Goal: Information Seeking & Learning: Check status

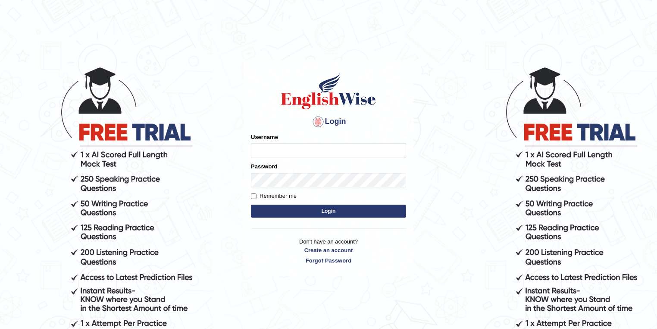
type input "maitree_parramatta"
drag, startPoint x: 341, startPoint y: 152, endPoint x: 241, endPoint y: 152, distance: 99.6
click at [241, 152] on body "Login Please fix the following errors: Username maitree_parramatta Password Rem…" at bounding box center [328, 197] width 657 height 329
type input "sapanatimalsina_parramatta"
click at [289, 214] on button "Login" at bounding box center [328, 210] width 155 height 13
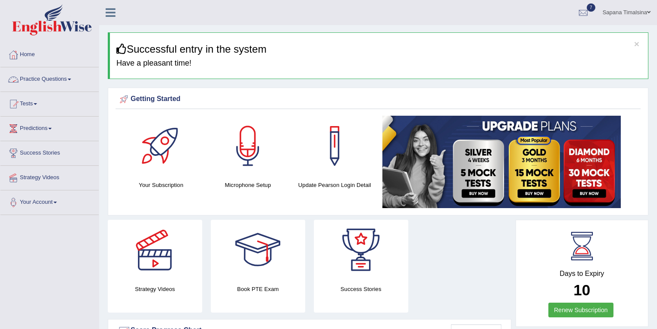
click at [53, 75] on link "Practice Questions" at bounding box center [49, 78] width 98 height 22
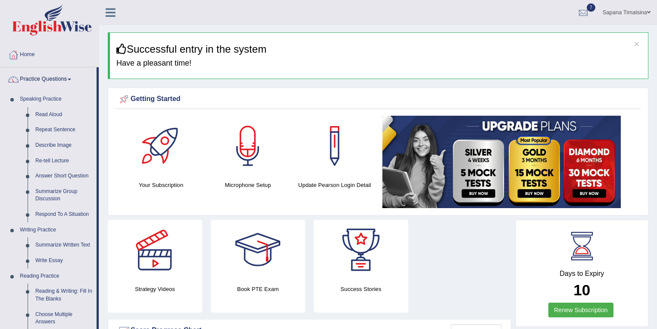
click at [53, 75] on link "Practice Questions" at bounding box center [48, 78] width 96 height 22
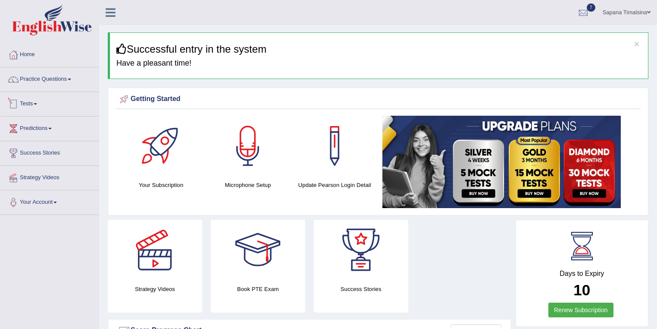
click at [38, 106] on link "Tests" at bounding box center [49, 103] width 98 height 22
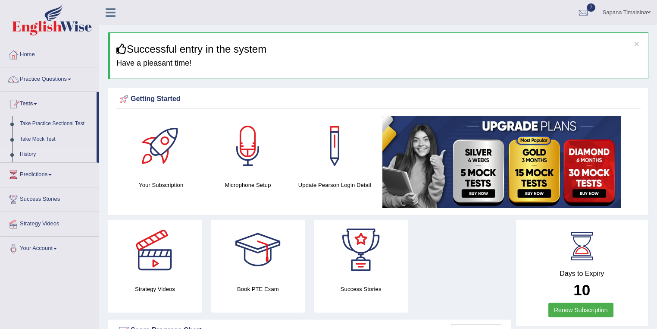
click at [29, 153] on link "History" at bounding box center [56, 155] width 81 height 16
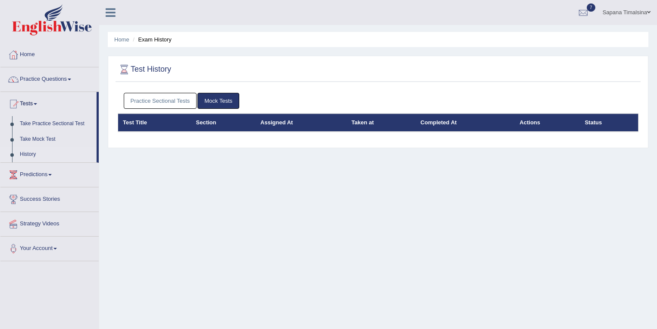
click at [149, 96] on link "Practice Sectional Tests" at bounding box center [160, 101] width 73 height 16
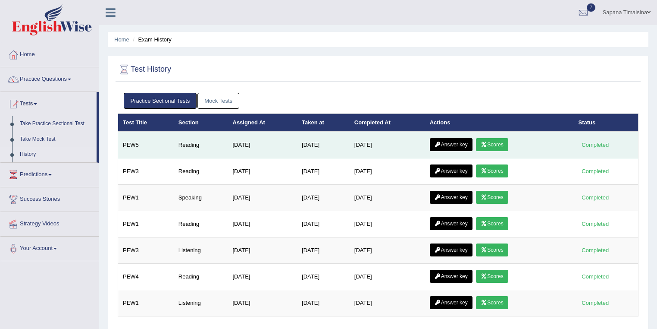
click at [497, 146] on link "Scores" at bounding box center [492, 144] width 32 height 13
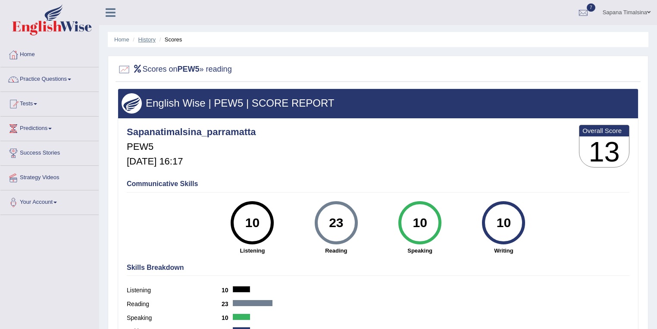
click at [144, 40] on link "History" at bounding box center [146, 39] width 17 height 6
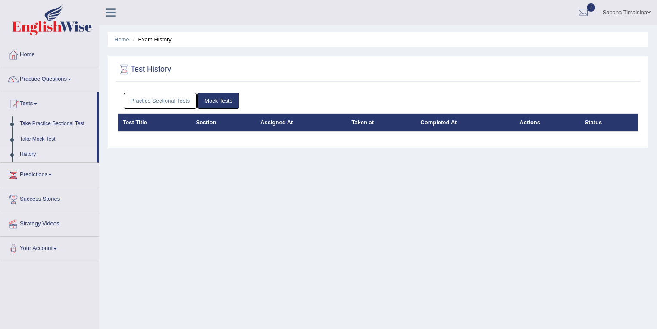
click at [182, 104] on link "Practice Sectional Tests" at bounding box center [160, 101] width 73 height 16
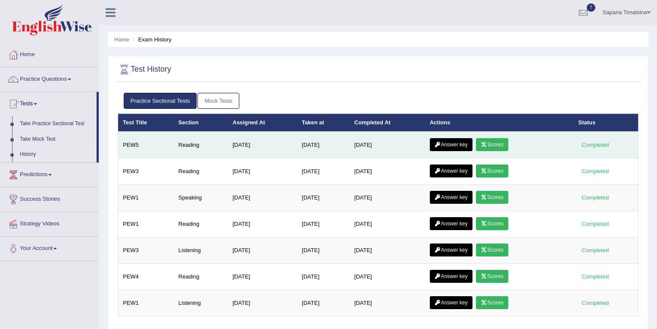
click at [464, 148] on link "Answer key" at bounding box center [451, 144] width 43 height 13
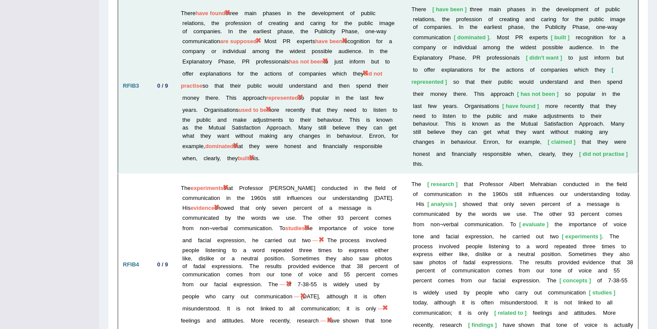
scroll to position [1295, 0]
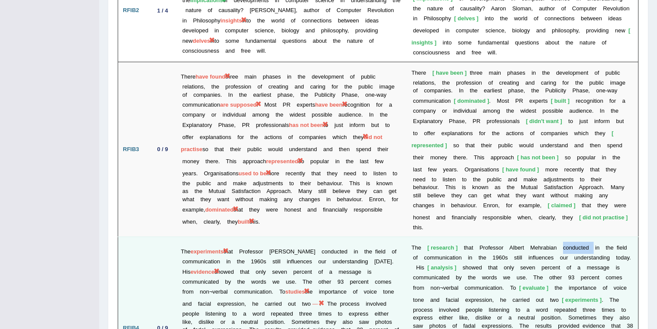
drag, startPoint x: 564, startPoint y: 214, endPoint x: 595, endPoint y: 214, distance: 31.5
click at [595, 236] on td "T h e research t h a t P r o f e s s o r A l b e r t M e h r a b i a n c o n d …" at bounding box center [523, 327] width 232 height 183
drag, startPoint x: 486, startPoint y: 236, endPoint x: 463, endPoint y: 236, distance: 22.9
click at [463, 236] on td "T h e research t h a t P r o f e s s o r A l b e r t M e h r a b i a n c o n d …" at bounding box center [523, 327] width 232 height 183
drag, startPoint x: 588, startPoint y: 212, endPoint x: 564, endPoint y: 214, distance: 23.8
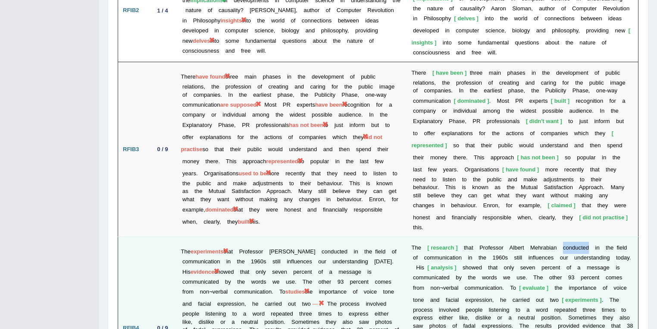
click at [564, 236] on td "T h e research t h a t P r o f e s s o r A l b e r t M e h r a b i a n c o n d …" at bounding box center [523, 327] width 232 height 183
drag, startPoint x: 483, startPoint y: 235, endPoint x: 470, endPoint y: 235, distance: 12.5
click at [469, 236] on td "T h e research t h a t P r o f e s s o r A l b e r t M e h r a b i a n c o n d …" at bounding box center [523, 327] width 232 height 183
drag, startPoint x: 452, startPoint y: 245, endPoint x: 414, endPoint y: 244, distance: 38.4
click at [414, 244] on td "T h e research t h a t P r o f e s s o r A l b e r t M e h r a b i a n c o n d …" at bounding box center [523, 327] width 232 height 183
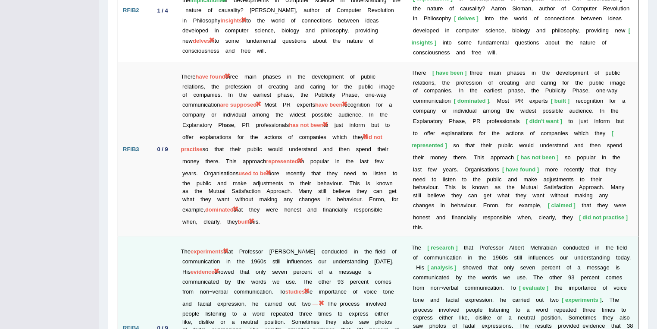
click at [532, 296] on b at bounding box center [531, 299] width 3 height 6
drag, startPoint x: 532, startPoint y: 268, endPoint x: 511, endPoint y: 267, distance: 20.7
click at [511, 267] on td "T h e research t h a t P r o f e s s o r A l b e r t M e h r a b i a n c o n d …" at bounding box center [523, 327] width 232 height 183
drag, startPoint x: 504, startPoint y: 235, endPoint x: 614, endPoint y: 232, distance: 109.5
click at [614, 236] on td "T h e research t h a t P r o f e s s o r A l b e r t M e h r a b i a n c o n d …" at bounding box center [523, 327] width 232 height 183
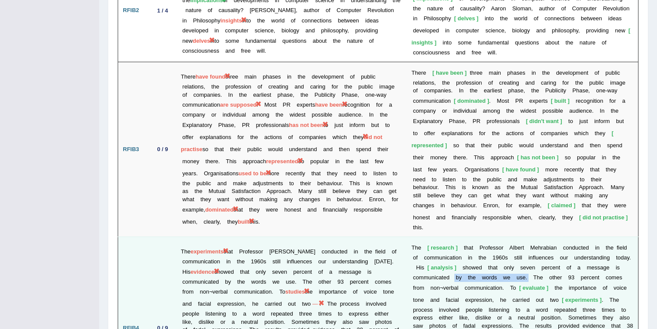
drag, startPoint x: 455, startPoint y: 246, endPoint x: 530, endPoint y: 245, distance: 74.2
click at [530, 245] on td "T h e research t h a t P r o f e s s o r A l b e r t M e h r a b i a n c o n d …" at bounding box center [523, 327] width 232 height 183
drag, startPoint x: 506, startPoint y: 236, endPoint x: 612, endPoint y: 236, distance: 106.1
click at [612, 236] on td "T h e research t h a t P r o f e s s o r A l b e r t M e h r a b i a n c o n d …" at bounding box center [523, 327] width 232 height 183
drag, startPoint x: 452, startPoint y: 245, endPoint x: 411, endPoint y: 245, distance: 41.8
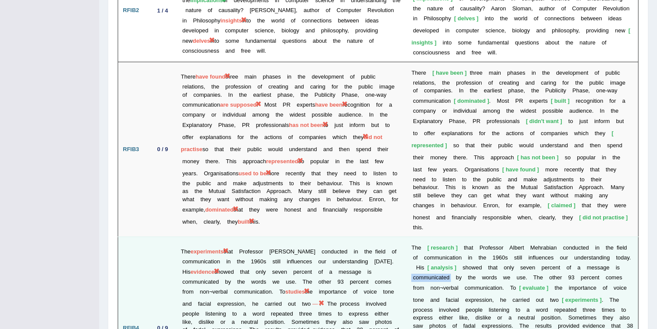
click at [411, 245] on td "T h e research t h a t P r o f e s s o r A l b e r t M e h r a b i a n c o n d …" at bounding box center [523, 327] width 232 height 183
drag, startPoint x: 471, startPoint y: 246, endPoint x: 527, endPoint y: 245, distance: 56.5
click at [529, 246] on td "T h e research t h a t P r o f e s s o r A l b e r t M e h r a b i a n c o n d …" at bounding box center [523, 327] width 232 height 183
drag, startPoint x: 507, startPoint y: 238, endPoint x: 608, endPoint y: 238, distance: 101.3
click at [608, 238] on td "T h e research t h a t P r o f e s s o r A l b e r t M e h r a b i a n c o n d …" at bounding box center [523, 327] width 232 height 183
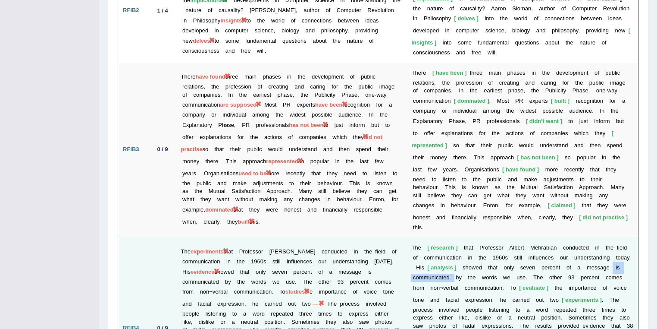
drag, startPoint x: 613, startPoint y: 235, endPoint x: 454, endPoint y: 245, distance: 158.6
click at [454, 245] on td "T h e research t h a t P r o f e s s o r A l b e r t M e h r a b i a n c o n d …" at bounding box center [523, 327] width 232 height 183
drag, startPoint x: 411, startPoint y: 213, endPoint x: 485, endPoint y: 228, distance: 74.9
click at [557, 236] on td "T h e research t h a t P r o f e s s o r A l b e r t M e h r a b i a n c o n d …" at bounding box center [523, 327] width 232 height 183
click at [485, 254] on b "e" at bounding box center [484, 257] width 3 height 6
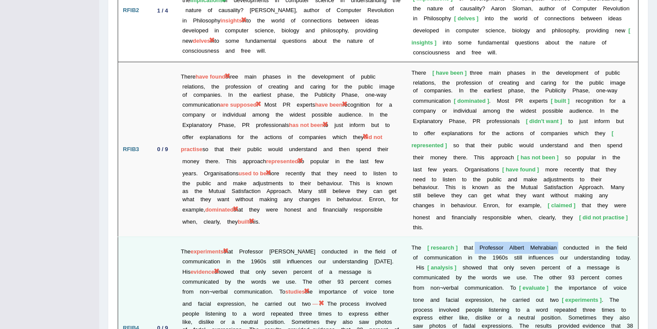
drag, startPoint x: 476, startPoint y: 214, endPoint x: 559, endPoint y: 215, distance: 82.8
click at [559, 236] on td "T h e research t h a t P r o f e s s o r A l b e r t M e h r a b i a n c o n d …" at bounding box center [523, 327] width 232 height 183
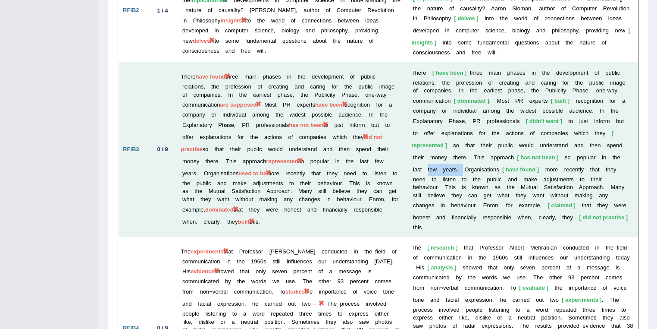
drag, startPoint x: 429, startPoint y: 135, endPoint x: 464, endPoint y: 135, distance: 35.4
click at [464, 135] on td "T h e r e have been t h r e e m a i n p h a s e s i n t h e d e v e l o p m e n…" at bounding box center [523, 149] width 232 height 175
drag, startPoint x: 574, startPoint y: 126, endPoint x: 602, endPoint y: 126, distance: 28.0
click at [602, 126] on td "T h e r e have been t h r e e m a i n p h a s e s i n t h e d e v e l o p m e n…" at bounding box center [523, 149] width 232 height 175
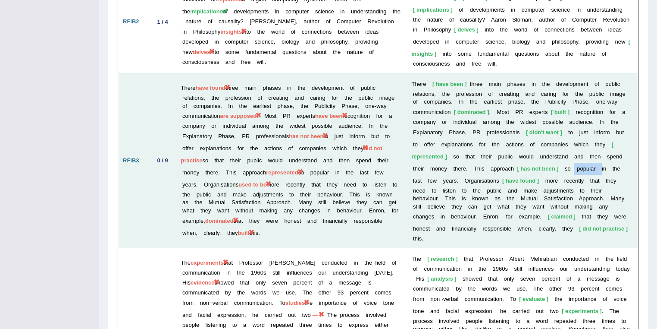
scroll to position [1203, 0]
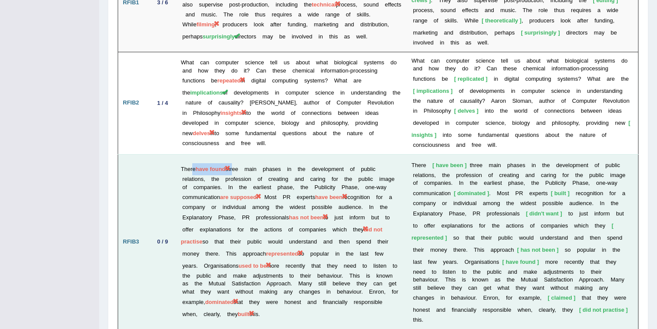
drag, startPoint x: 191, startPoint y: 136, endPoint x: 237, endPoint y: 137, distance: 45.7
click at [237, 154] on td "There have found three main phases in the development of public relations, the …" at bounding box center [291, 241] width 231 height 175
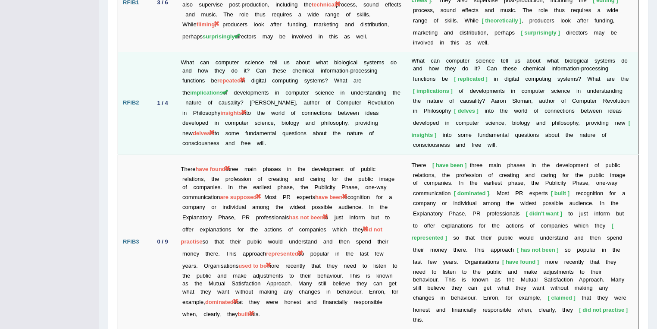
click at [275, 115] on td "What can computer science tell us about what biological systems do and how they…" at bounding box center [291, 103] width 231 height 102
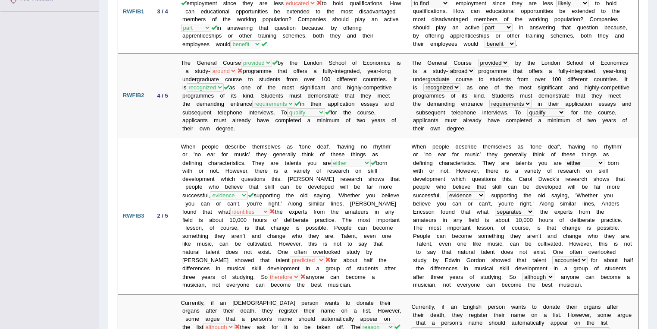
scroll to position [0, 0]
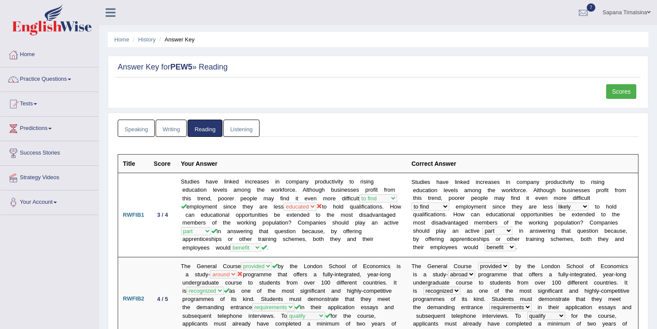
click at [635, 16] on link "Sapana Timalsina" at bounding box center [626, 11] width 61 height 22
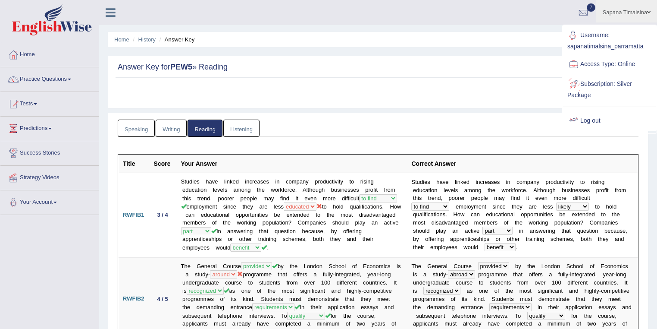
click at [597, 123] on link "Log out" at bounding box center [609, 121] width 93 height 20
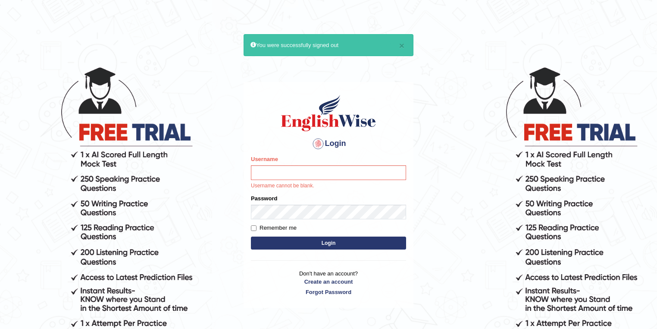
click at [280, 171] on input "Username" at bounding box center [328, 172] width 155 height 15
type input "razib_parramatta"
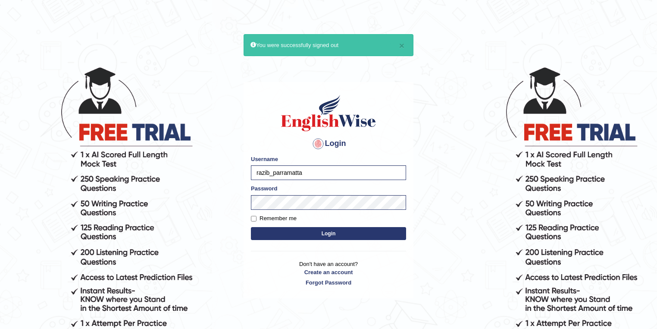
click at [329, 231] on button "Login" at bounding box center [328, 233] width 155 height 13
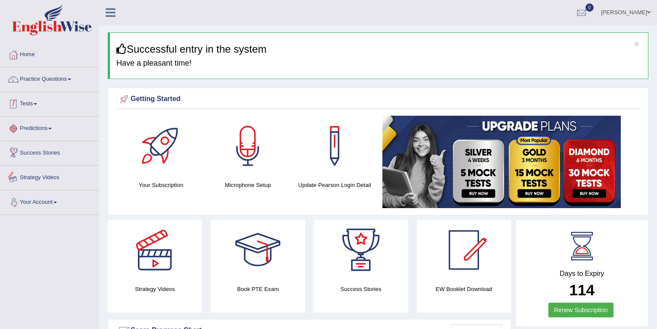
click at [34, 105] on link "Tests" at bounding box center [49, 103] width 98 height 22
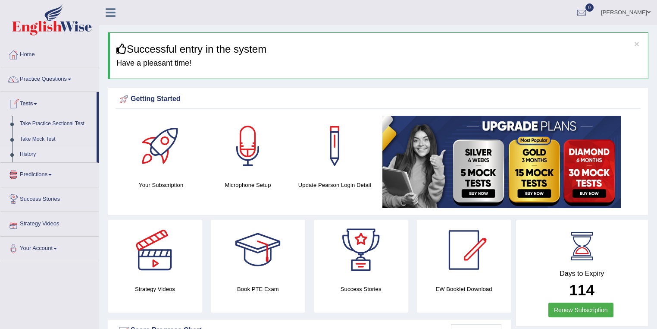
click at [29, 156] on link "History" at bounding box center [56, 155] width 81 height 16
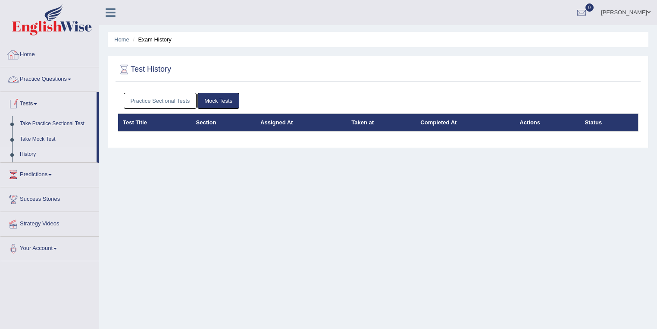
click at [32, 80] on link "Practice Questions" at bounding box center [49, 78] width 98 height 22
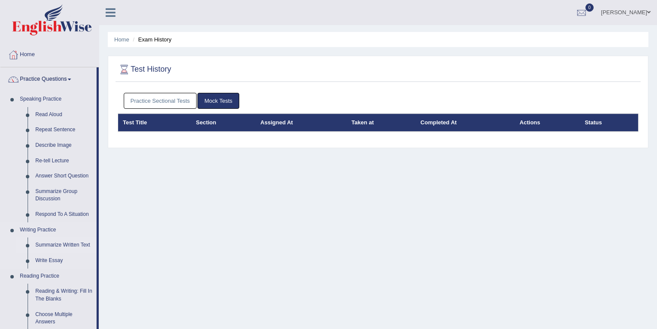
scroll to position [138, 0]
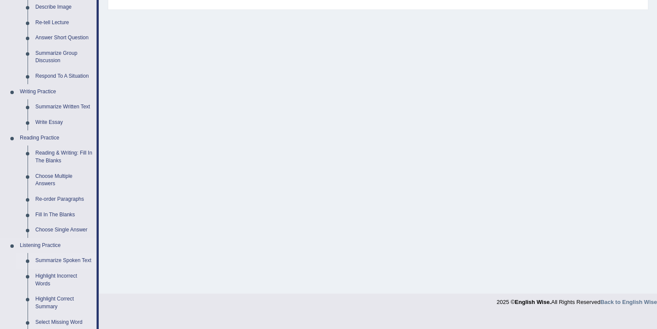
click at [60, 260] on link "Summarize Spoken Text" at bounding box center [63, 261] width 65 height 16
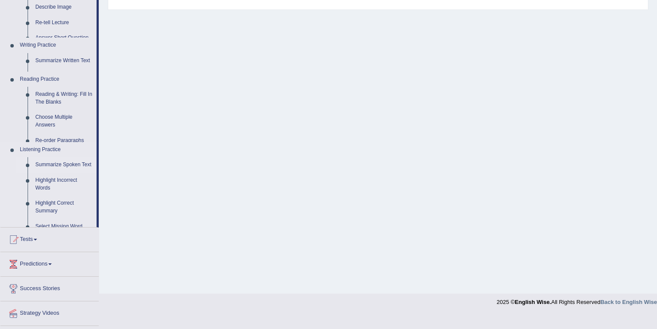
scroll to position [124, 0]
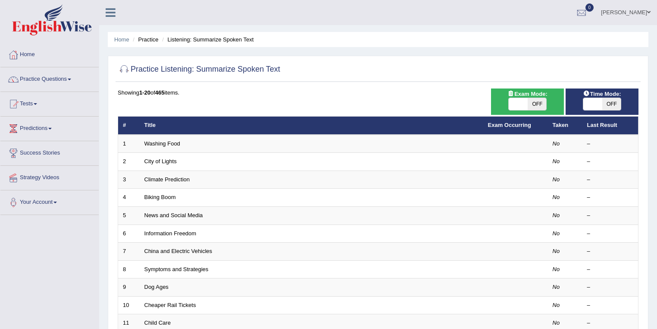
click at [516, 103] on span at bounding box center [518, 104] width 19 height 12
checkbox input "true"
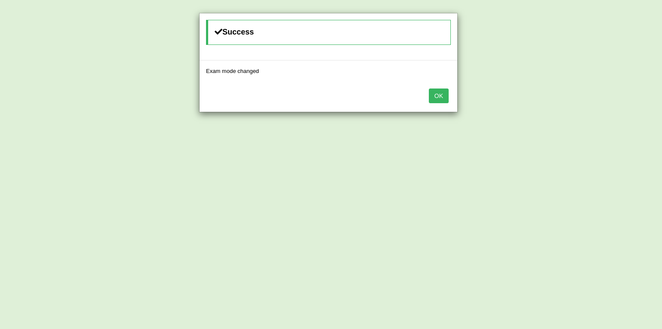
click at [446, 97] on button "OK" at bounding box center [439, 95] width 20 height 15
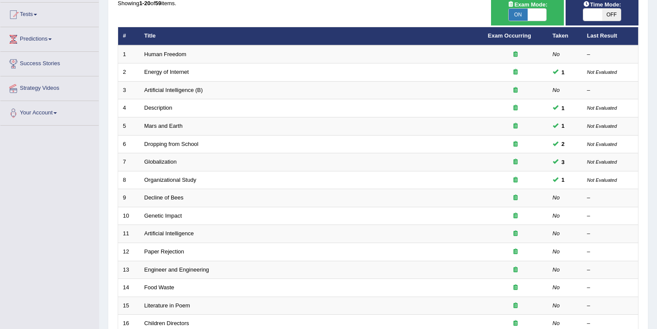
scroll to position [85, 0]
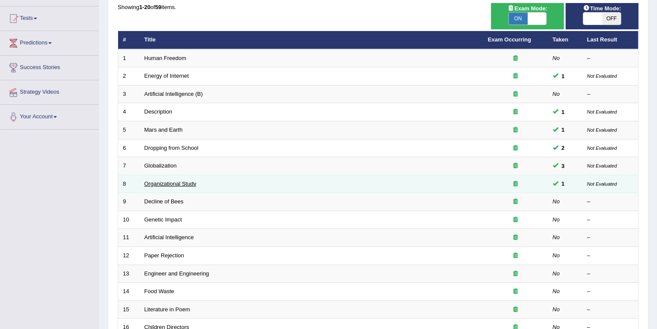
click at [184, 182] on link "Organizational Study" at bounding box center [170, 183] width 52 height 6
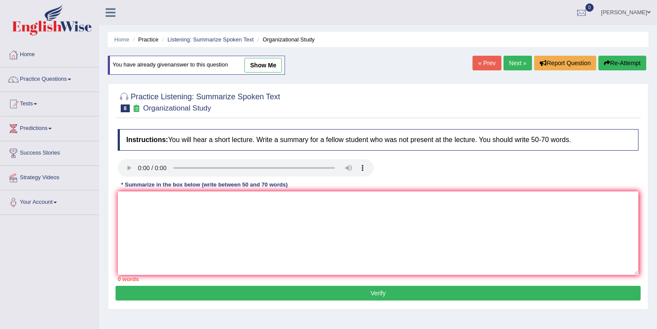
click at [248, 66] on link "show me" at bounding box center [263, 65] width 38 height 15
type textarea "The speaker provided a comprehensive overview of organizational study, highligh…"
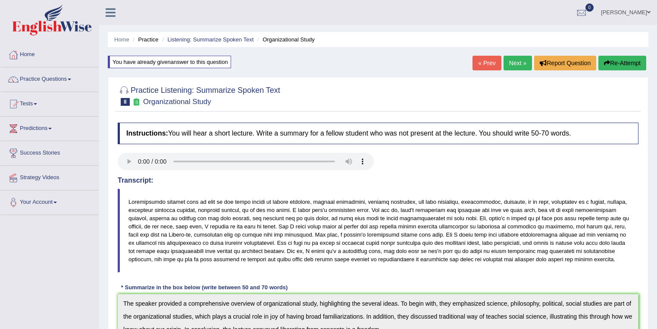
click at [40, 81] on link "Practice Questions" at bounding box center [49, 78] width 98 height 22
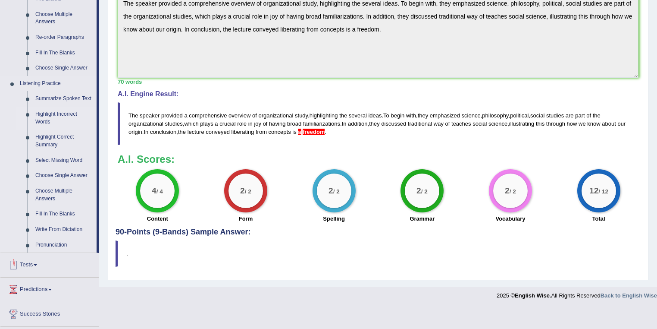
scroll to position [322, 0]
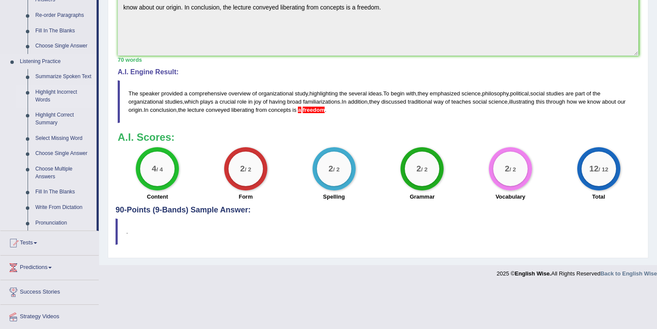
click at [58, 97] on link "Highlight Incorrect Words" at bounding box center [63, 96] width 65 height 23
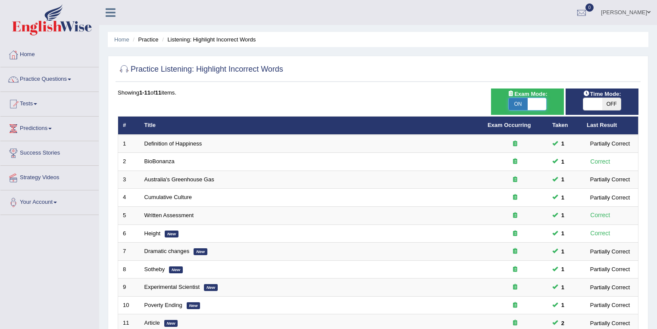
click at [535, 101] on span at bounding box center [537, 104] width 19 height 12
checkbox input "false"
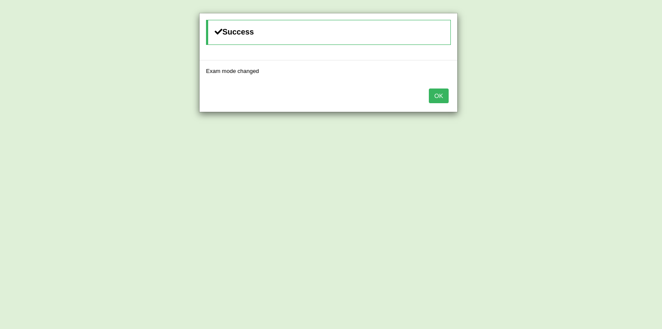
click at [436, 97] on button "OK" at bounding box center [439, 95] width 20 height 15
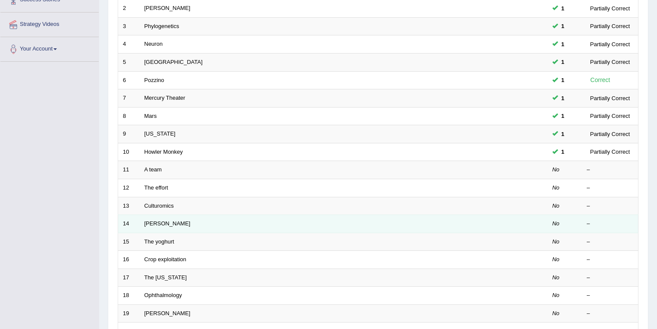
scroll to position [184, 0]
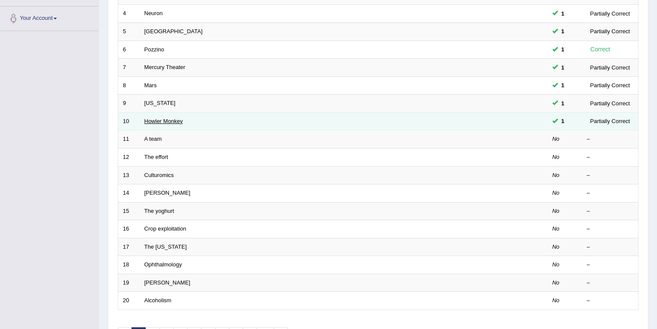
click at [172, 118] on link "Howler Monkey" at bounding box center [163, 121] width 39 height 6
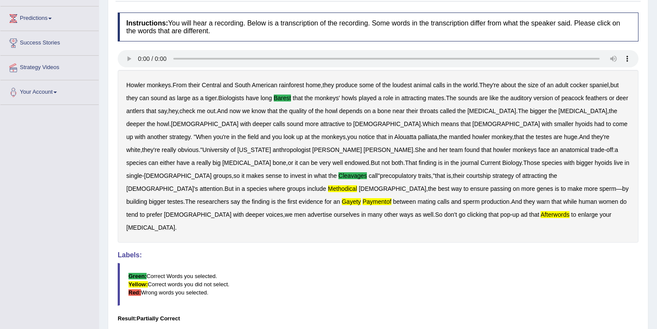
scroll to position [46, 0]
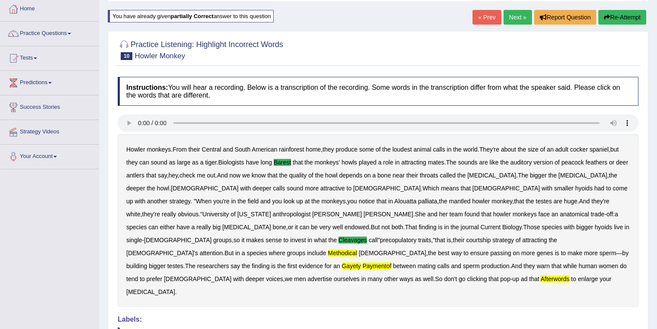
click at [477, 16] on link "« Prev" at bounding box center [487, 17] width 28 height 15
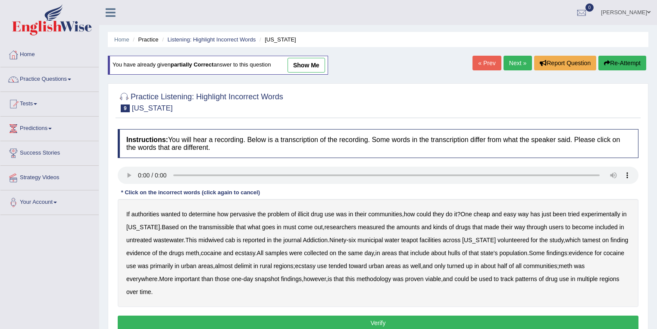
click at [302, 66] on link "show me" at bounding box center [307, 65] width 38 height 15
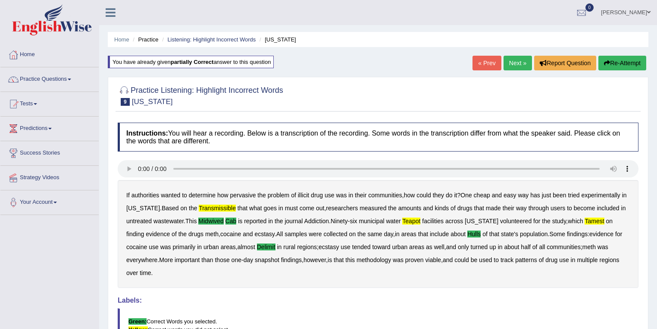
click at [482, 63] on link "« Prev" at bounding box center [487, 63] width 28 height 15
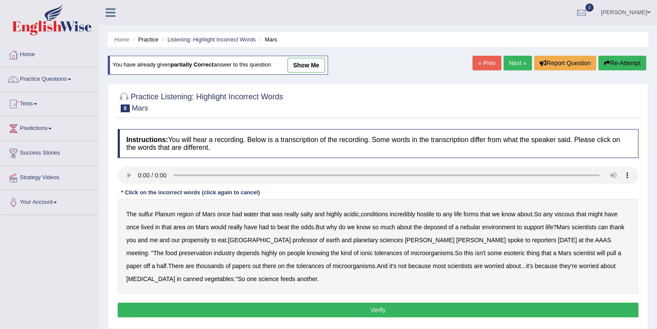
click at [310, 66] on link "show me" at bounding box center [307, 65] width 38 height 15
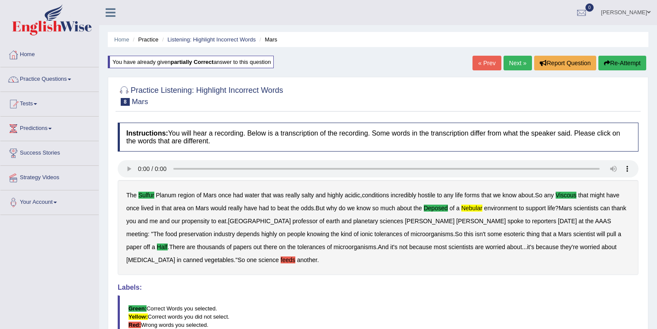
click at [478, 62] on link "« Prev" at bounding box center [487, 63] width 28 height 15
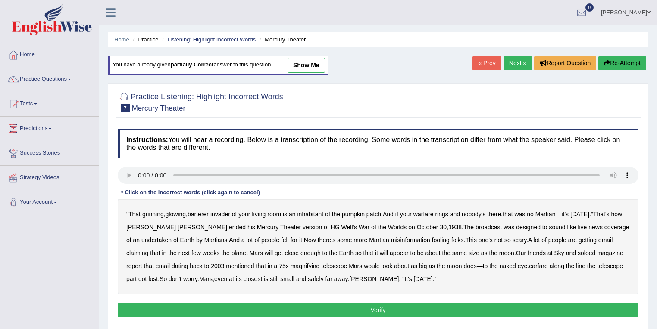
click at [308, 65] on link "show me" at bounding box center [307, 65] width 38 height 15
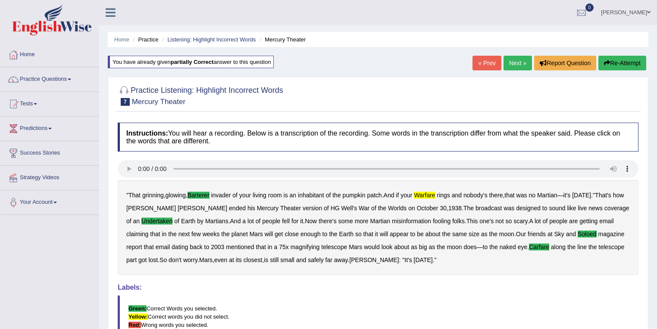
click at [489, 61] on link "« Prev" at bounding box center [487, 63] width 28 height 15
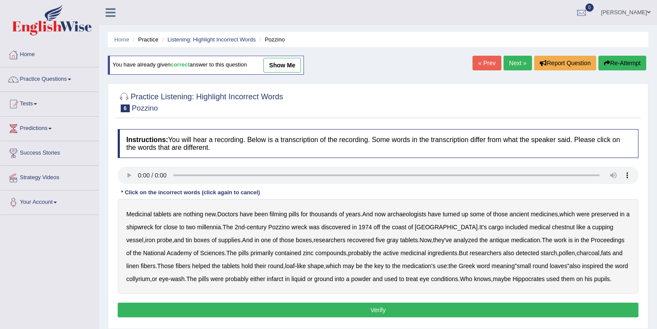
click at [290, 64] on link "show me" at bounding box center [282, 65] width 38 height 15
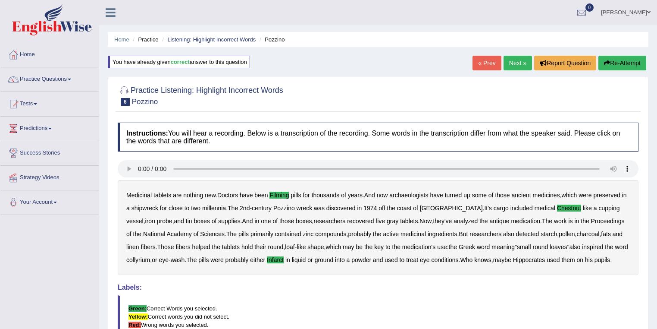
click at [483, 67] on link "« Prev" at bounding box center [487, 63] width 28 height 15
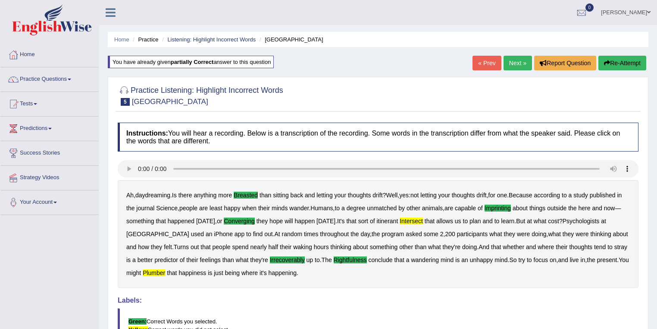
click at [480, 68] on link "« Prev" at bounding box center [487, 63] width 28 height 15
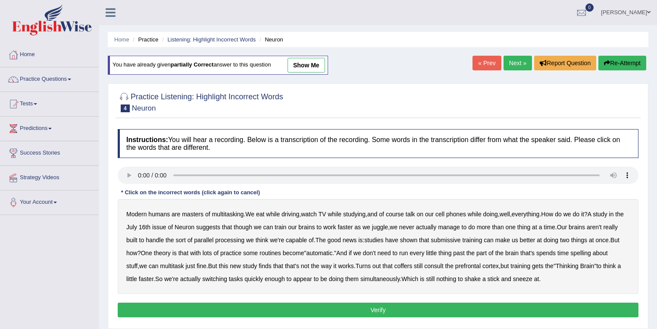
click at [295, 67] on link "show me" at bounding box center [307, 65] width 38 height 15
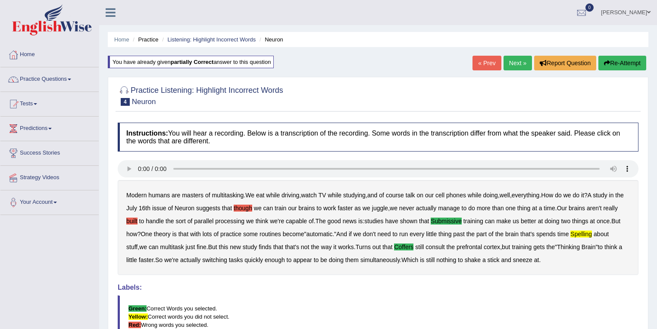
click at [492, 63] on link "« Prev" at bounding box center [487, 63] width 28 height 15
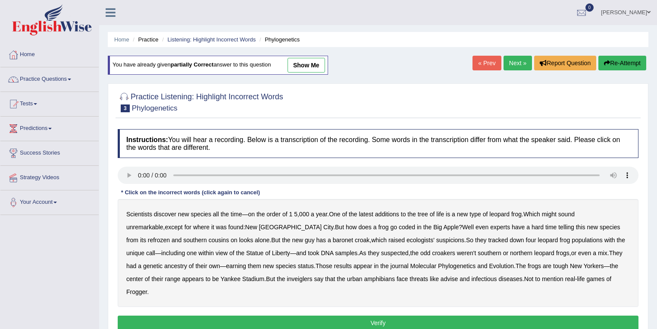
click at [312, 66] on link "show me" at bounding box center [307, 65] width 38 height 15
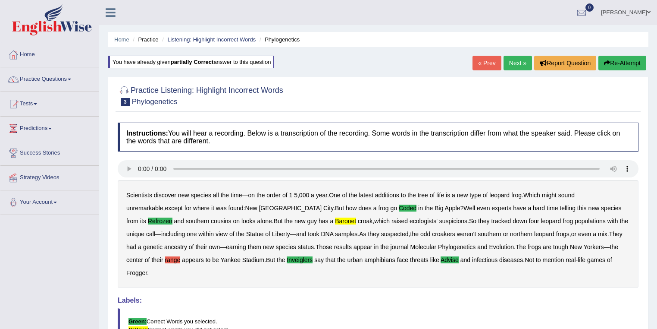
click at [481, 63] on link "« Prev" at bounding box center [487, 63] width 28 height 15
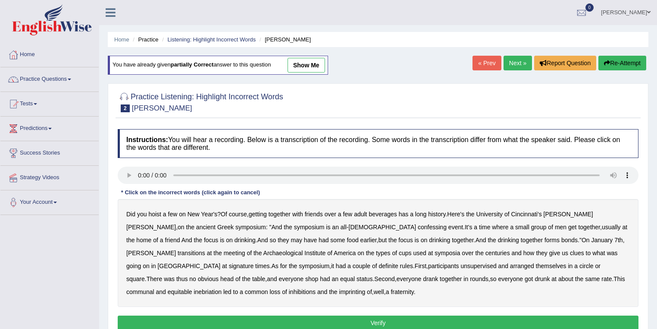
click at [304, 68] on link "show me" at bounding box center [307, 65] width 38 height 15
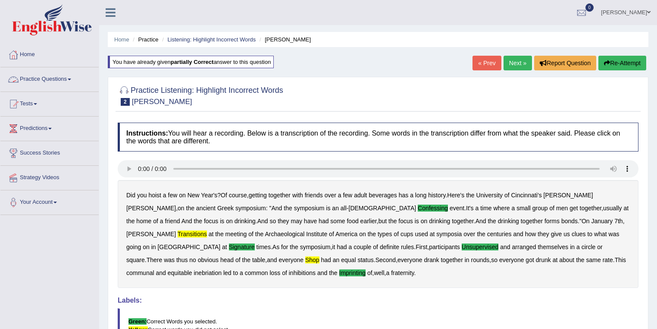
click at [66, 78] on link "Practice Questions" at bounding box center [49, 78] width 98 height 22
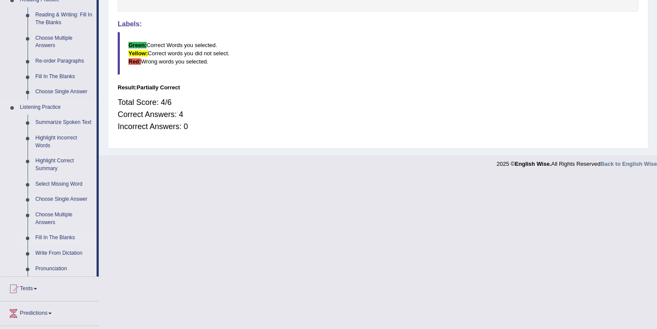
click at [66, 234] on link "Fill In The Blanks" at bounding box center [63, 238] width 65 height 16
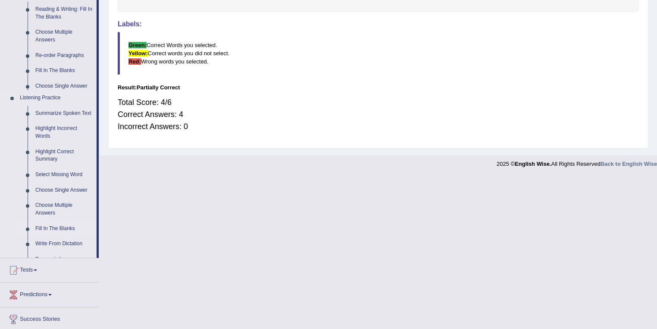
scroll to position [124, 0]
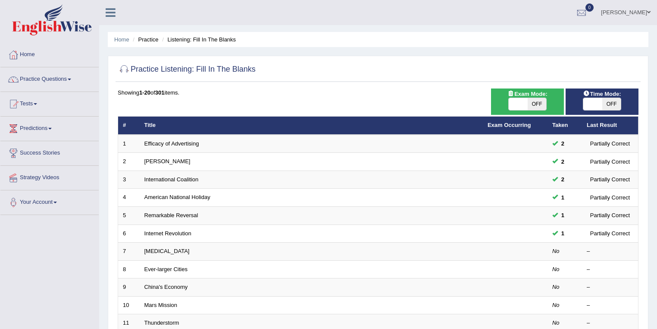
click at [516, 103] on span at bounding box center [518, 104] width 19 height 12
checkbox input "true"
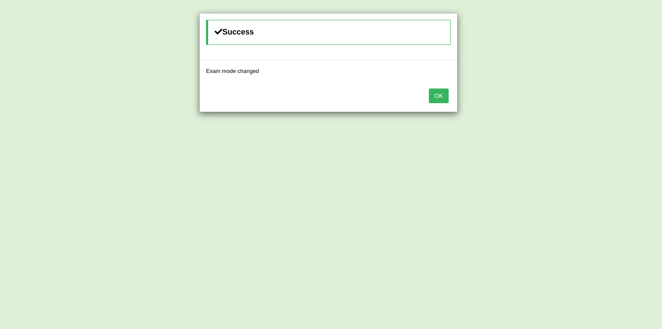
click at [442, 95] on button "OK" at bounding box center [439, 95] width 20 height 15
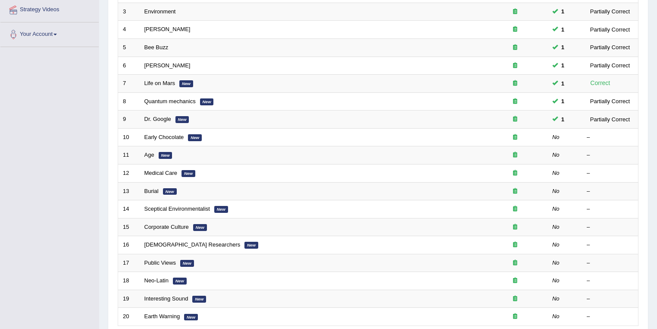
scroll to position [184, 0]
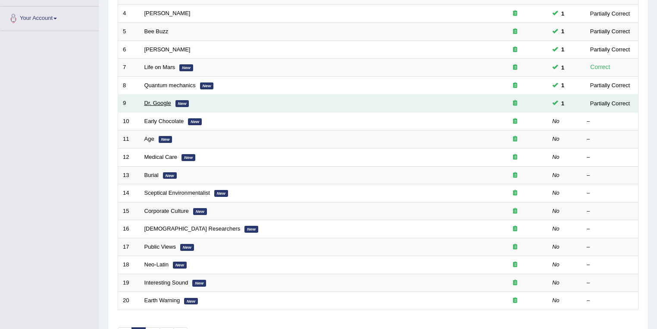
click at [156, 104] on link "Dr. Google" at bounding box center [157, 103] width 27 height 6
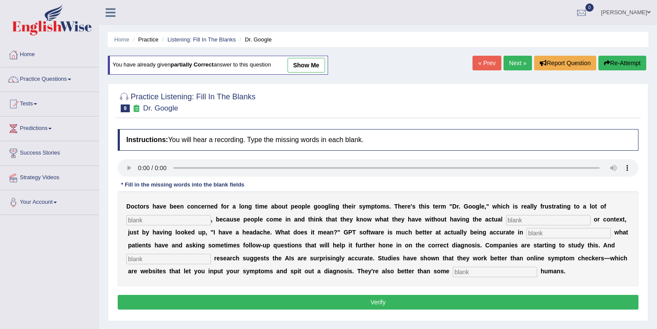
click at [310, 69] on link "show me" at bounding box center [307, 65] width 38 height 15
type input "physicians"
type input "expertise"
type input "determine"
type input "preliminary"
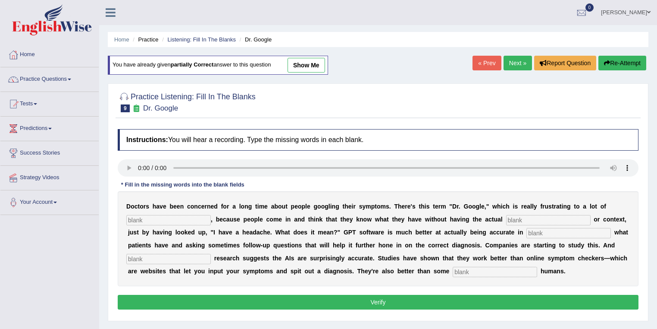
type input "untrained"
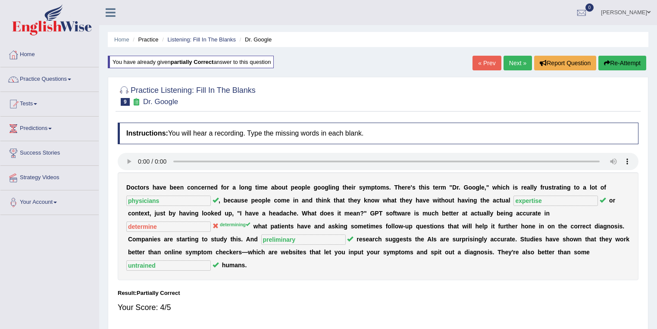
click at [480, 65] on link "« Prev" at bounding box center [487, 63] width 28 height 15
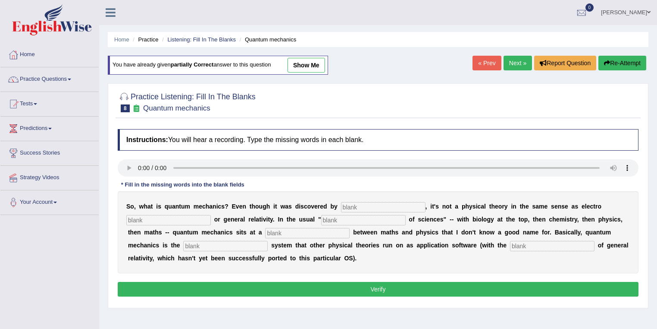
click at [313, 67] on link "show me" at bounding box center [307, 65] width 38 height 15
type input "physists"
type input "hiarchy"
type input "level"
type input "operating"
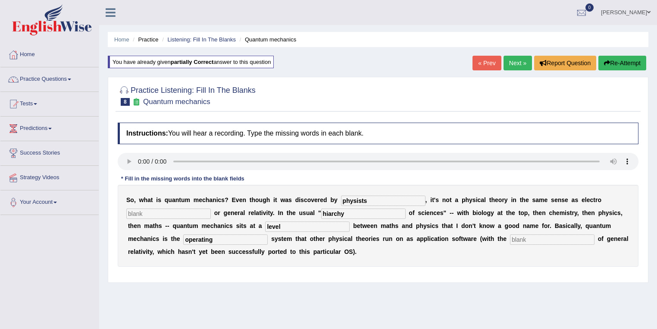
click at [480, 65] on link "« Prev" at bounding box center [487, 63] width 28 height 15
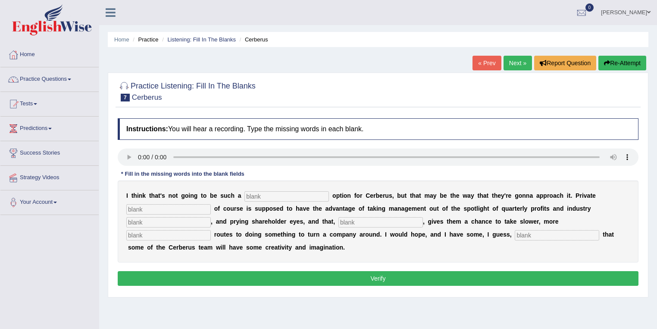
click at [470, 64] on div "Home Practice Listening: Fill In The Blanks Cerberus « Prev Next » Report Quest…" at bounding box center [378, 215] width 558 height 431
click at [490, 63] on link "« Prev" at bounding box center [487, 63] width 28 height 15
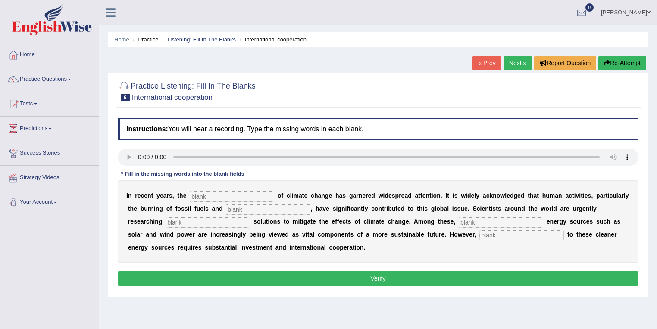
click at [495, 63] on link "« Prev" at bounding box center [487, 63] width 28 height 15
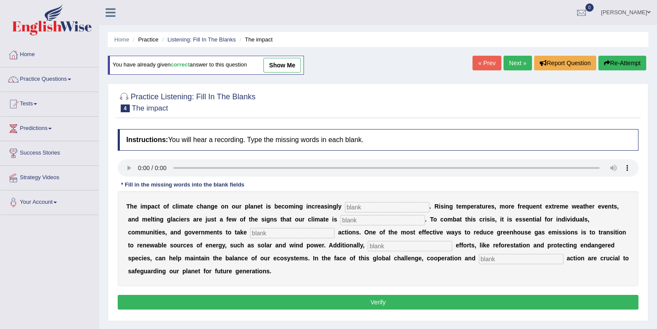
click at [278, 67] on link "show me" at bounding box center [282, 65] width 38 height 15
type input "evident"
type input "changing"
type input "proactive"
type input "conservation"
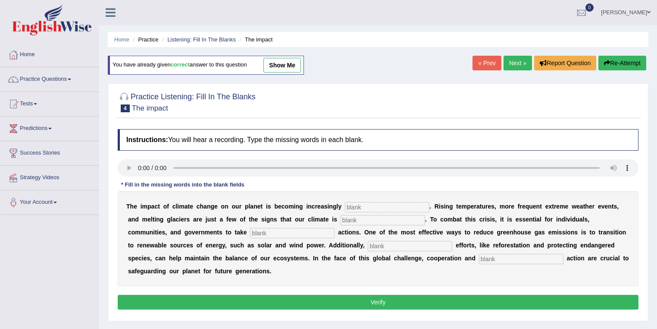
type input "collective"
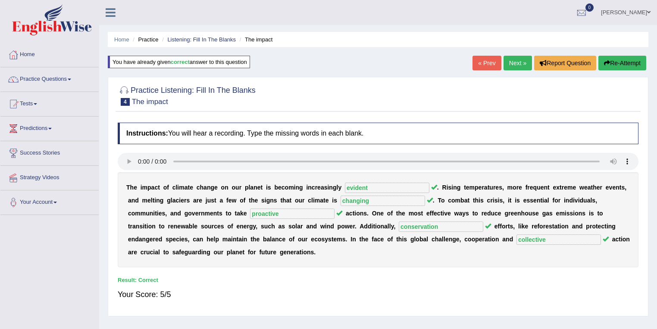
click at [486, 65] on link "« Prev" at bounding box center [487, 63] width 28 height 15
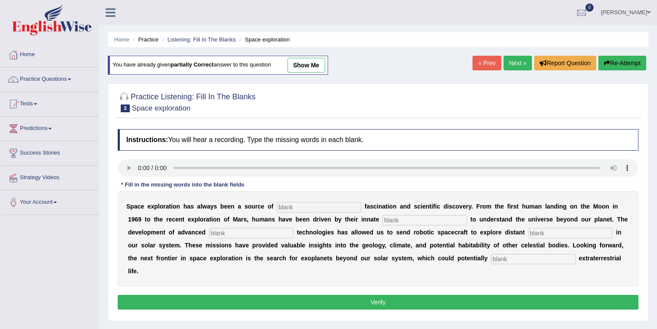
click at [319, 67] on link "show me" at bounding box center [307, 65] width 38 height 15
type input "endless"
type input "curiosity"
type input "poportion"
type input "world"
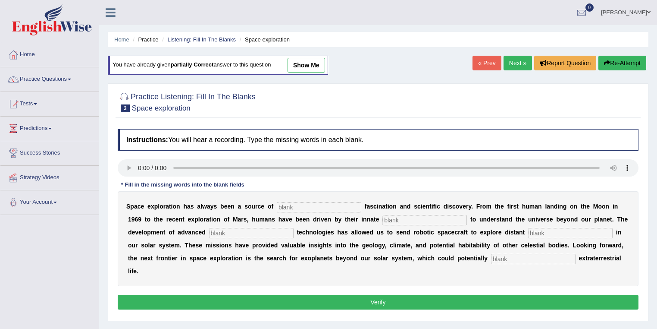
type input "harbour"
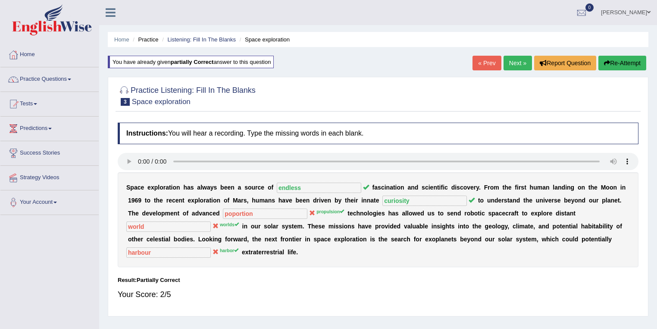
click at [485, 63] on link "« Prev" at bounding box center [487, 63] width 28 height 15
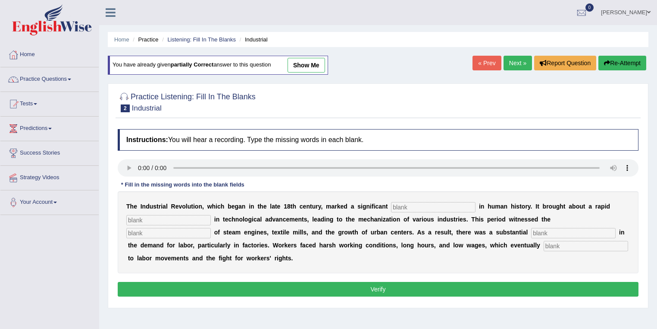
click at [307, 66] on link "show me" at bounding box center [307, 65] width 38 height 15
type input "breakthrough"
type input "revolation"
type input "emerging"
type input "expension"
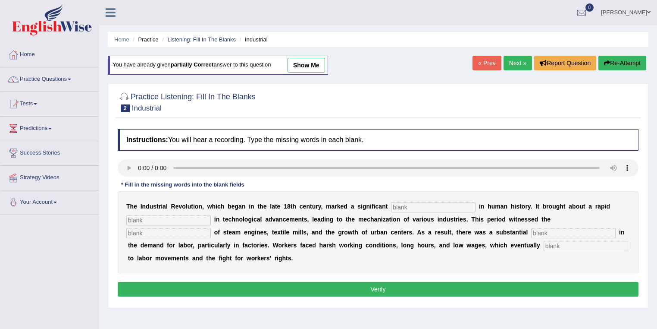
type input "contributed"
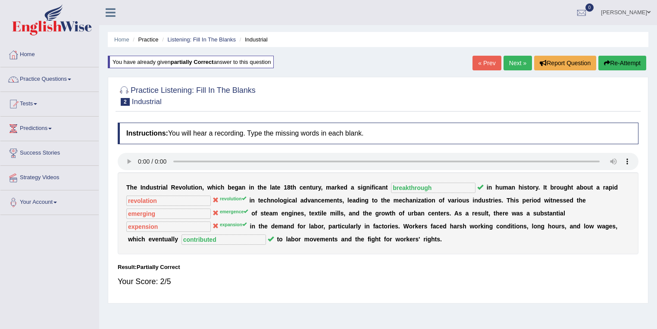
click at [487, 64] on link "« Prev" at bounding box center [487, 63] width 28 height 15
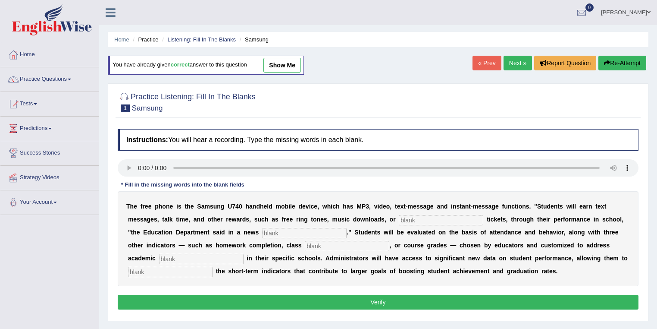
click at [293, 66] on link "show me" at bounding box center [282, 65] width 38 height 15
type input "event"
type input "release"
type input "participation"
type input "priorities"
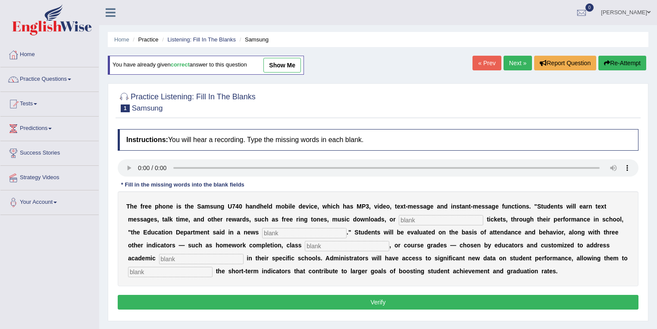
type input "track"
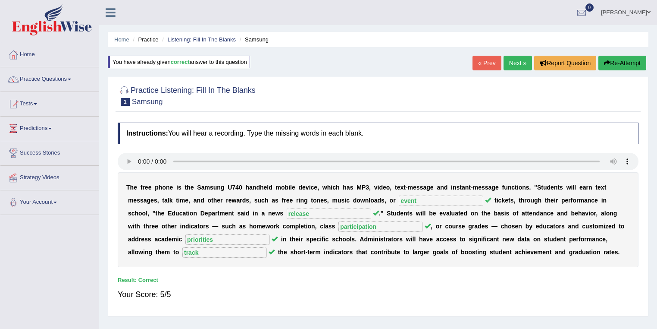
click at [487, 64] on link "« Prev" at bounding box center [487, 63] width 28 height 15
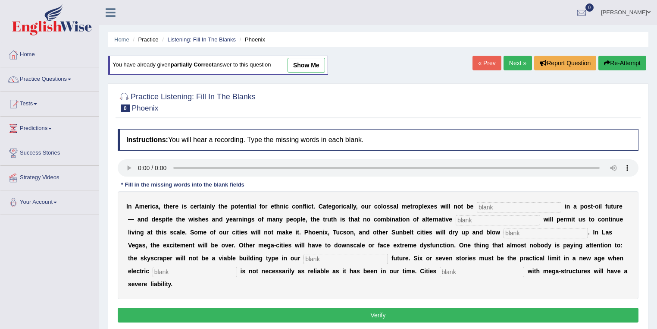
click at [325, 63] on link "show me" at bounding box center [307, 65] width 38 height 15
type input "sustainable"
type input "fuels"
type input "away"
type input "energy"
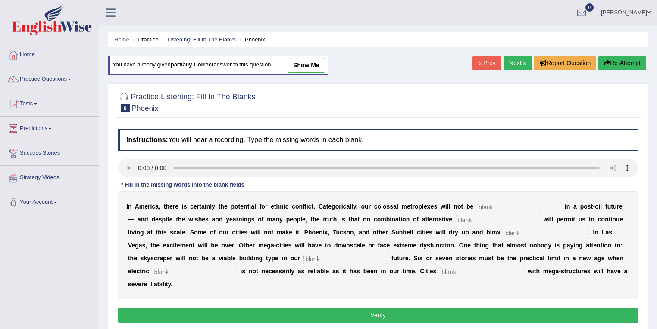
type input "supplies"
type input "overburden"
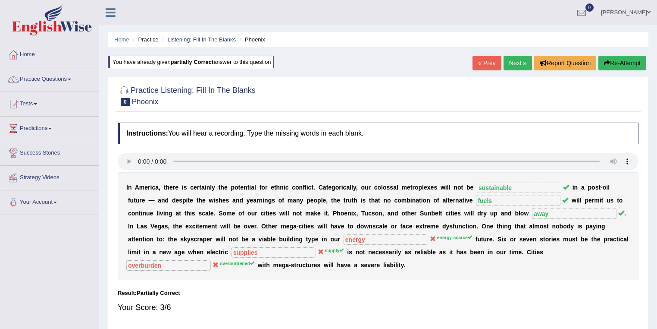
click at [480, 62] on link "« Prev" at bounding box center [487, 63] width 28 height 15
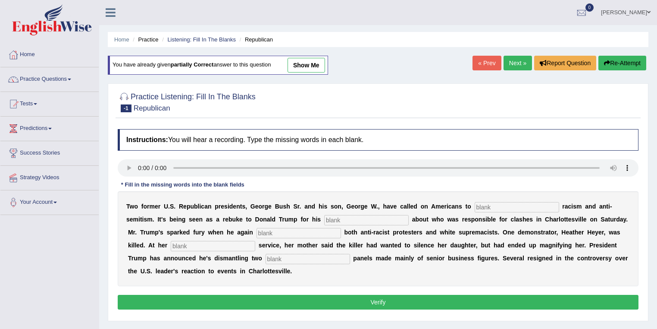
click at [307, 65] on link "show me" at bounding box center [307, 65] width 38 height 15
type input "rejects"
type input "comments"
type input "blamed"
type input "memorial"
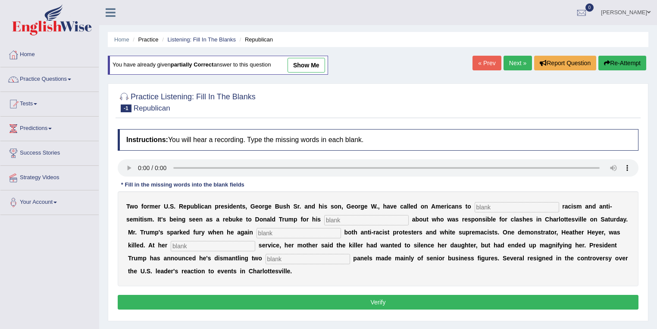
type input "addvisory"
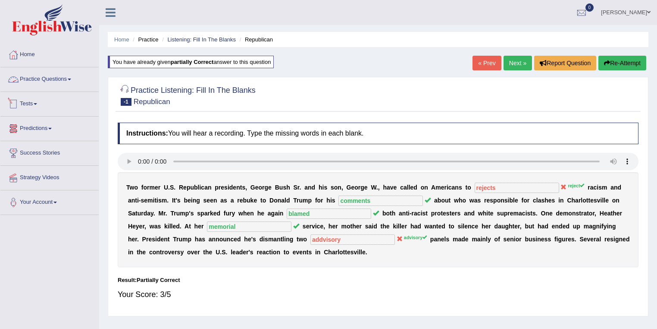
click at [50, 79] on link "Practice Questions" at bounding box center [49, 78] width 98 height 22
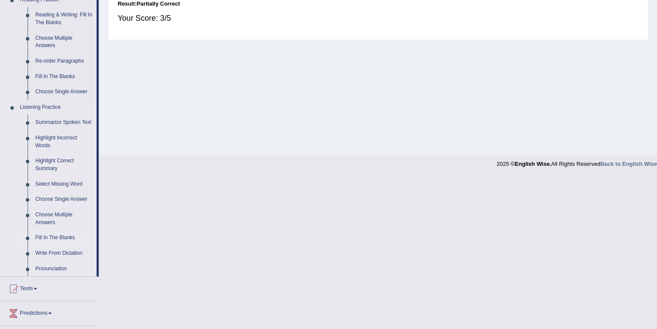
scroll to position [322, 0]
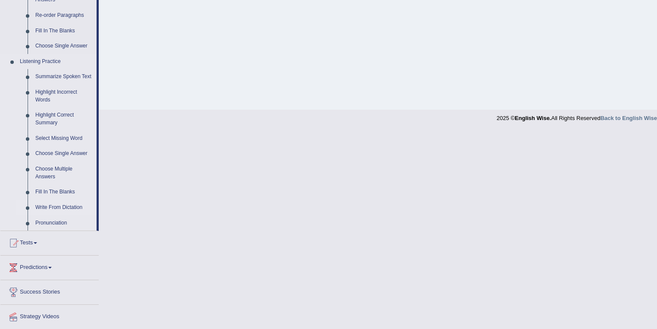
click at [63, 207] on link "Write From Dictation" at bounding box center [63, 208] width 65 height 16
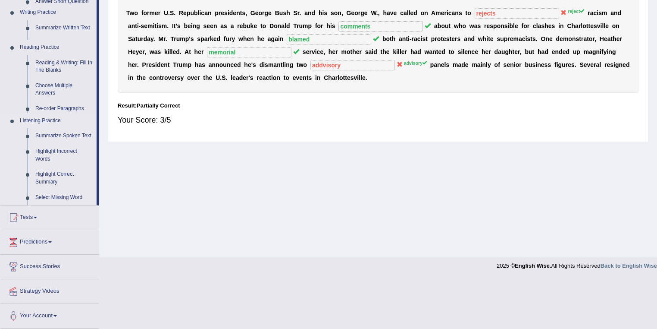
scroll to position [124, 0]
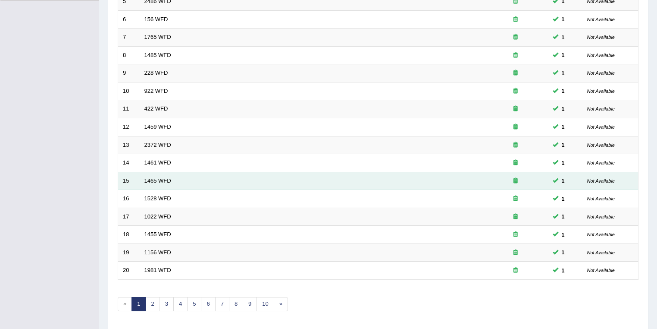
scroll to position [240, 0]
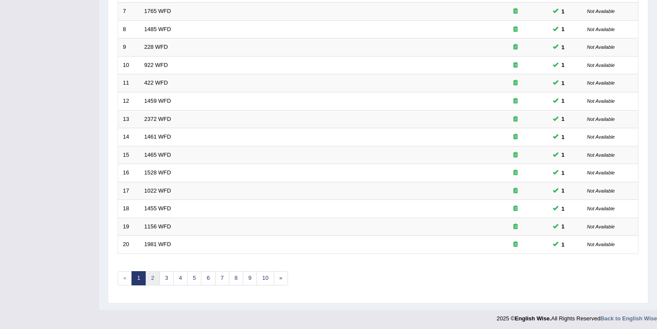
click at [151, 279] on link "2" at bounding box center [152, 278] width 14 height 14
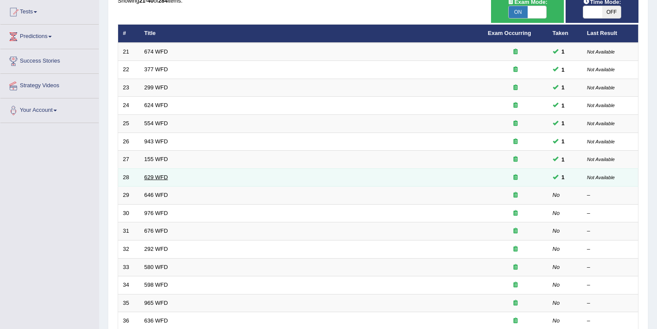
click at [162, 176] on link "629 WFD" at bounding box center [156, 177] width 24 height 6
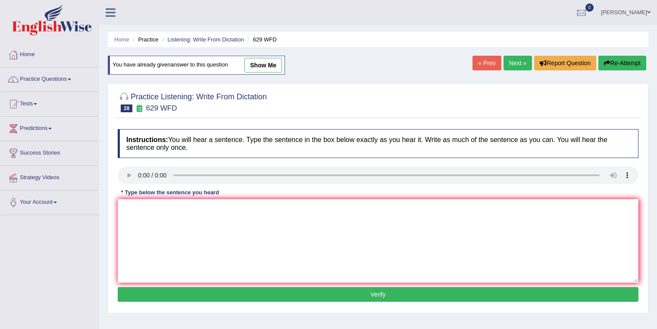
click at [251, 66] on link "show me" at bounding box center [263, 65] width 38 height 15
type textarea "Please provides provide reports report to support supports ideas idea of this y…"
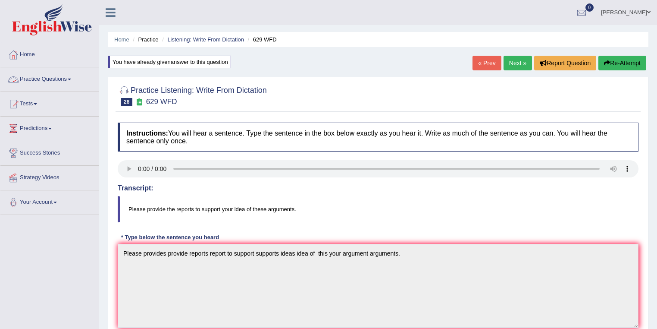
click at [66, 82] on link "Practice Questions" at bounding box center [49, 78] width 98 height 22
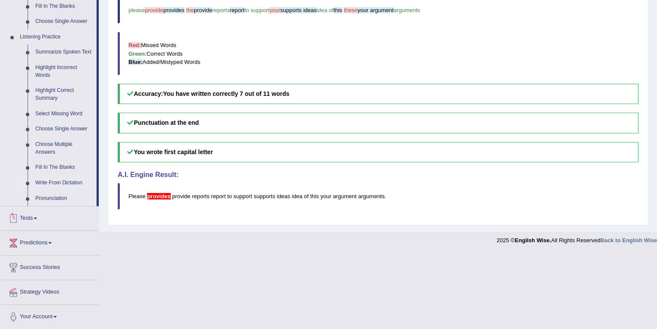
click at [59, 182] on link "Write From Dictation" at bounding box center [63, 183] width 65 height 16
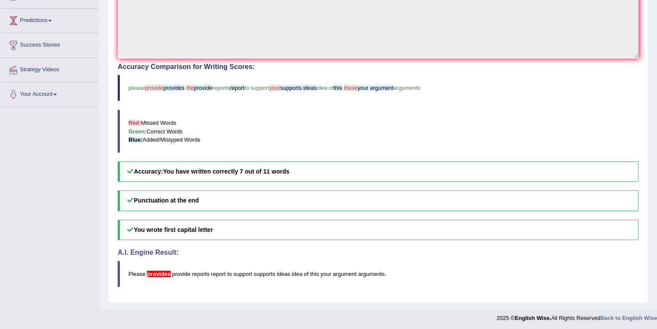
scroll to position [191, 0]
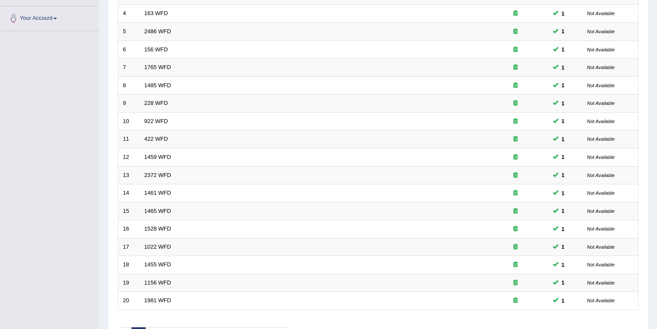
scroll to position [240, 0]
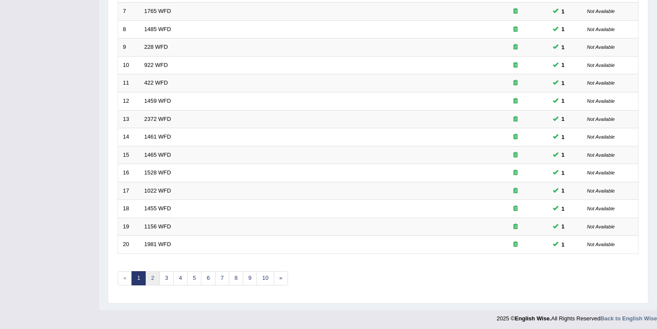
click at [147, 279] on link "2" at bounding box center [152, 278] width 14 height 14
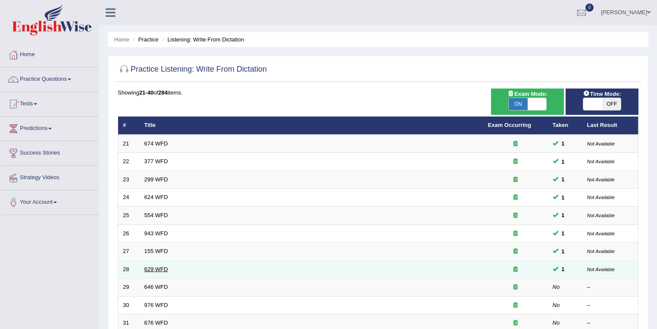
click at [157, 267] on link "629 WFD" at bounding box center [156, 269] width 24 height 6
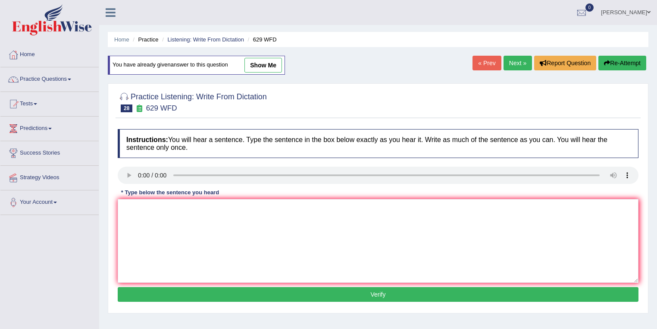
click at [483, 66] on link "« Prev" at bounding box center [487, 63] width 28 height 15
click at [274, 72] on link "show me" at bounding box center [263, 65] width 38 height 15
type textarea "Important details of for this arguments argument are is missing in the summarie…"
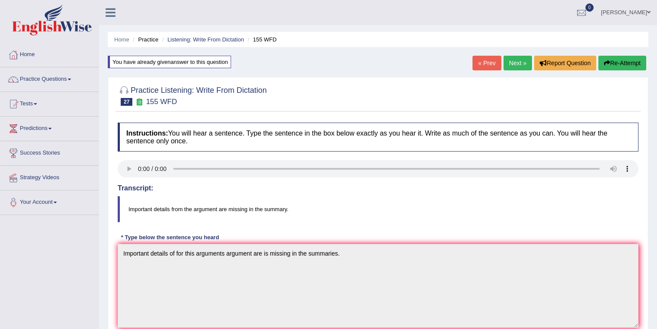
click at [488, 60] on link "« Prev" at bounding box center [487, 63] width 28 height 15
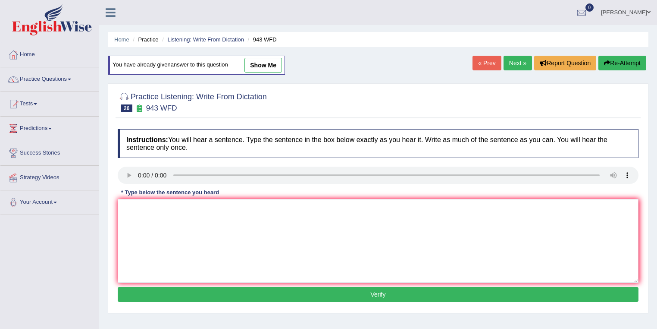
click at [278, 64] on link "show me" at bounding box center [263, 65] width 38 height 15
type textarea "Farming methods across the globe are has developed develop recently."
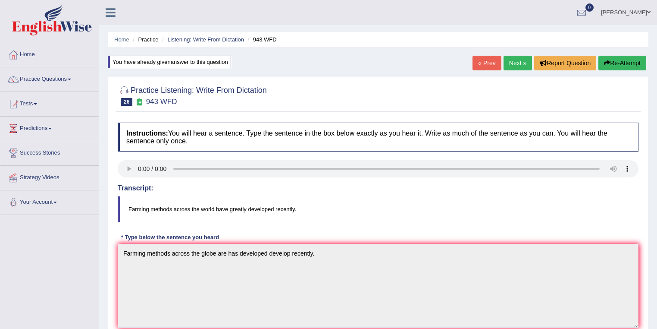
click at [482, 62] on link "« Prev" at bounding box center [487, 63] width 28 height 15
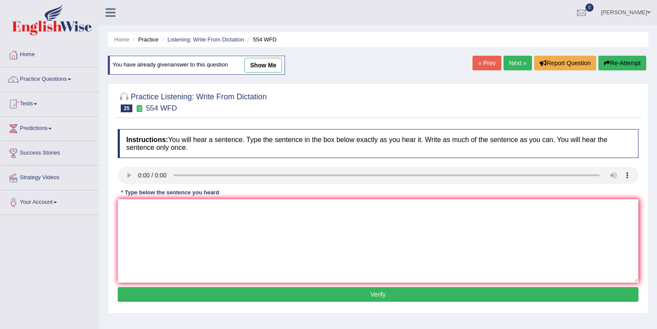
click at [267, 68] on link "show me" at bounding box center [263, 65] width 38 height 15
type textarea "We are [PERSON_NAME] able to work in a team."
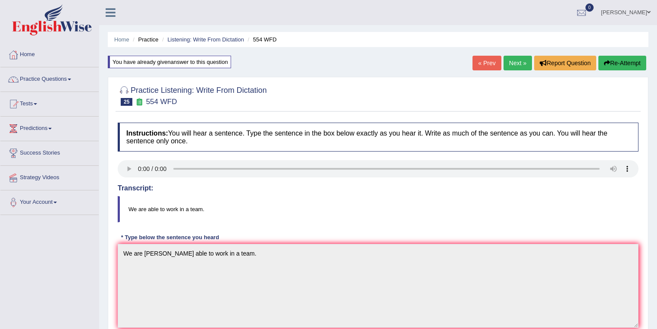
click at [486, 64] on link "« Prev" at bounding box center [487, 63] width 28 height 15
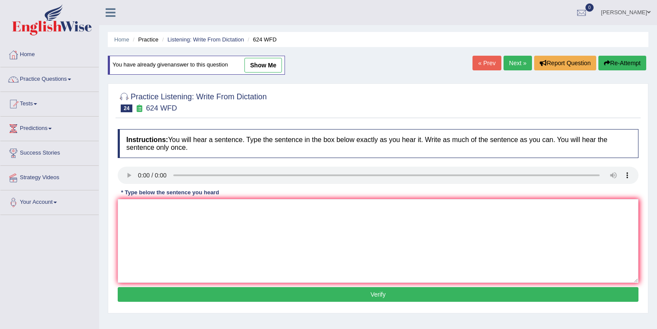
click at [265, 62] on link "show me" at bounding box center [263, 65] width 38 height 15
type textarea "All courses are creates helps to improve critical thinking and learing skills."
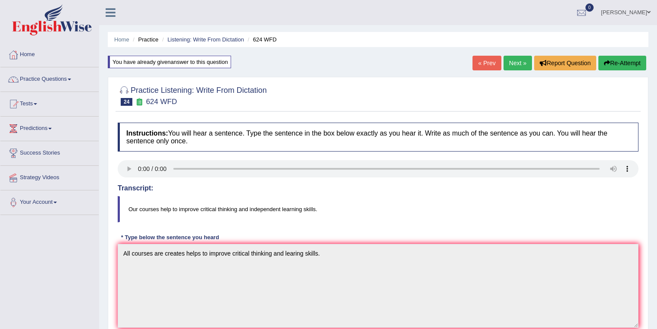
click at [483, 66] on link "« Prev" at bounding box center [487, 63] width 28 height 15
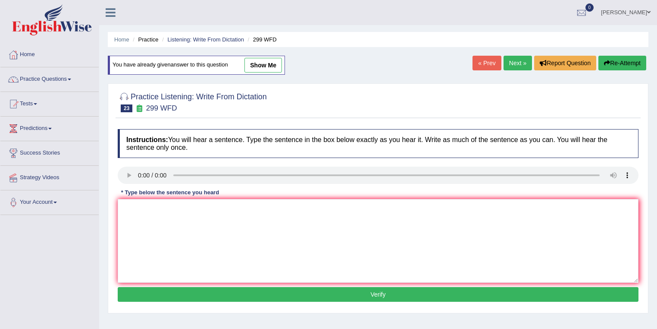
click at [255, 68] on link "show me" at bounding box center [263, 65] width 38 height 15
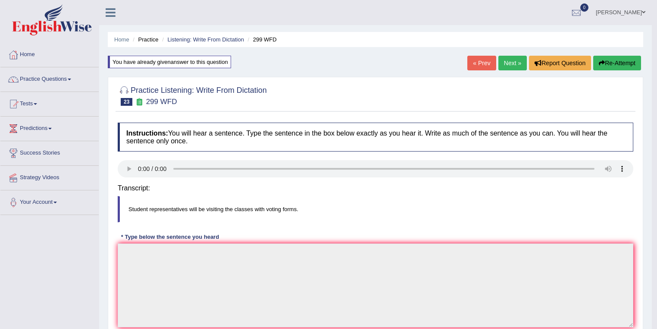
type textarea "Students representive representives are visiting the classes class with the for…"
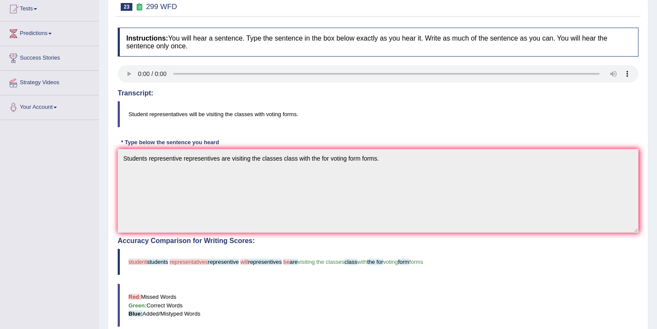
scroll to position [46, 0]
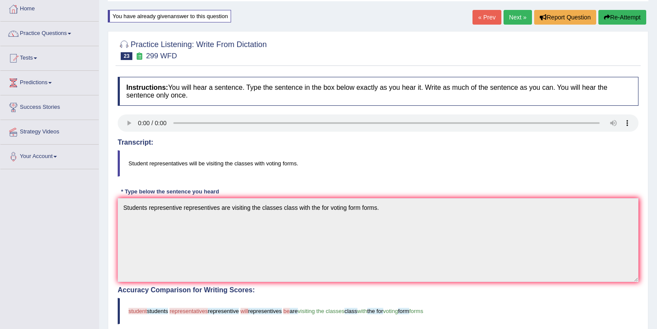
click at [486, 18] on link "« Prev" at bounding box center [487, 17] width 28 height 15
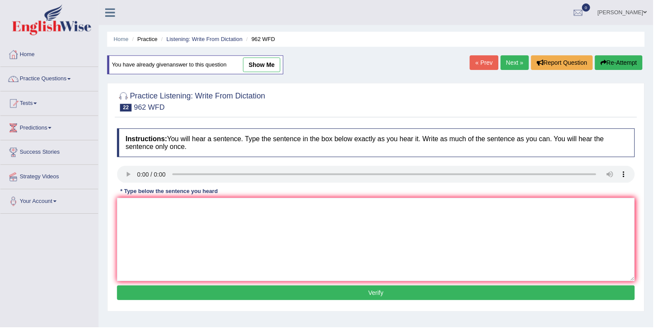
click at [268, 64] on link "show me" at bounding box center [263, 65] width 38 height 15
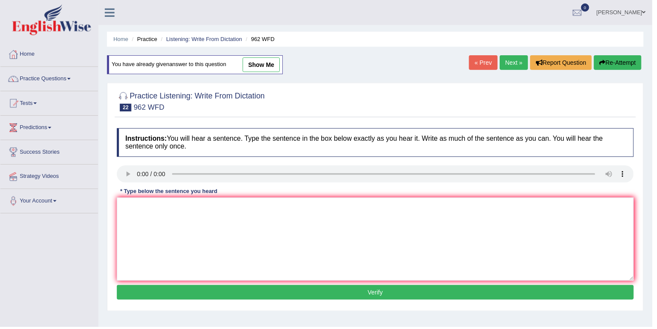
type textarea "If you have any questions question about the exams exam please raise your hand."
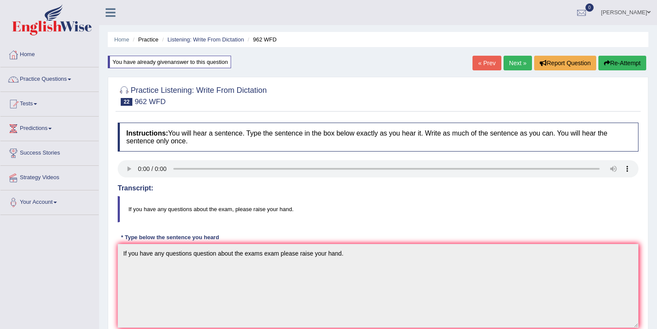
click at [479, 62] on link "« Prev" at bounding box center [487, 63] width 28 height 15
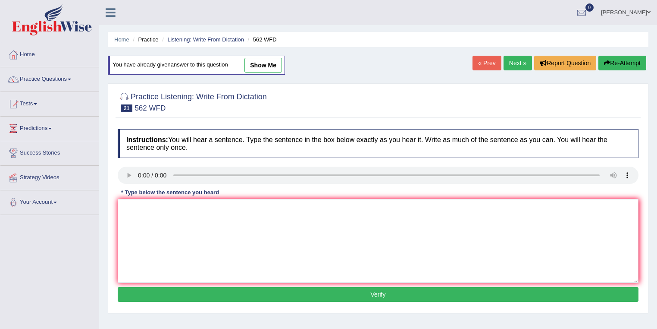
click at [255, 65] on link "show me" at bounding box center [263, 65] width 38 height 15
type textarea "The gap between a the rich and a the poor has does not decrease decreased."
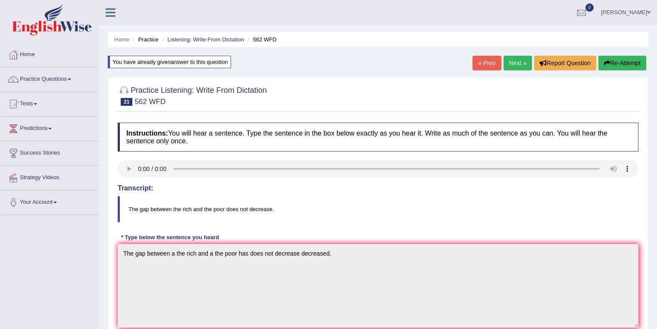
click at [482, 63] on link "« Prev" at bounding box center [487, 63] width 28 height 15
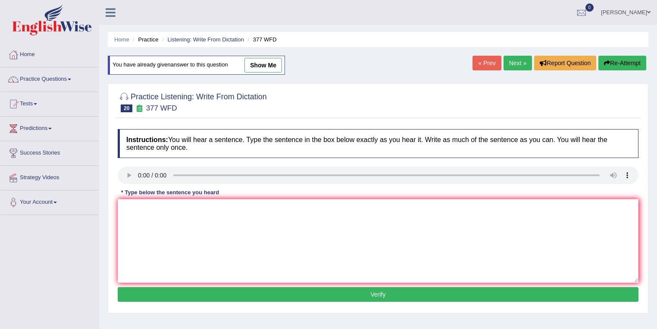
click at [269, 66] on link "show me" at bounding box center [263, 65] width 38 height 15
type textarea "The departments department has the highest proportion proportions of post gradu…"
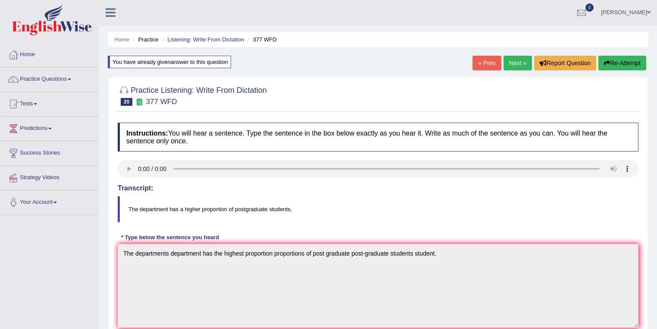
click at [485, 64] on link "« Prev" at bounding box center [487, 63] width 28 height 15
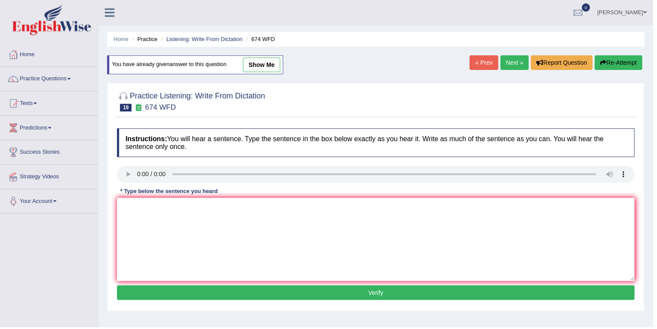
click at [270, 66] on link "show me" at bounding box center [263, 65] width 38 height 15
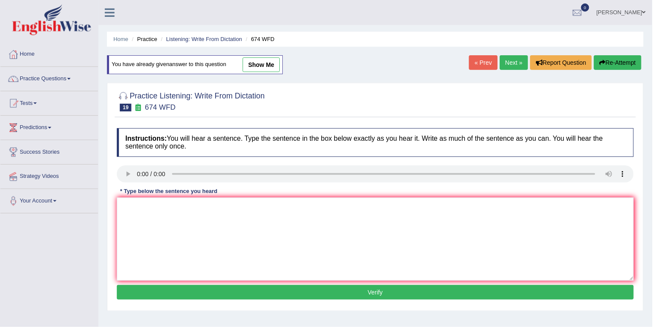
type textarea "Unemployment rates rate has fallen to its it's lowest in this year."
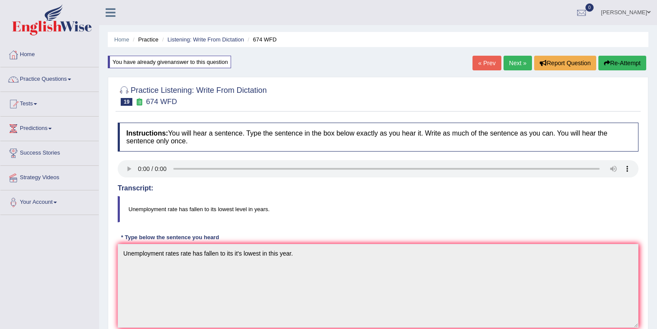
click at [632, 16] on link "Razib Saha" at bounding box center [626, 11] width 63 height 22
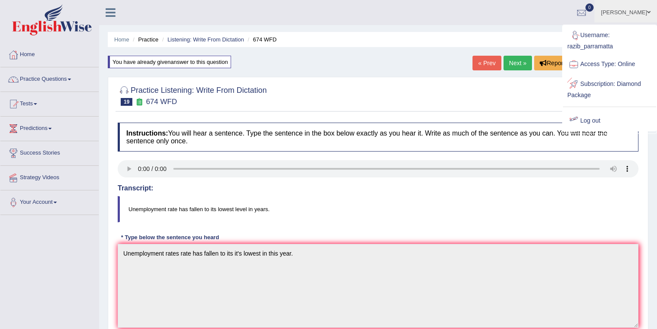
click at [591, 116] on link "Log out" at bounding box center [609, 121] width 93 height 20
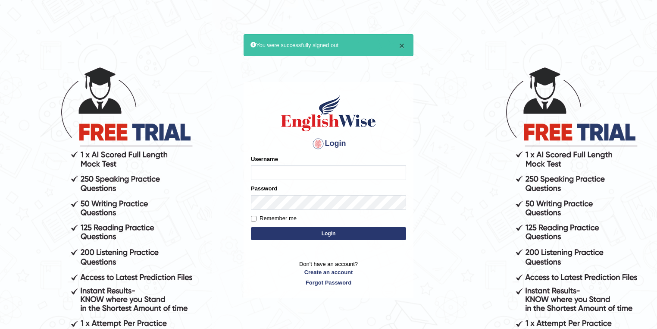
type input "razib_parramatta"
click at [404, 44] on button "×" at bounding box center [401, 45] width 5 height 9
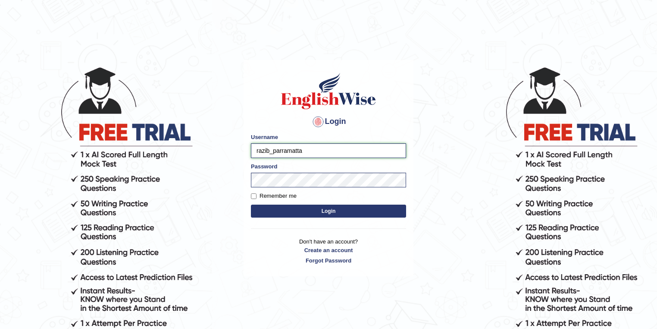
drag, startPoint x: 325, startPoint y: 153, endPoint x: 204, endPoint y: 162, distance: 120.7
click at [204, 162] on body "Login Please fix the following errors: Username razib_parramatta Password Remem…" at bounding box center [328, 197] width 657 height 329
type input "kumar_parramatta"
click at [321, 211] on button "Login" at bounding box center [328, 210] width 155 height 13
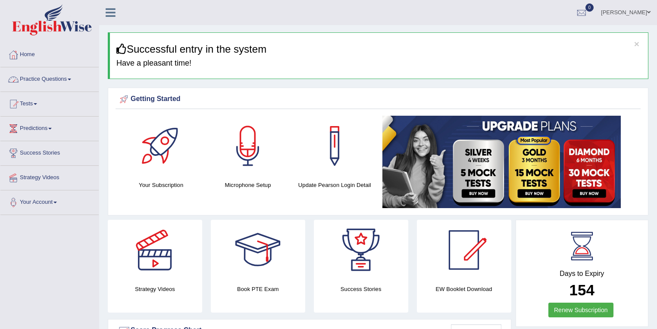
drag, startPoint x: 0, startPoint y: 0, endPoint x: 58, endPoint y: 75, distance: 95.0
click at [58, 75] on link "Practice Questions" at bounding box center [49, 78] width 98 height 22
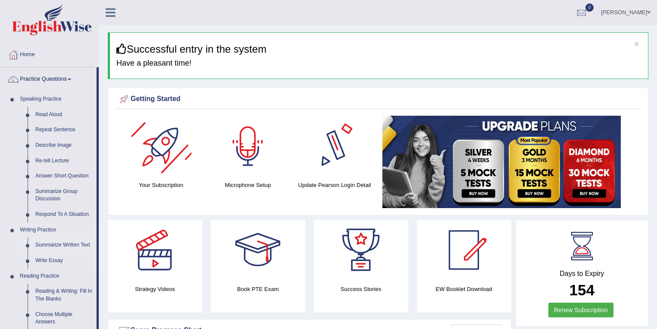
click at [53, 243] on link "Summarize Written Text" at bounding box center [63, 245] width 65 height 16
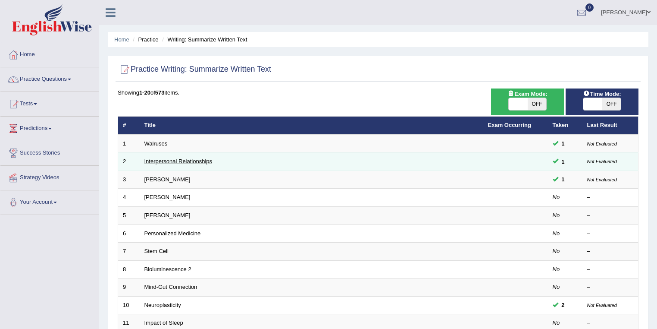
click at [176, 160] on link "Interpersonal Relationships" at bounding box center [178, 161] width 68 height 6
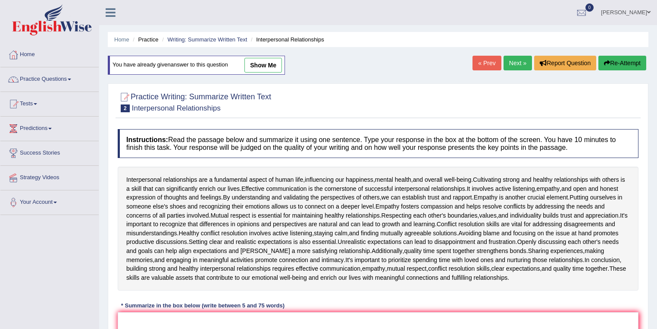
click at [264, 60] on link "show me" at bounding box center [263, 65] width 38 height 15
type textarea "Interpersonal relationships are a fundamental aspect of human life, influencing…"
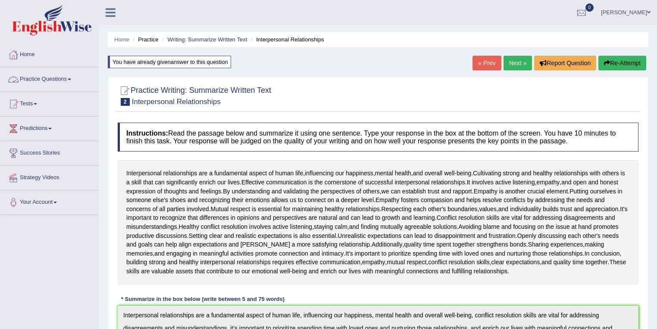
click at [47, 79] on link "Practice Questions" at bounding box center [49, 78] width 98 height 22
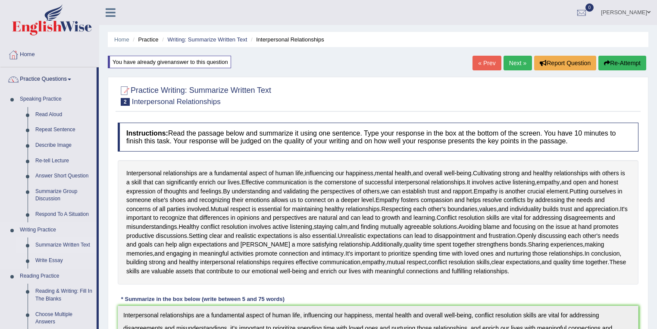
click at [57, 246] on link "Summarize Written Text" at bounding box center [63, 245] width 65 height 16
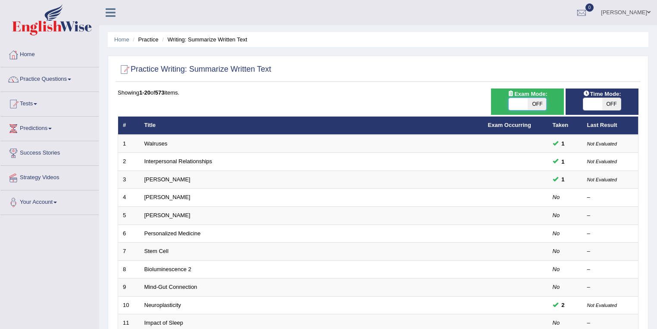
click at [515, 105] on span at bounding box center [518, 104] width 19 height 12
checkbox input "true"
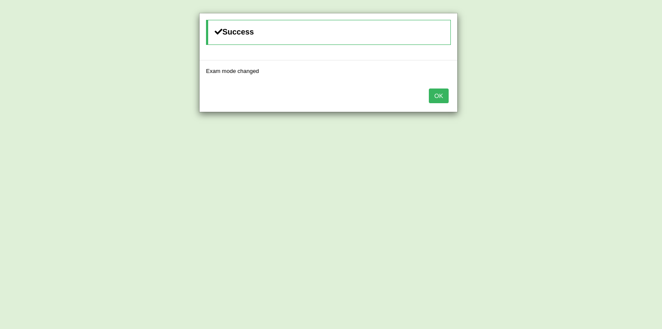
click at [440, 93] on button "OK" at bounding box center [439, 95] width 20 height 15
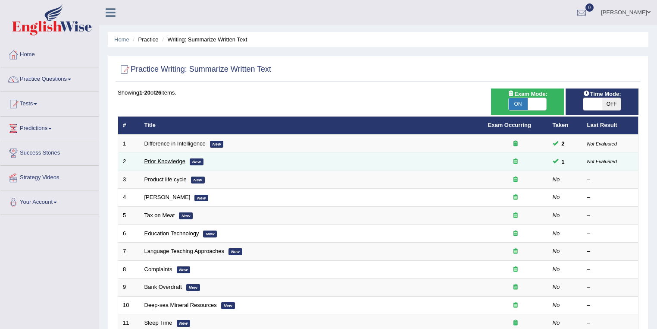
click at [164, 158] on link "Prior Knowledge" at bounding box center [164, 161] width 41 height 6
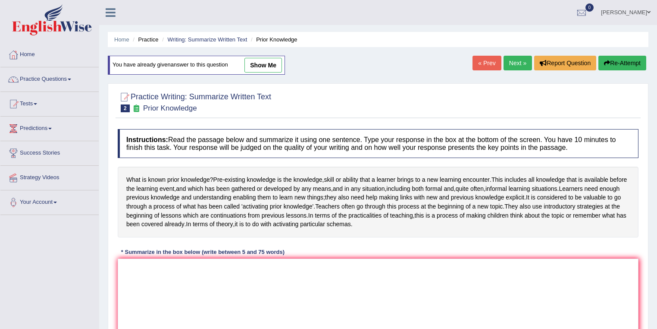
click at [262, 64] on link "show me" at bounding box center [263, 65] width 38 height 15
type textarea "Learners need enough previous knowledge and understanding enabling them to lear…"
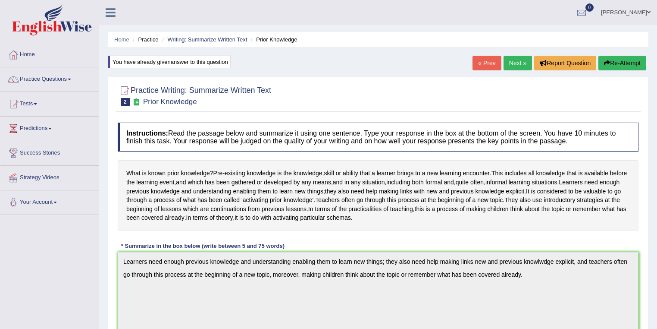
click at [510, 63] on link "Next »" at bounding box center [518, 63] width 28 height 15
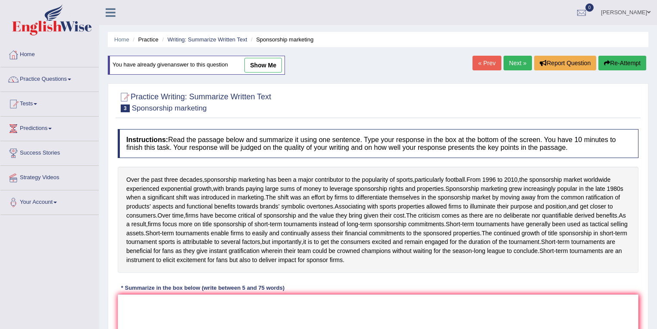
click at [265, 65] on link "show me" at bounding box center [263, 65] width 38 height 15
type textarea "Over the past three decades, sponsorship marking has been a major contributor t…"
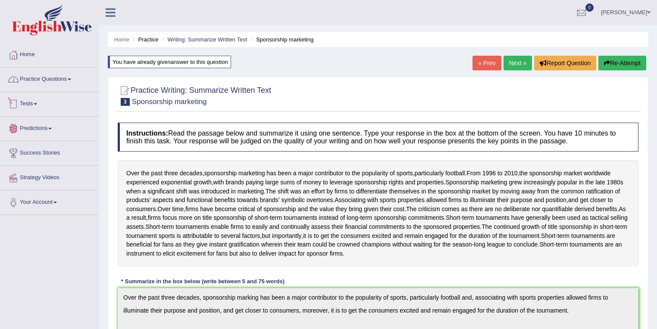
click at [66, 81] on link "Practice Questions" at bounding box center [49, 78] width 98 height 22
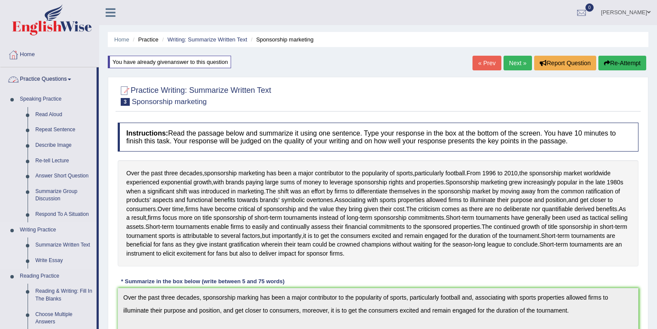
scroll to position [184, 0]
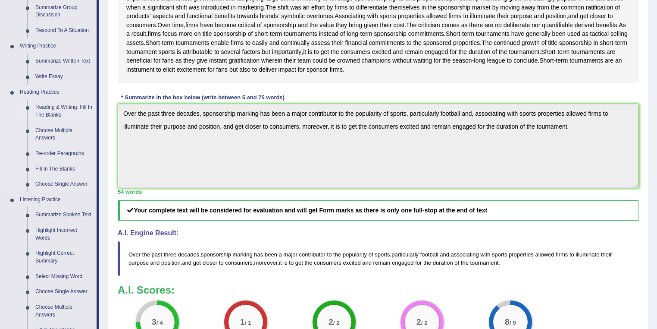
click at [51, 106] on link "Reading & Writing: Fill In The Blanks" at bounding box center [63, 111] width 65 height 23
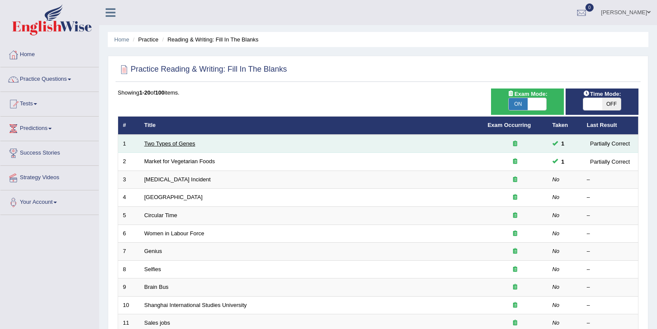
click at [184, 143] on link "Two Types of Genes" at bounding box center [169, 143] width 51 height 6
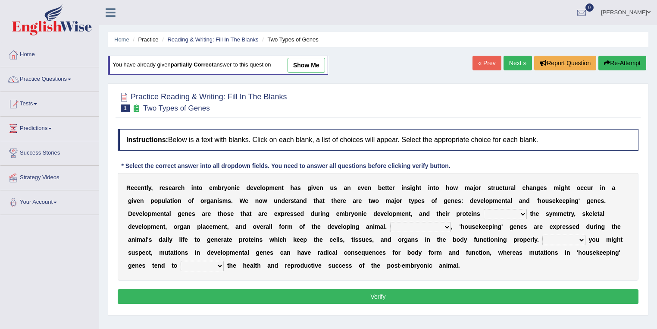
click at [308, 61] on link "show me" at bounding box center [307, 65] width 38 height 15
select select "hold"
select select "Correspondingly"
select select "As"
select select "interrupt"
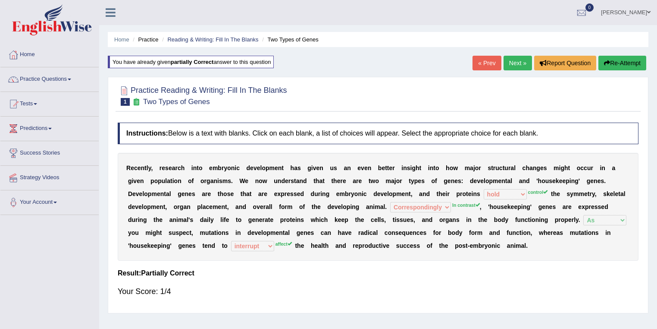
click at [510, 62] on link "Next »" at bounding box center [518, 63] width 28 height 15
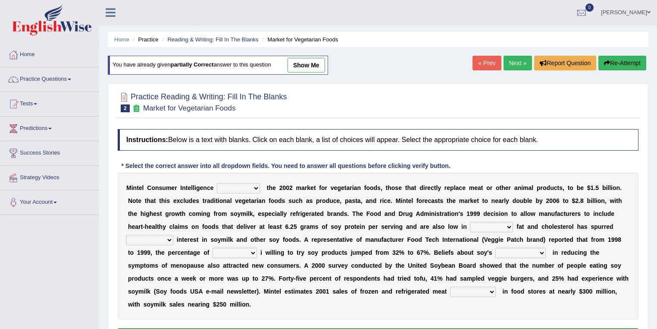
click at [319, 63] on link "show me" at bounding box center [307, 65] width 38 height 15
select select "estimates"
select select "saturated"
select select "extreme"
select select "consumers"
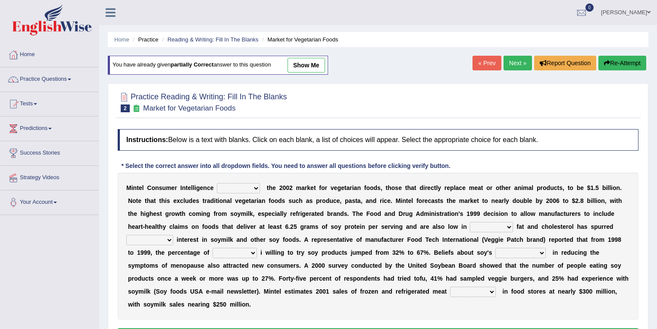
select select "effectiveness"
select select "choices"
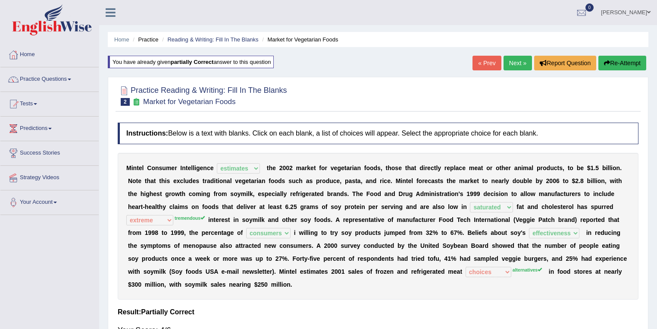
click at [508, 64] on link "Next »" at bounding box center [518, 63] width 28 height 15
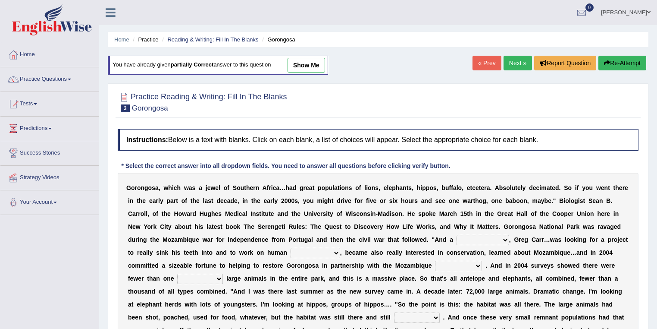
click at [320, 64] on link "show me" at bounding box center [307, 65] width 38 height 15
select select "passion"
select select "development"
select select "government"
select select "roundest"
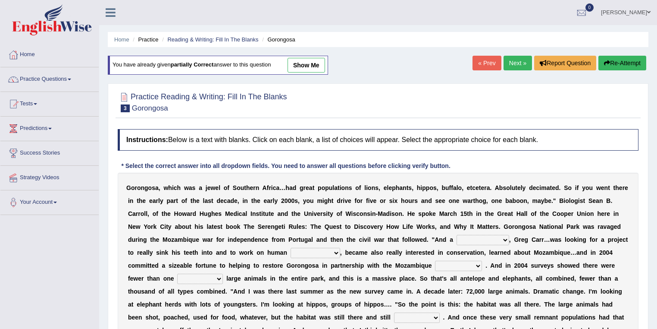
select select "productive"
select select "recovery"
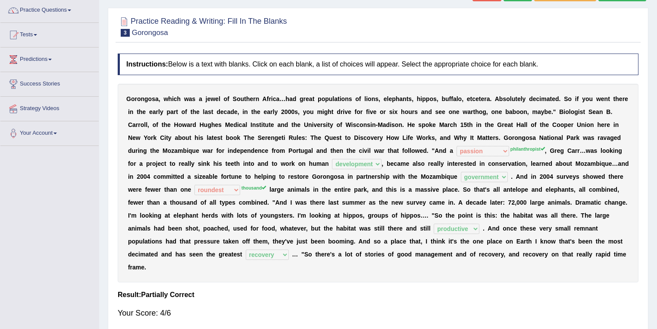
scroll to position [32, 0]
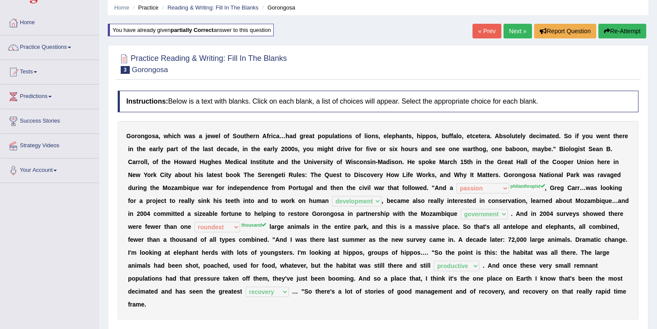
click at [520, 28] on link "Next »" at bounding box center [518, 31] width 28 height 15
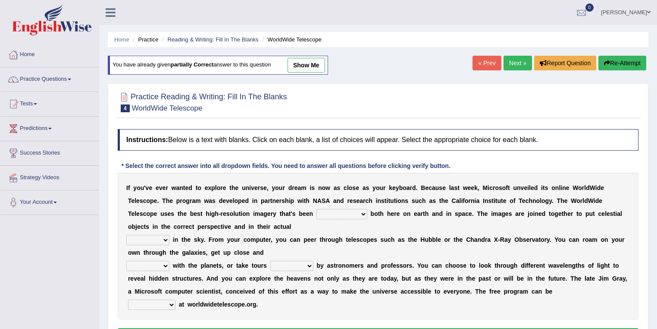
click at [311, 61] on link "show me" at bounding box center [307, 65] width 38 height 15
select select "degraded"
select select "conditions"
select select "individual"
select select "guided"
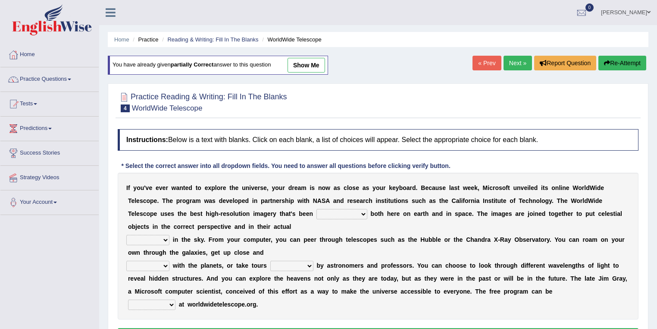
select select "posted"
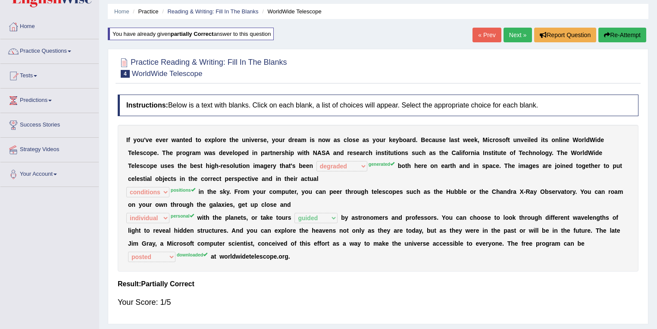
scroll to position [46, 0]
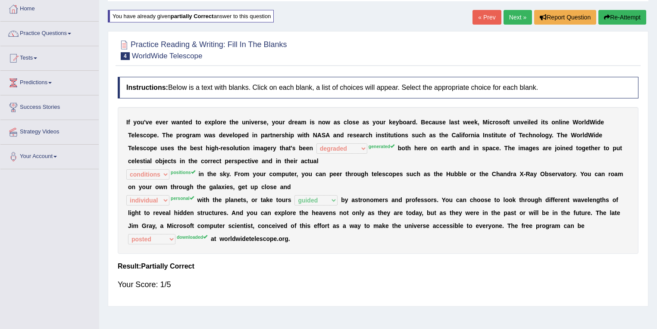
click at [511, 19] on link "Next »" at bounding box center [518, 17] width 28 height 15
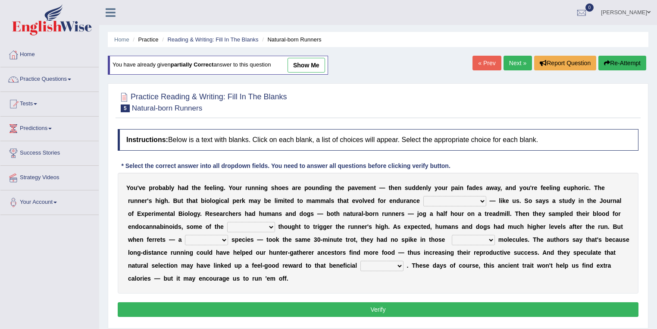
click at [303, 63] on link "show me" at bounding box center [307, 65] width 38 height 15
select select "classifies"
select select "compounds"
select select "sedentary"
select select "inchoate"
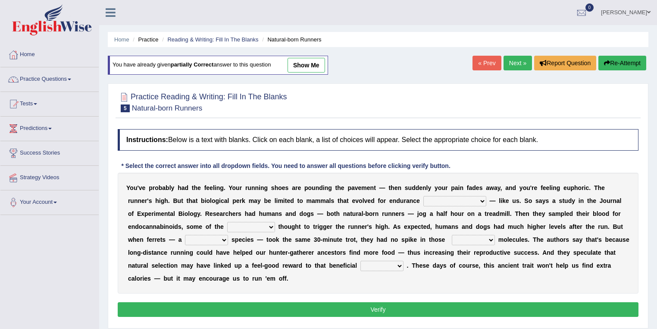
select select "exchanger"
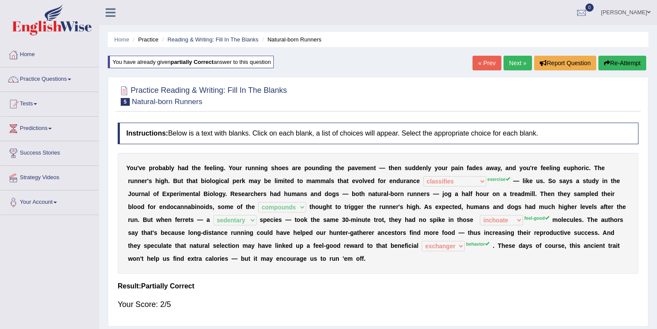
click at [509, 67] on link "Next »" at bounding box center [518, 63] width 28 height 15
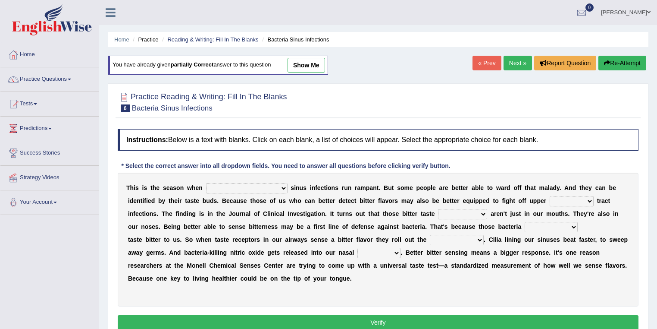
click at [318, 68] on link "show me" at bounding box center [307, 65] width 38 height 15
select select "bacterial"
select select "respiratory"
select select "dinners"
select select "actually"
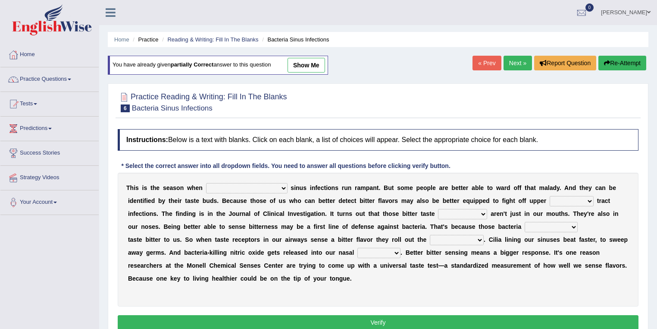
select select "defenses"
select select "localities"
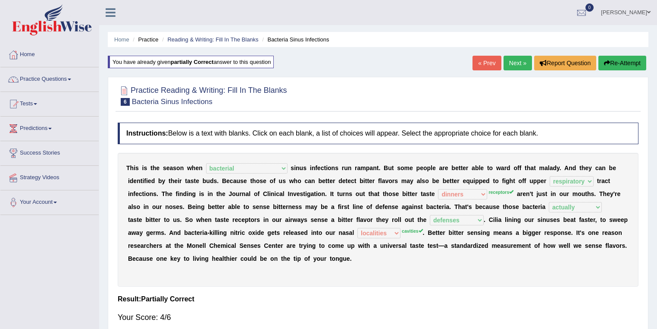
click at [508, 57] on link "Next »" at bounding box center [518, 63] width 28 height 15
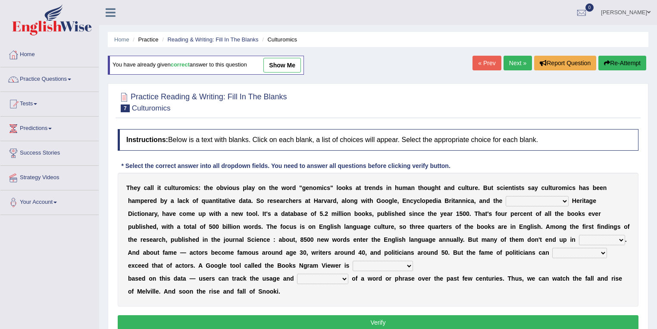
click at [278, 70] on link "show me" at bounding box center [282, 65] width 38 height 15
select select "American"
select select "dictionaries"
select select "eventually"
select select "available"
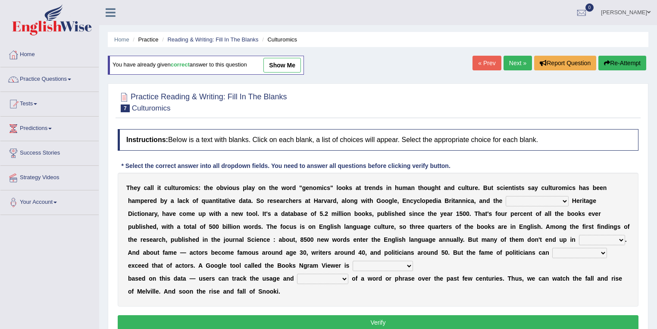
select select "frequency"
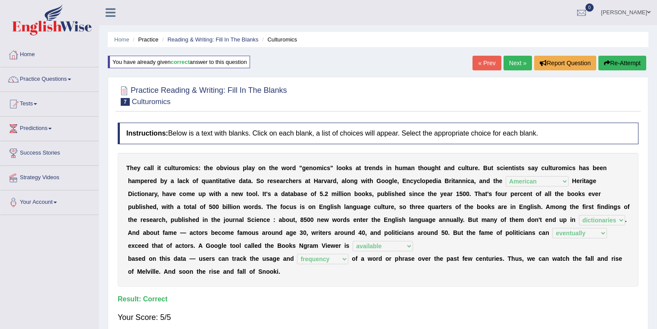
click at [526, 64] on link "Next »" at bounding box center [518, 63] width 28 height 15
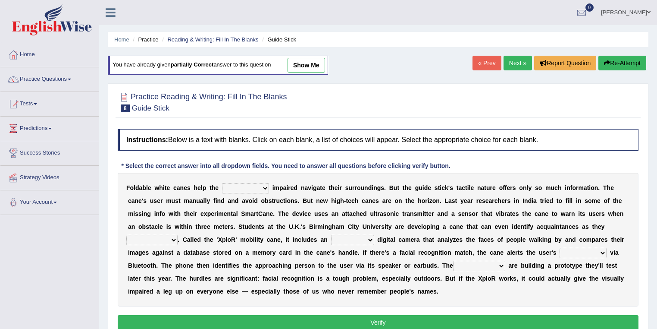
click at [320, 64] on link "show me" at bounding box center [307, 65] width 38 height 15
select select "insensitivity"
select select "likelihood"
select select "untested"
select select "smartphone"
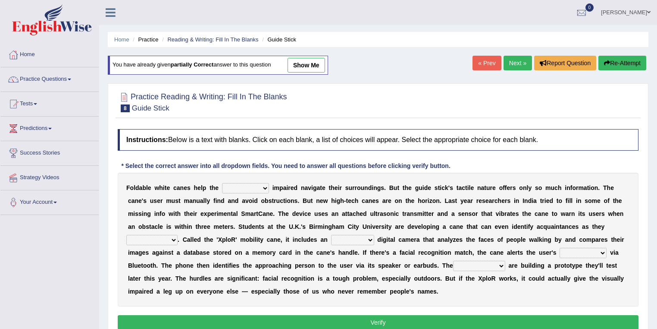
select select "students"
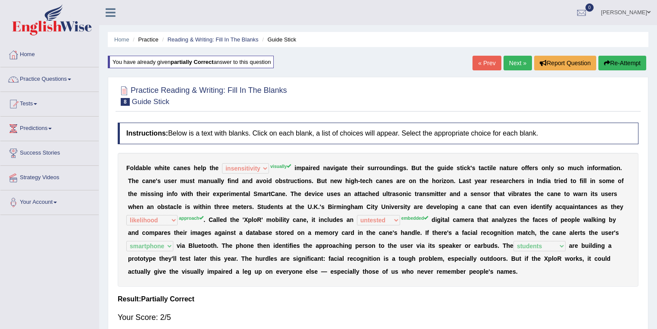
click at [511, 63] on link "Next »" at bounding box center [518, 63] width 28 height 15
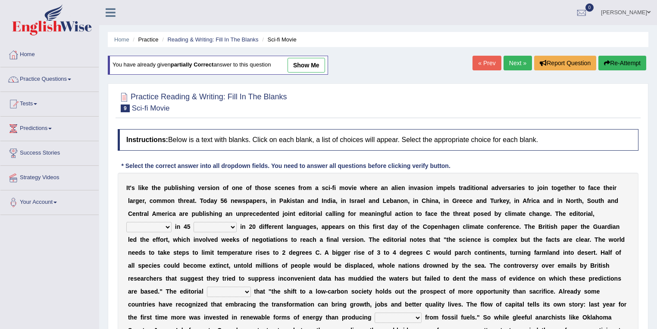
click at [306, 66] on link "show me" at bounding box center [307, 65] width 38 height 15
select select "published"
select select "countries"
select select "modified"
select select "significance"
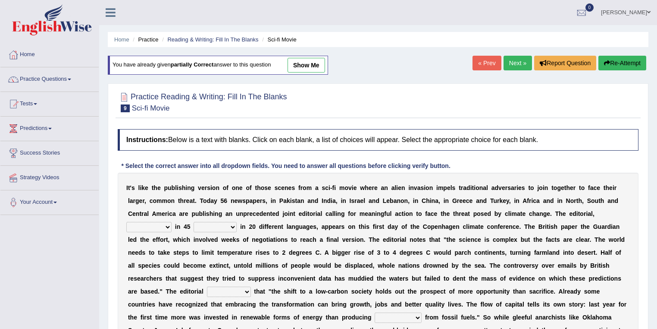
select select "peripherally"
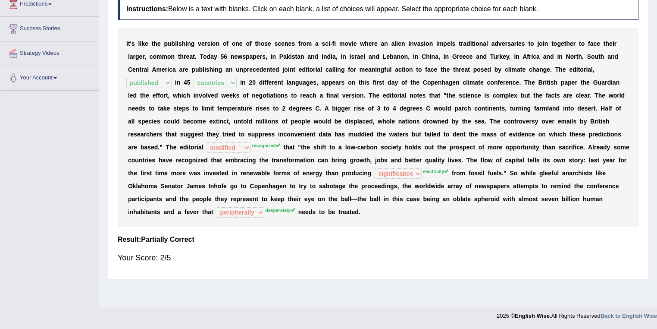
scroll to position [32, 0]
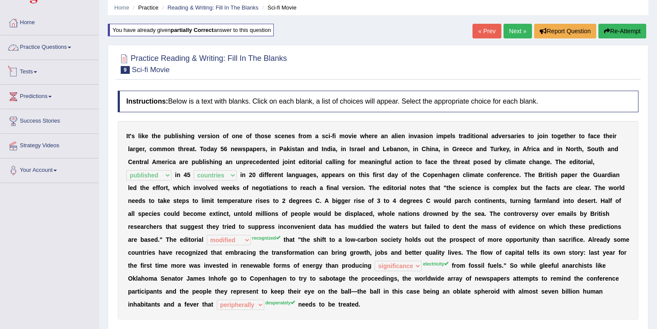
click at [56, 47] on link "Practice Questions" at bounding box center [49, 46] width 98 height 22
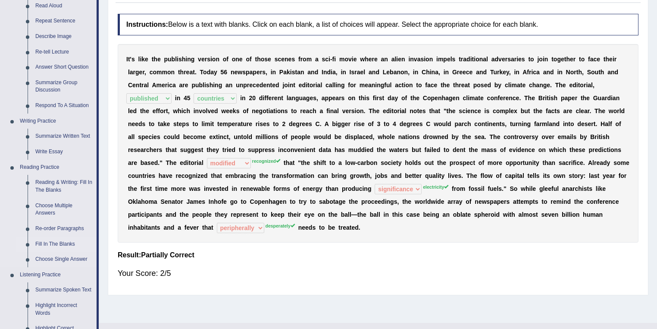
scroll to position [124, 0]
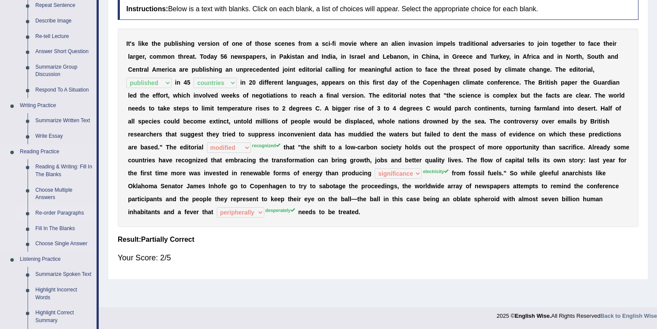
click at [58, 213] on link "Re-order Paragraphs" at bounding box center [63, 213] width 65 height 16
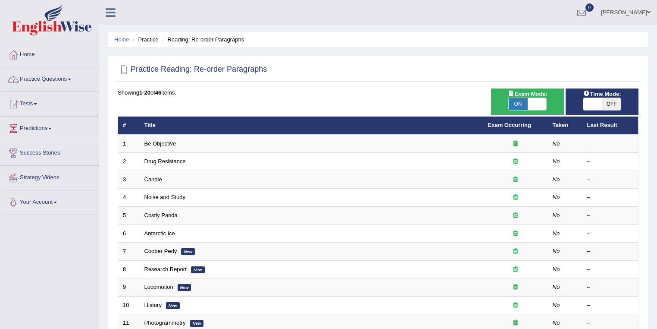
click at [50, 81] on link "Practice Questions" at bounding box center [49, 78] width 98 height 22
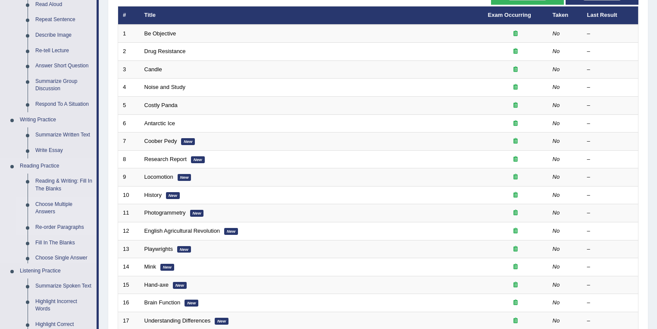
scroll to position [138, 0]
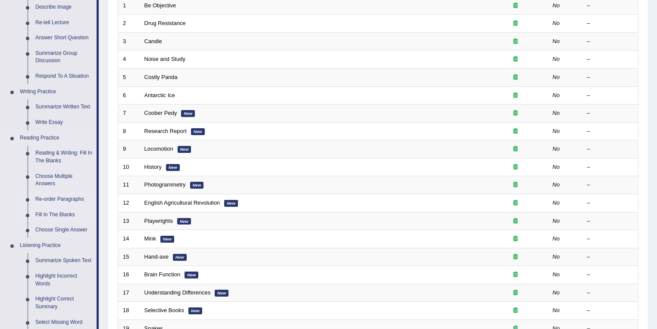
click at [65, 214] on link "Fill In The Blanks" at bounding box center [63, 215] width 65 height 16
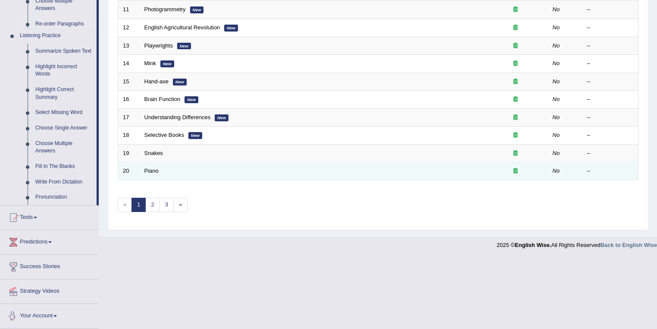
scroll to position [294, 0]
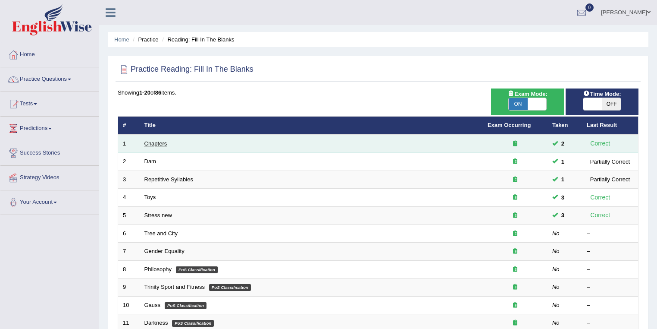
click at [160, 142] on link "Chapters" at bounding box center [155, 143] width 23 height 6
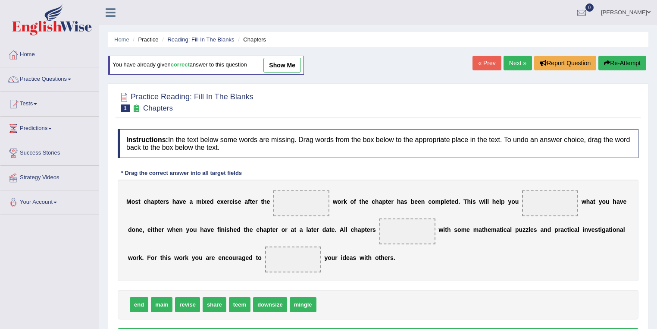
click at [298, 56] on div "You have already given correct answer to this question show me" at bounding box center [206, 65] width 196 height 19
click at [286, 63] on link "show me" at bounding box center [282, 65] width 38 height 15
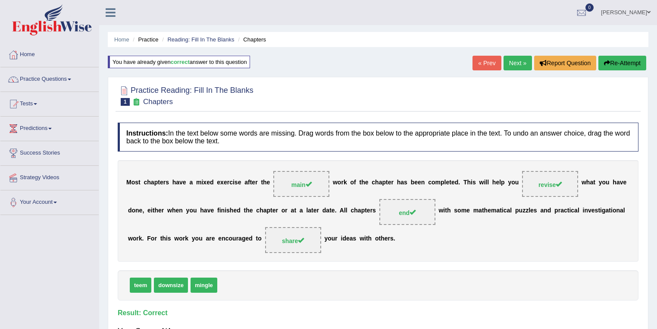
click at [516, 60] on link "Next »" at bounding box center [518, 63] width 28 height 15
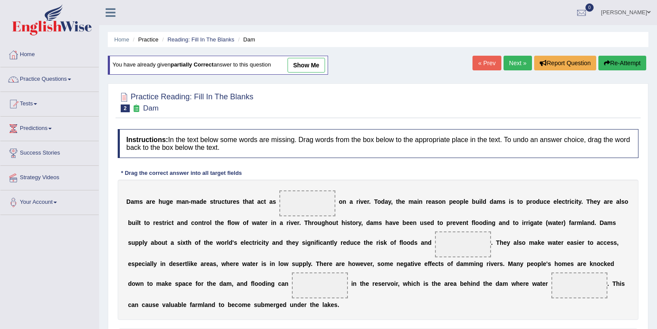
click at [313, 69] on link "show me" at bounding box center [307, 65] width 38 height 15
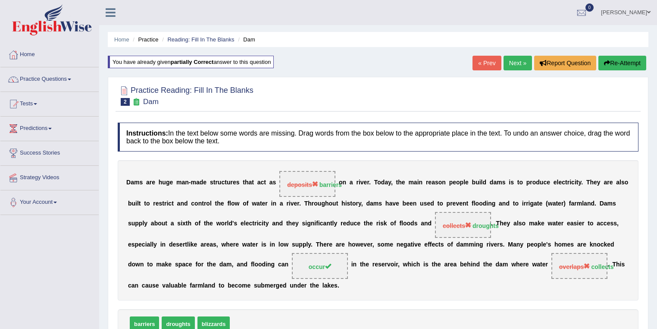
click at [519, 63] on link "Next »" at bounding box center [518, 63] width 28 height 15
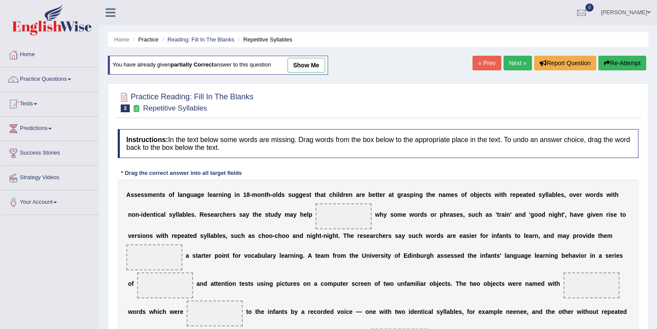
click at [308, 70] on link "show me" at bounding box center [307, 65] width 38 height 15
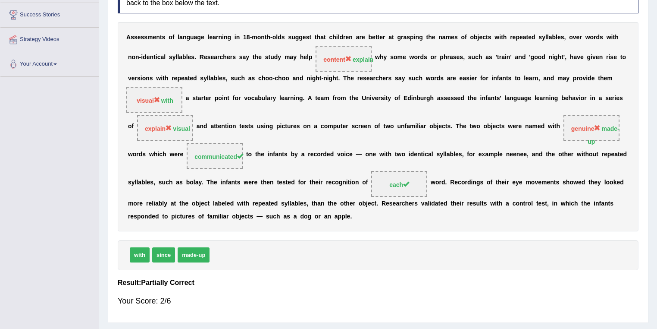
scroll to position [46, 0]
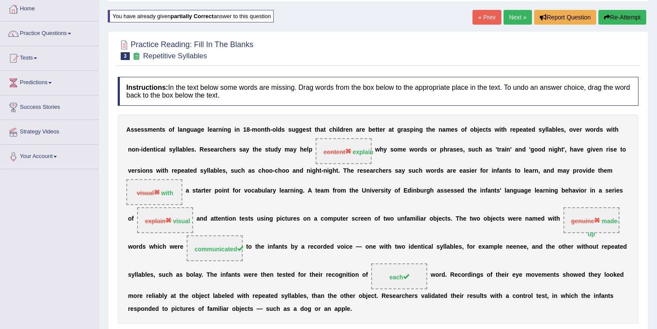
click at [523, 14] on link "Next »" at bounding box center [518, 17] width 28 height 15
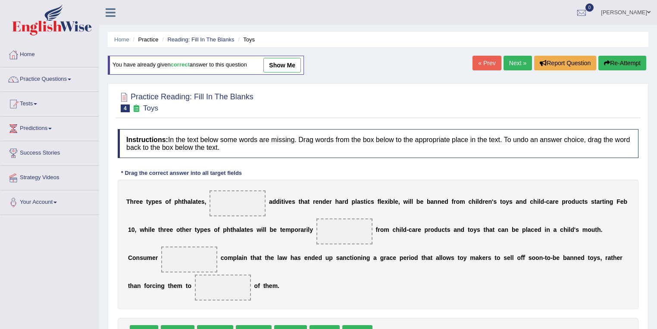
click at [287, 66] on link "show me" at bounding box center [282, 65] width 38 height 15
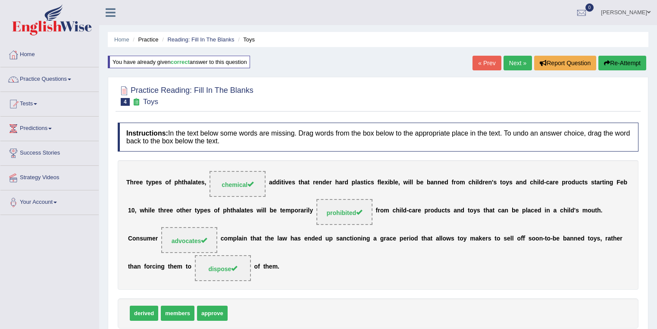
click at [511, 64] on link "Next »" at bounding box center [518, 63] width 28 height 15
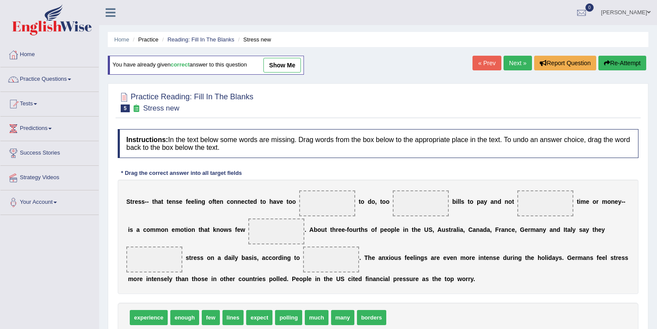
click at [301, 64] on link "show me" at bounding box center [282, 65] width 38 height 15
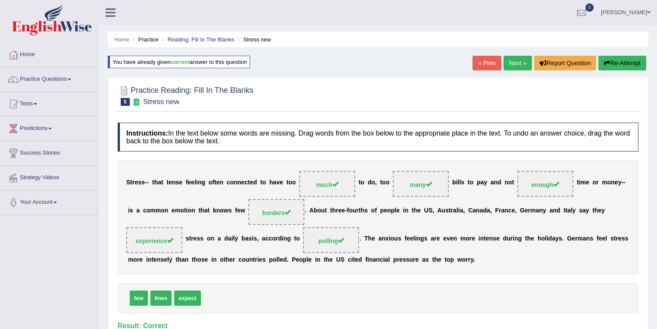
click at [511, 62] on link "Next »" at bounding box center [518, 63] width 28 height 15
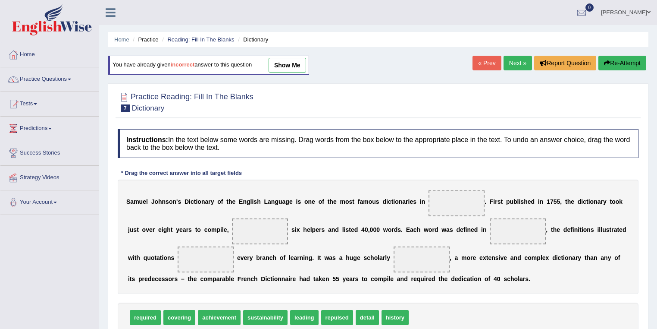
click at [287, 70] on link "show me" at bounding box center [288, 65] width 38 height 15
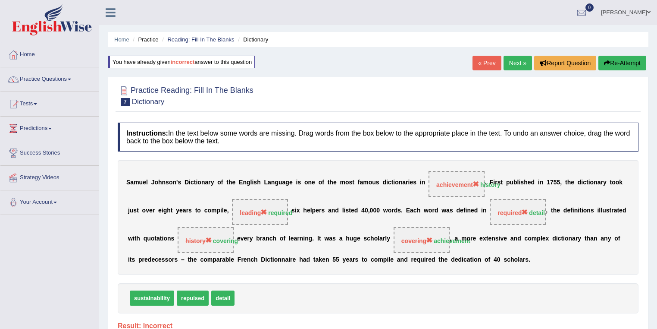
click at [518, 66] on link "Next »" at bounding box center [518, 63] width 28 height 15
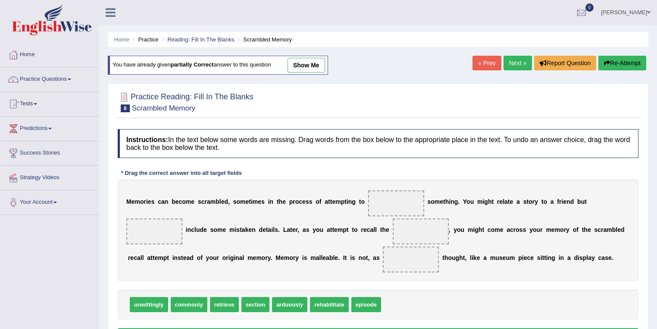
click at [310, 67] on link "show me" at bounding box center [307, 65] width 38 height 15
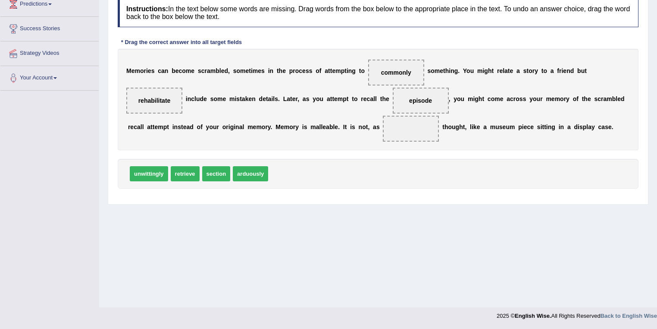
scroll to position [32, 0]
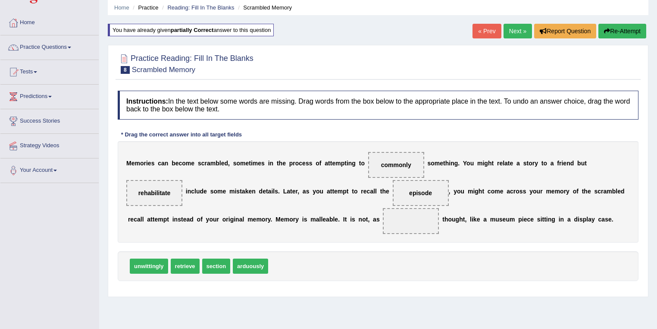
click at [519, 31] on link "Next »" at bounding box center [518, 31] width 28 height 15
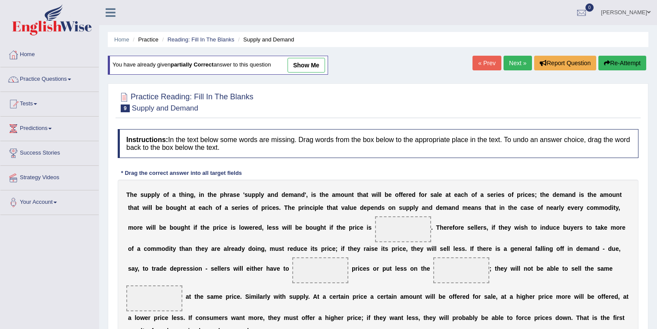
click at [317, 67] on link "show me" at bounding box center [307, 65] width 38 height 15
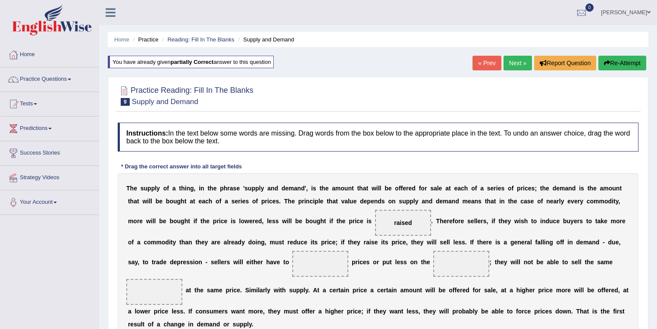
click at [516, 65] on link "Next »" at bounding box center [518, 63] width 28 height 15
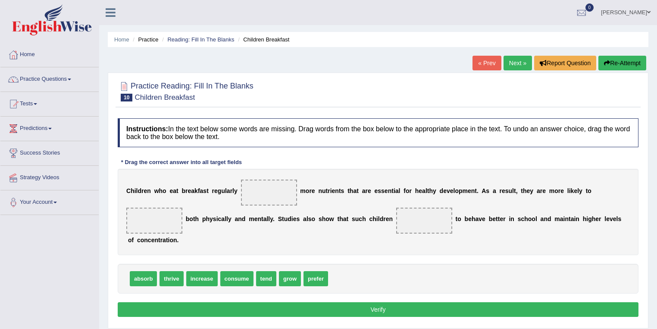
click at [639, 11] on link "Kumar Shrestha" at bounding box center [626, 11] width 63 height 22
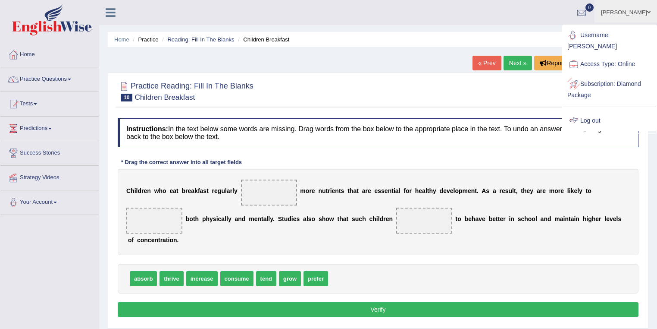
click at [583, 120] on link "Log out" at bounding box center [609, 121] width 93 height 20
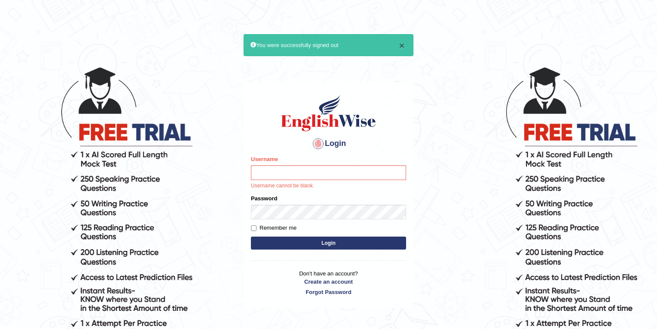
click at [401, 47] on button "×" at bounding box center [401, 45] width 5 height 9
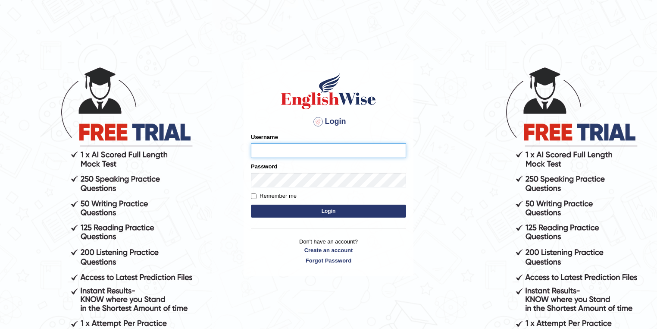
type input "razib_parramatta"
drag, startPoint x: 342, startPoint y: 150, endPoint x: 219, endPoint y: 154, distance: 123.4
click at [219, 155] on body "Login Please fix the following errors: Username razib_parramatta Password Remem…" at bounding box center [328, 197] width 657 height 329
type input "abdulkhalid_parramatta"
click at [251, 204] on button "Login" at bounding box center [328, 210] width 155 height 13
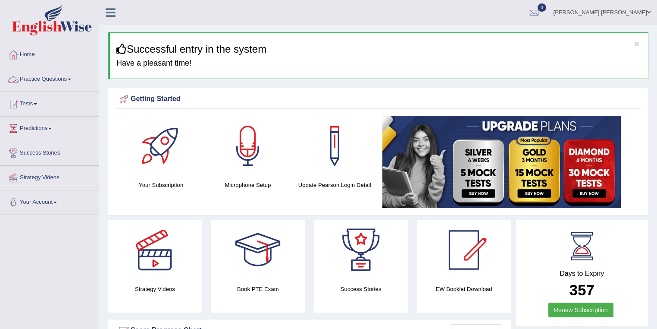
click at [42, 84] on link "Practice Questions" at bounding box center [49, 78] width 98 height 22
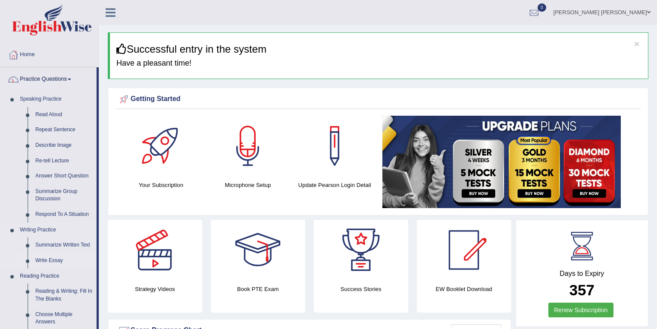
click at [57, 261] on link "Write Essay" at bounding box center [63, 261] width 65 height 16
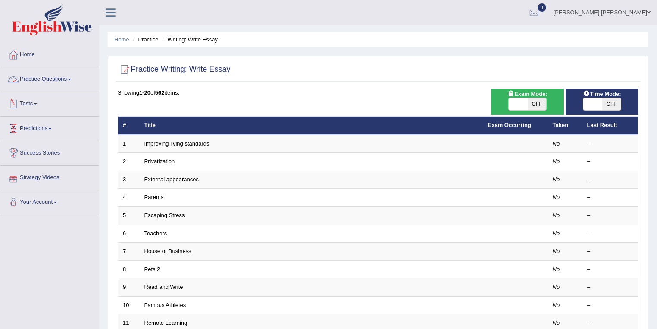
click at [64, 78] on link "Practice Questions" at bounding box center [49, 78] width 98 height 22
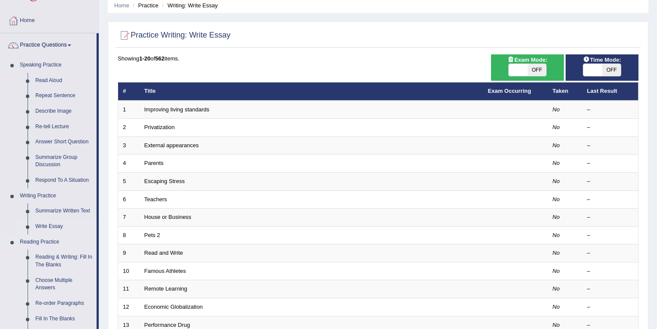
scroll to position [92, 0]
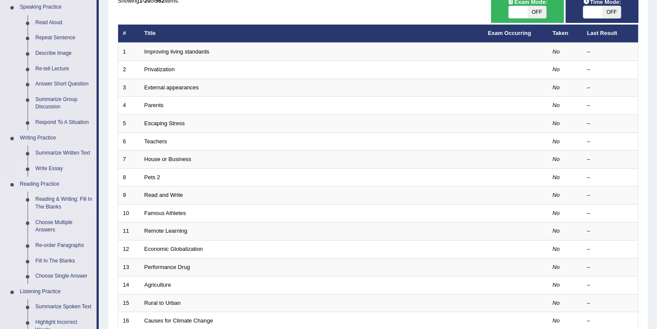
click at [73, 201] on link "Reading & Writing: Fill In The Blanks" at bounding box center [63, 202] width 65 height 23
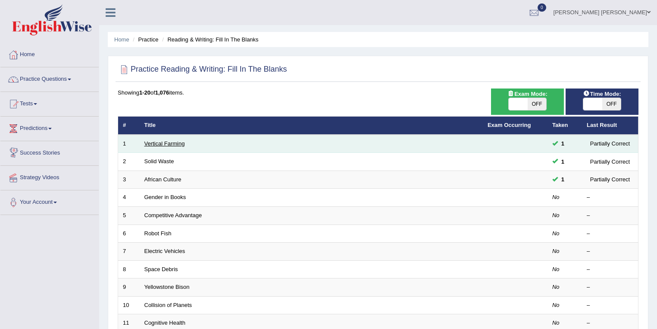
click at [166, 143] on link "Vertical Farming" at bounding box center [164, 143] width 41 height 6
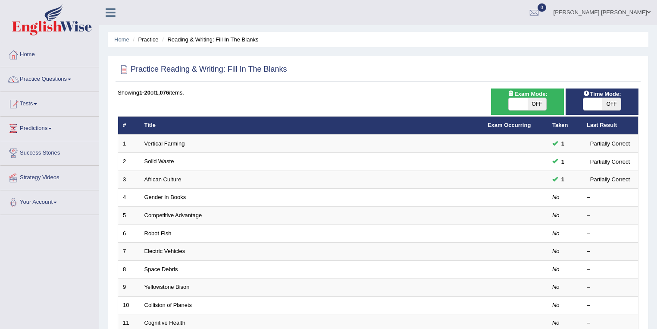
drag, startPoint x: 0, startPoint y: 0, endPoint x: 520, endPoint y: 100, distance: 529.9
click at [520, 100] on span at bounding box center [518, 104] width 19 height 12
click at [519, 105] on span at bounding box center [518, 104] width 19 height 12
checkbox input "true"
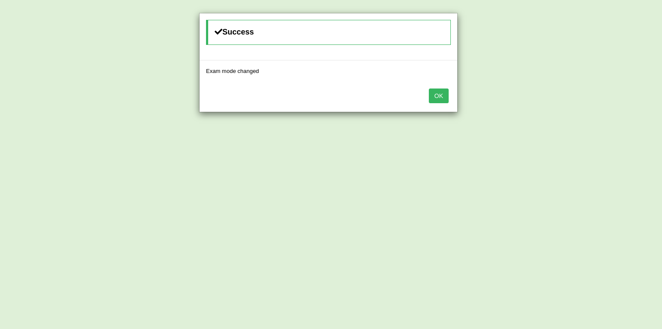
click at [445, 98] on button "OK" at bounding box center [439, 95] width 20 height 15
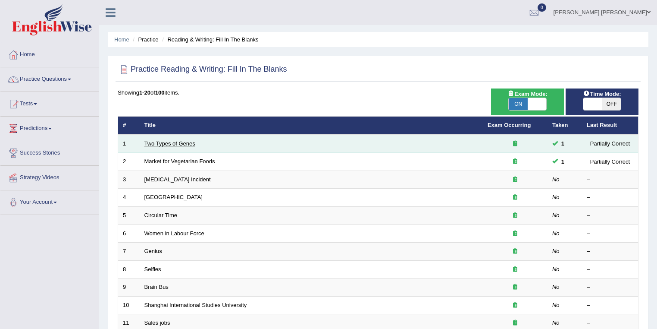
click at [163, 143] on link "Two Types of Genes" at bounding box center [169, 143] width 51 height 6
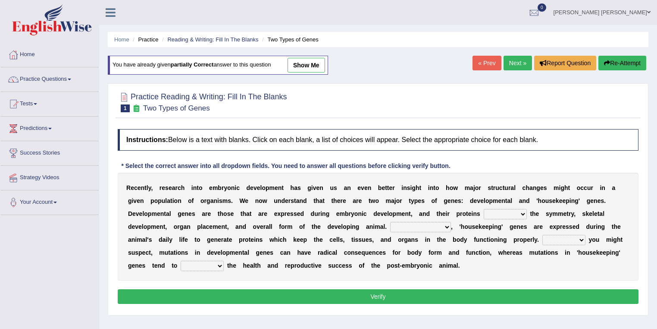
click at [310, 64] on link "show me" at bounding box center [307, 65] width 38 height 15
select select "control"
select select "Correspondingly"
select select "As"
select select "affect"
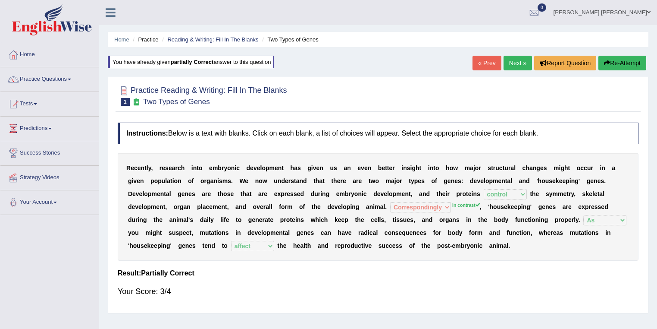
click at [515, 63] on link "Next »" at bounding box center [518, 63] width 28 height 15
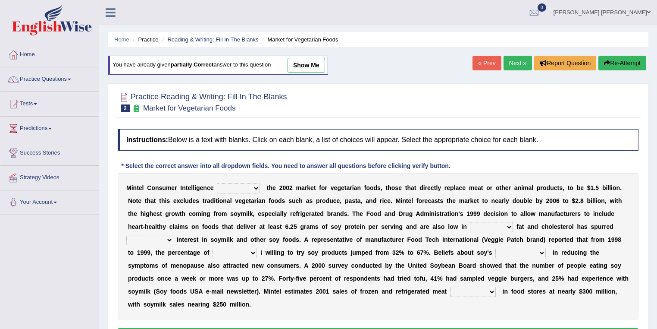
click at [305, 72] on div "You have already given partially correct answer to this question show me" at bounding box center [218, 65] width 220 height 19
click at [312, 68] on link "show me" at bounding box center [307, 65] width 38 height 15
select select "fulfills"
select select "liquid"
select select "good"
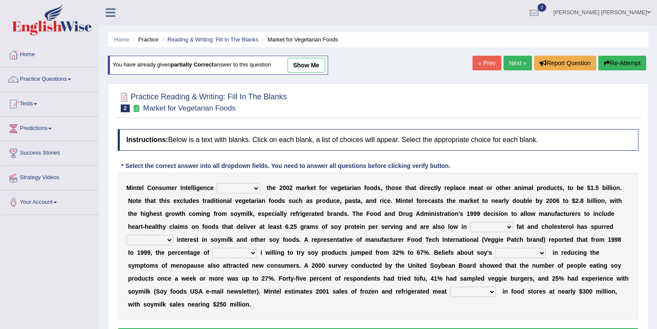
select select "consumers"
select select "effectiveness"
select select "alternatives"
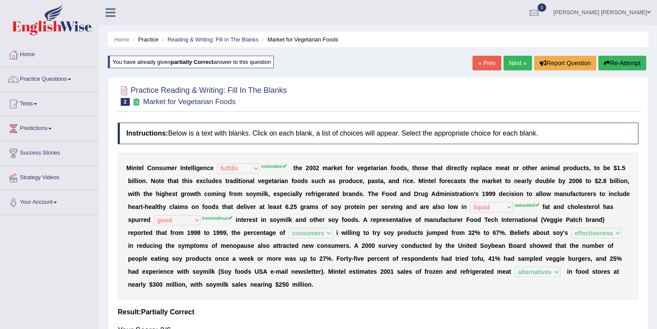
click at [516, 66] on link "Next »" at bounding box center [518, 63] width 28 height 15
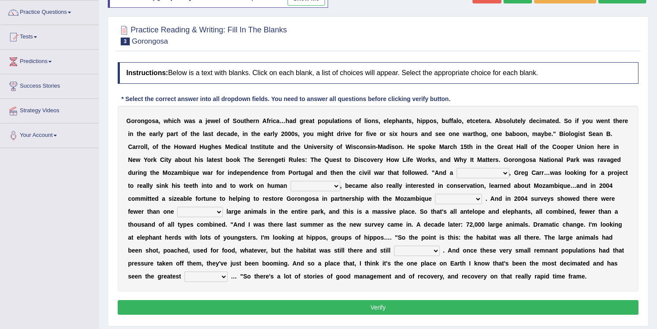
scroll to position [46, 0]
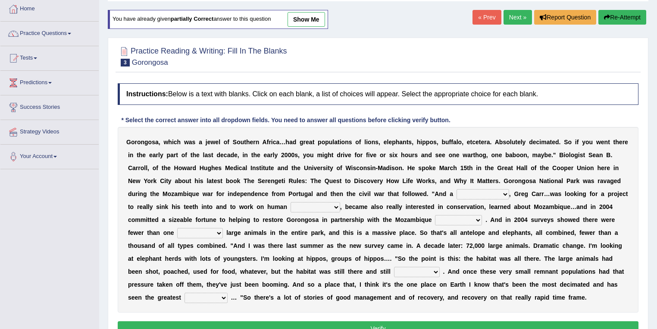
click at [308, 18] on link "show me" at bounding box center [307, 19] width 38 height 15
select select "ballast"
select select "development"
select select "government"
select select "thousand"
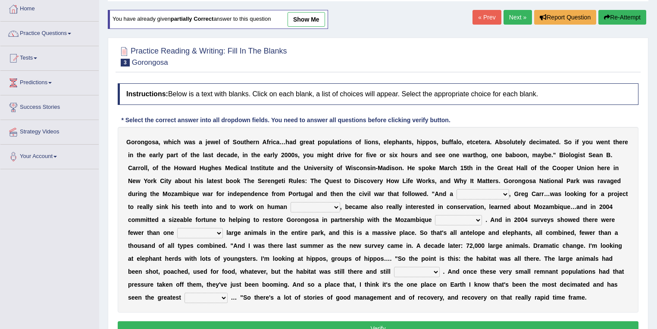
select select "productive"
select select "recovery"
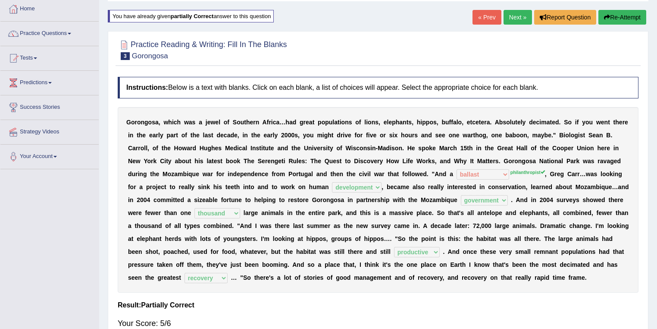
click at [514, 20] on link "Next »" at bounding box center [518, 17] width 28 height 15
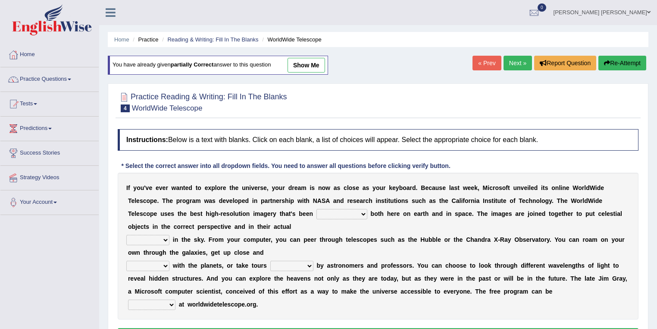
click at [310, 66] on link "show me" at bounding box center [307, 65] width 38 height 15
select select "generated"
select select "positions"
select select "apart"
select select "guiding"
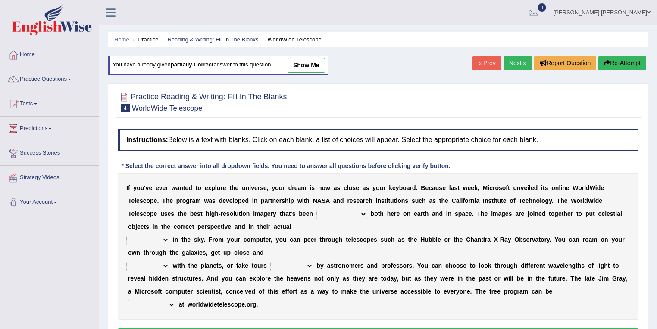
select select "posted"
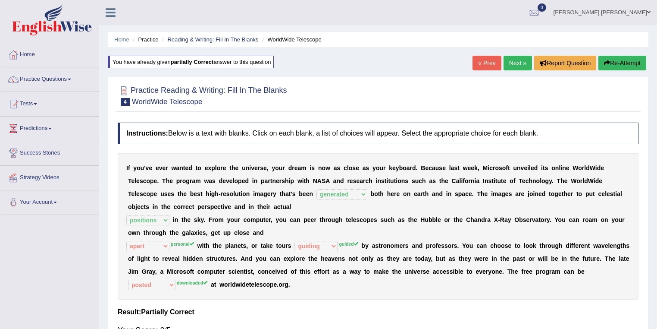
click at [511, 64] on link "Next »" at bounding box center [518, 63] width 28 height 15
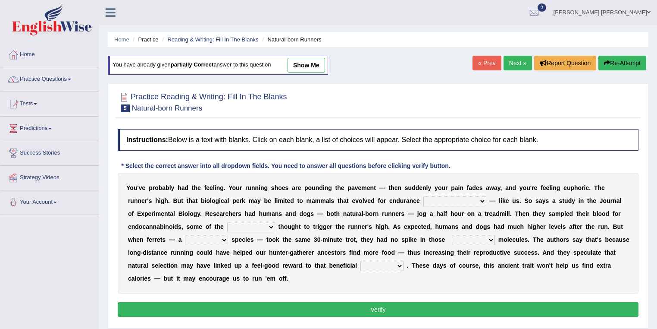
click at [306, 69] on link "show me" at bounding box center [307, 65] width 38 height 15
select select "exercise"
select select "compounds"
select select "sedentary"
select select "groaned"
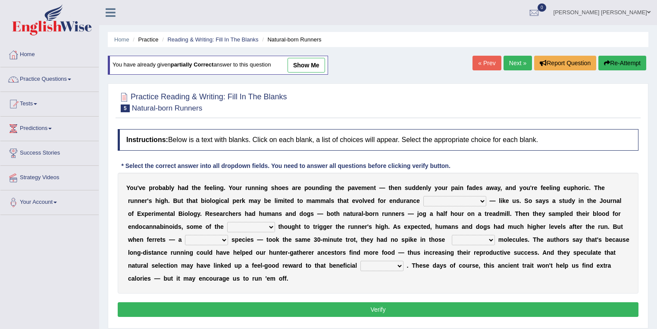
select select "behavior"
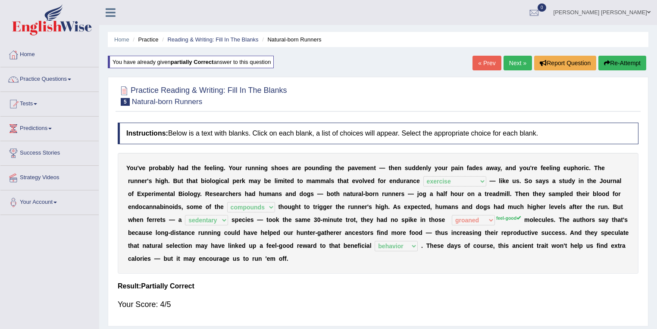
click at [515, 63] on link "Next »" at bounding box center [518, 63] width 28 height 15
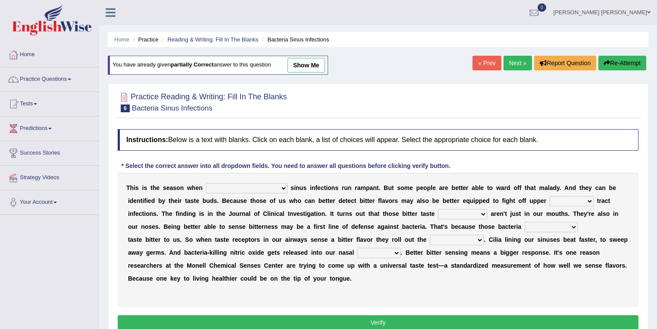
click at [301, 70] on link "show me" at bounding box center [307, 65] width 38 height 15
select select "bacterial"
select select "respiratory"
select select "dinners"
select select "providently"
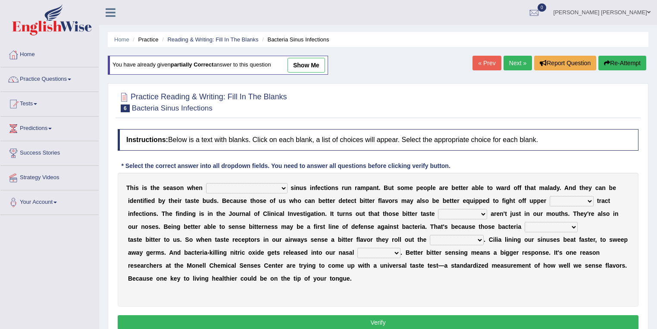
select select "contradictions"
select select "infirmities"
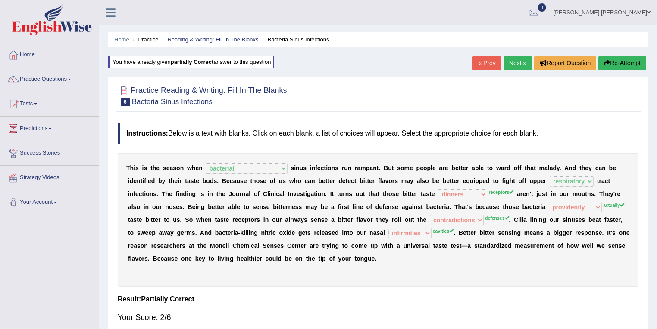
click at [509, 62] on link "Next »" at bounding box center [518, 63] width 28 height 15
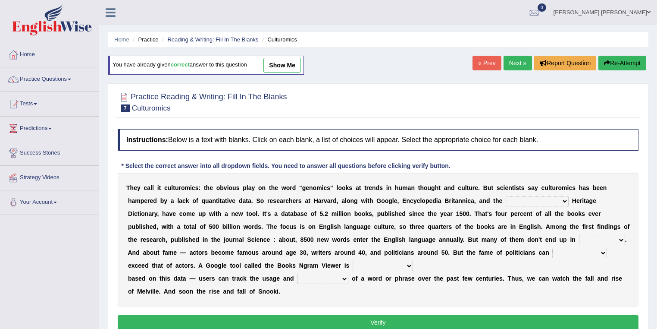
click at [295, 69] on link "show me" at bounding box center [282, 65] width 38 height 15
select select "American"
select select "dictionaries"
select select "eventually"
select select "available"
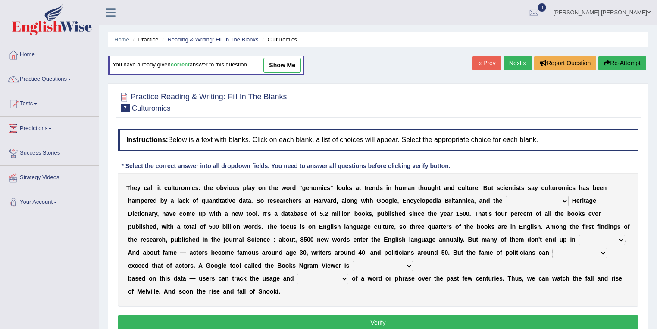
select select "frequency"
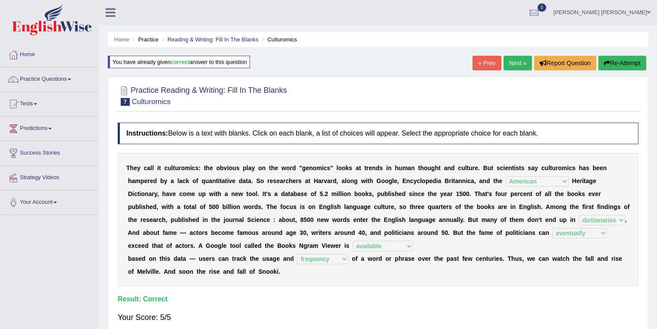
click at [514, 63] on link "Next »" at bounding box center [518, 63] width 28 height 15
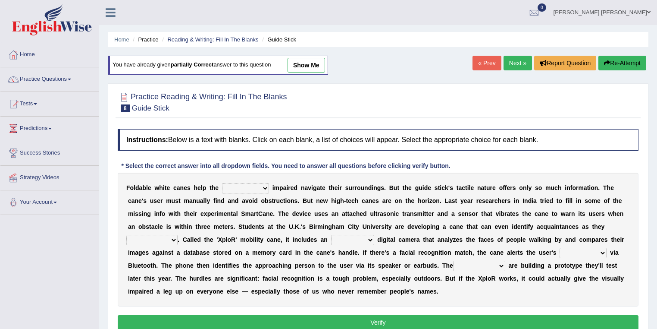
click at [312, 64] on link "show me" at bounding box center [307, 65] width 38 height 15
select select "insensitivity"
select select "approach"
select select "embedded"
select select "smartphone"
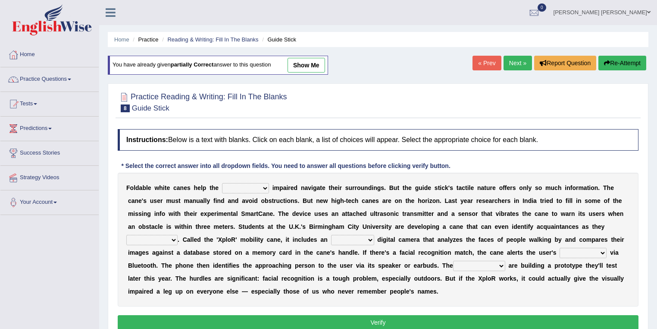
select select "students"
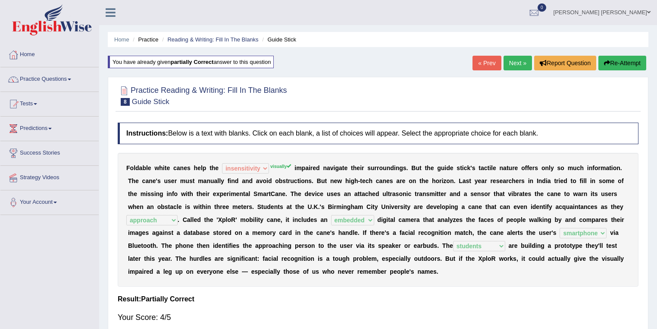
click at [517, 65] on link "Next »" at bounding box center [518, 63] width 28 height 15
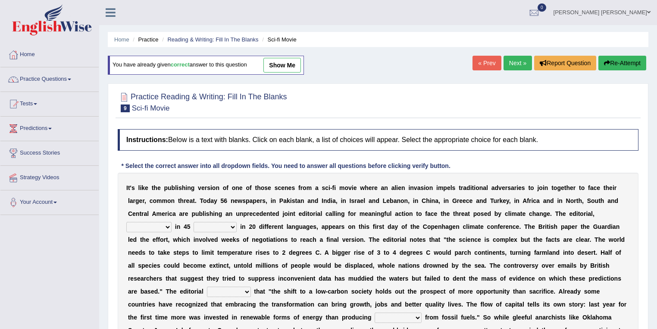
click at [281, 67] on link "show me" at bounding box center [282, 65] width 38 height 15
select select "published"
select select "countries"
select select "recognized"
select select "electricity"
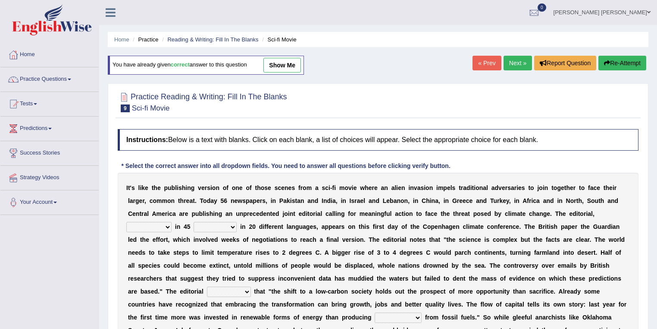
select select "desperately"
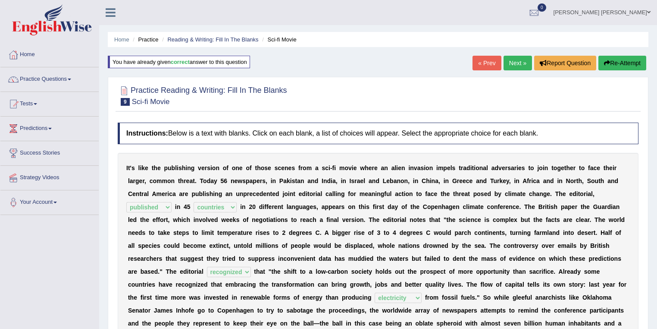
click at [513, 64] on link "Next »" at bounding box center [518, 63] width 28 height 15
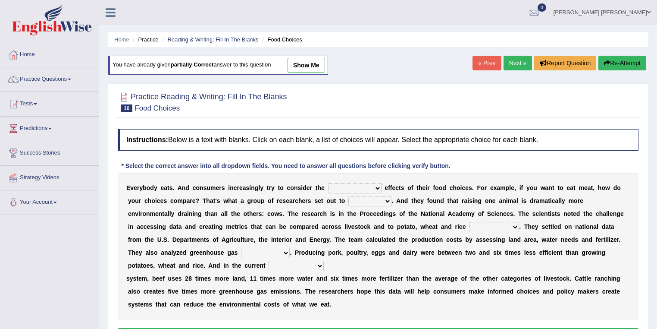
click at [308, 70] on link "show me" at bounding box center [307, 65] width 38 height 15
select select "environmental"
select select "discover"
select select "consumption"
select select "emissions"
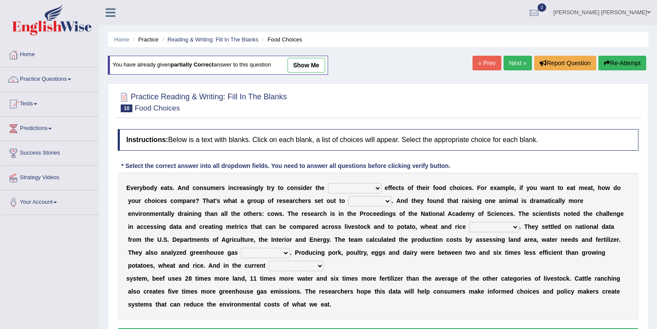
select select "agricultural"
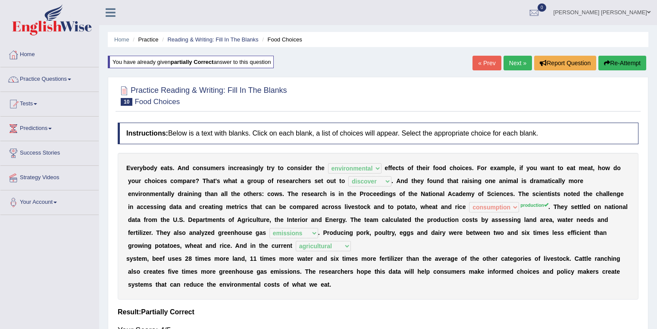
click at [510, 65] on link "Next »" at bounding box center [518, 63] width 28 height 15
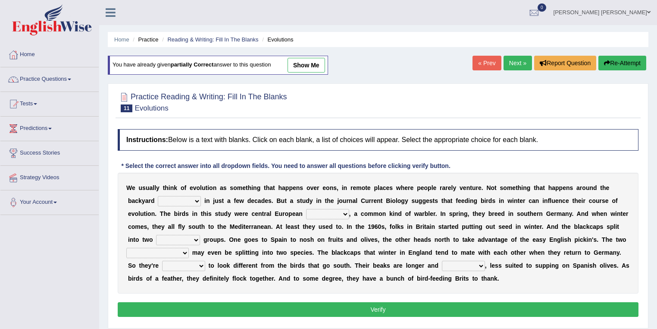
click at [314, 69] on link "show me" at bounding box center [307, 65] width 38 height 15
select select "birdfeeder"
select select "blackcaps"
select select "split"
select select "elevators"
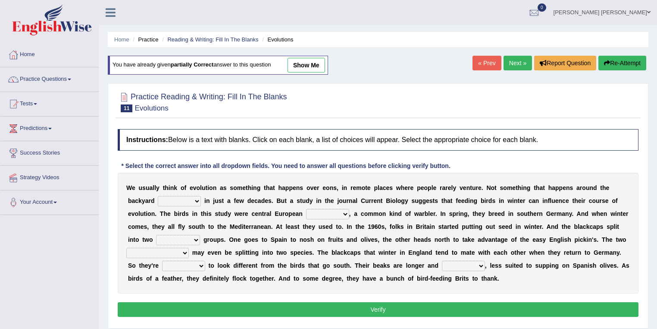
select select "wanting"
select select "scheduler"
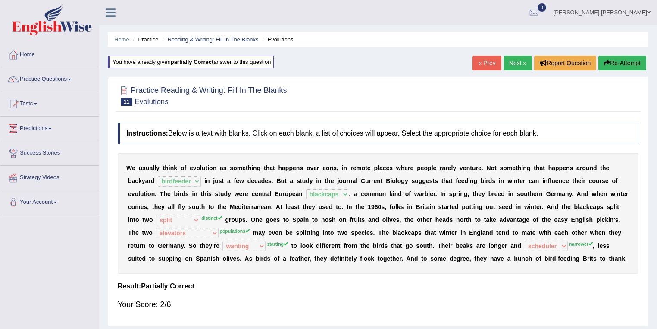
click at [516, 60] on link "Next »" at bounding box center [518, 63] width 28 height 15
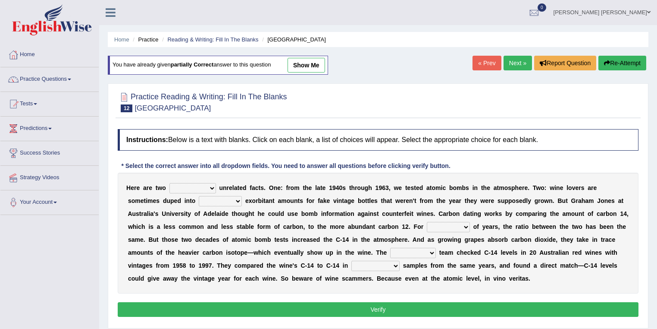
click at [308, 69] on link "show me" at bounding box center [307, 65] width 38 height 15
select select "seemingly"
select select "spending"
select select "numerous"
select select "research"
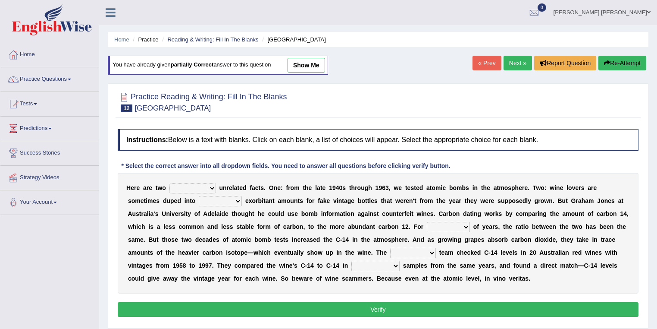
select select "fluid"
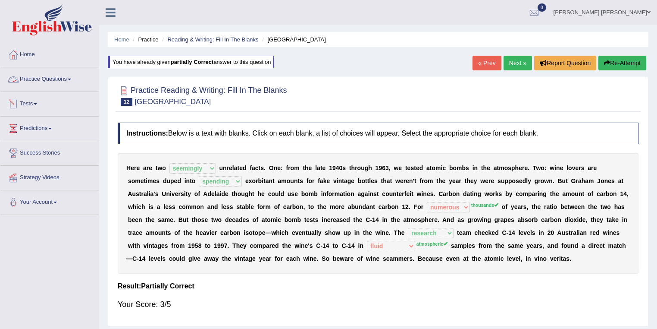
click at [48, 84] on link "Practice Questions" at bounding box center [49, 78] width 98 height 22
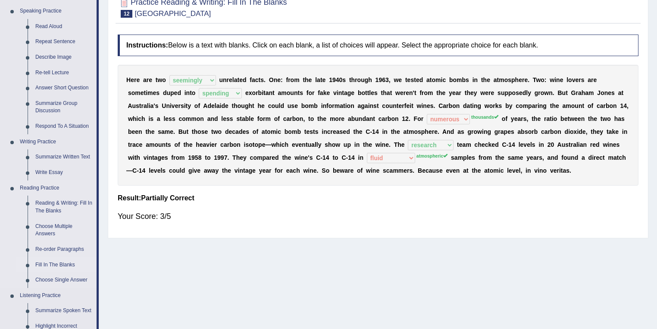
scroll to position [138, 0]
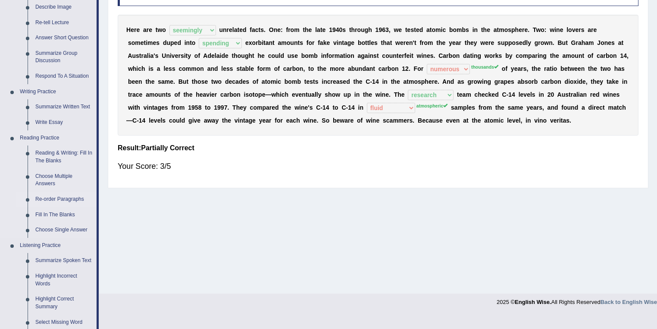
click at [68, 201] on link "Re-order Paragraphs" at bounding box center [63, 199] width 65 height 16
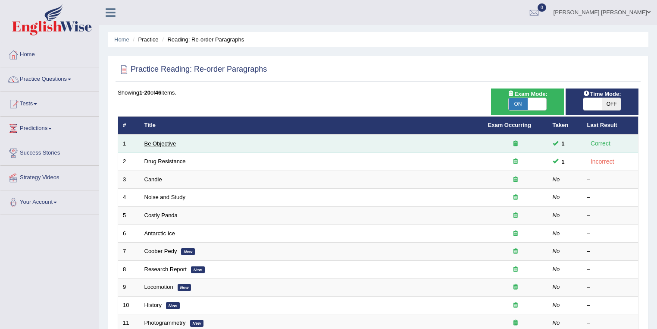
click at [158, 144] on link "Be Objective" at bounding box center [160, 143] width 32 height 6
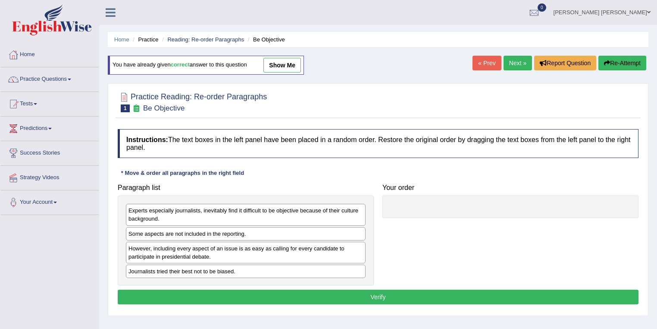
click at [283, 65] on link "show me" at bounding box center [282, 65] width 38 height 15
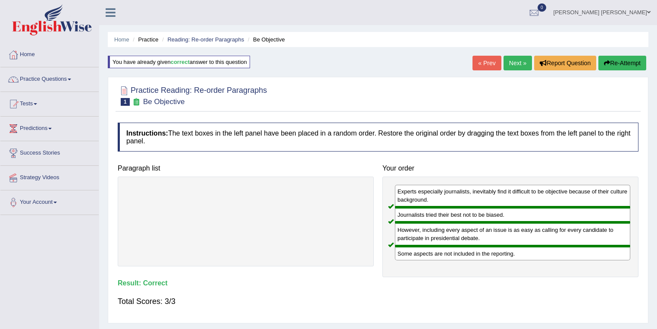
click at [518, 63] on link "Next »" at bounding box center [518, 63] width 28 height 15
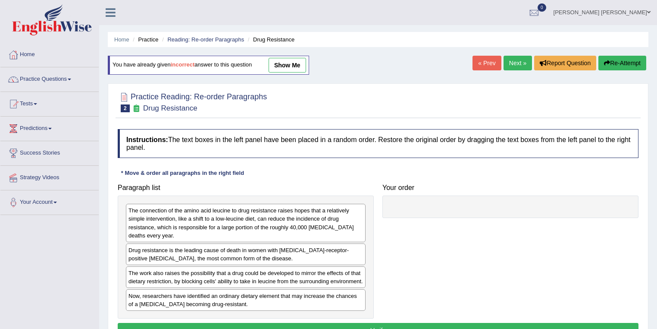
click at [295, 69] on link "show me" at bounding box center [288, 65] width 38 height 15
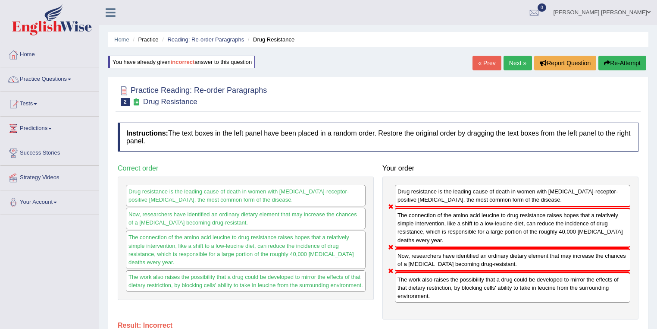
click at [509, 62] on link "Next »" at bounding box center [518, 63] width 28 height 15
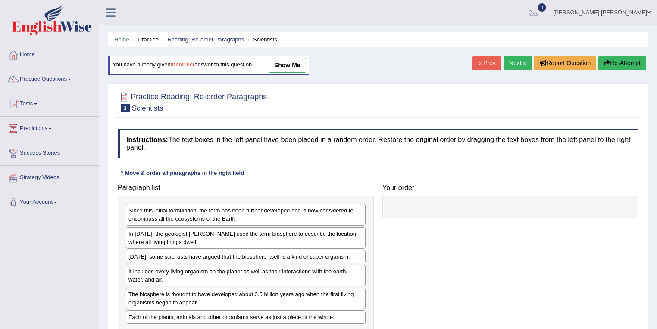
click at [295, 67] on link "show me" at bounding box center [288, 65] width 38 height 15
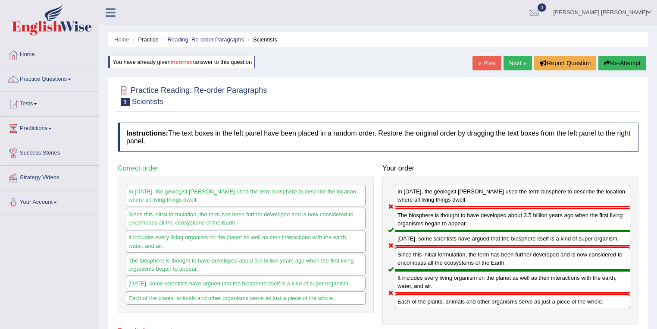
click at [523, 63] on link "Next »" at bounding box center [518, 63] width 28 height 15
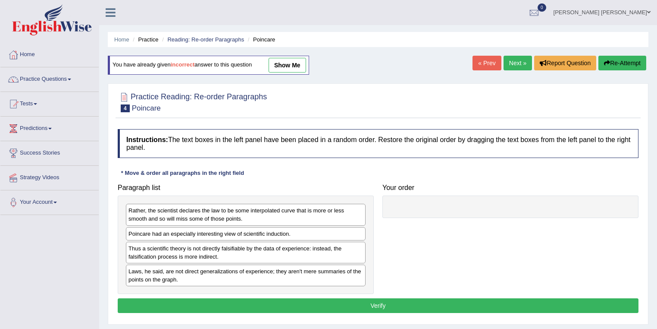
click at [294, 62] on link "show me" at bounding box center [288, 65] width 38 height 15
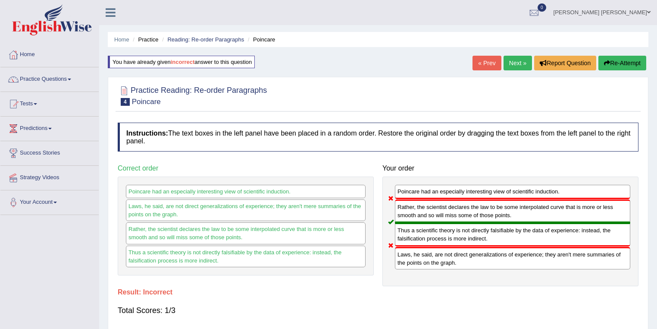
click at [520, 61] on link "Next »" at bounding box center [518, 63] width 28 height 15
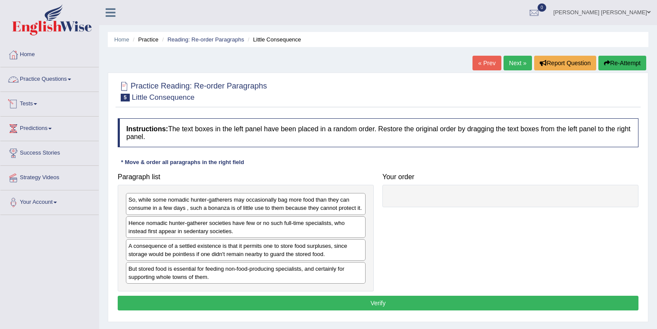
click at [62, 85] on link "Practice Questions" at bounding box center [49, 78] width 98 height 22
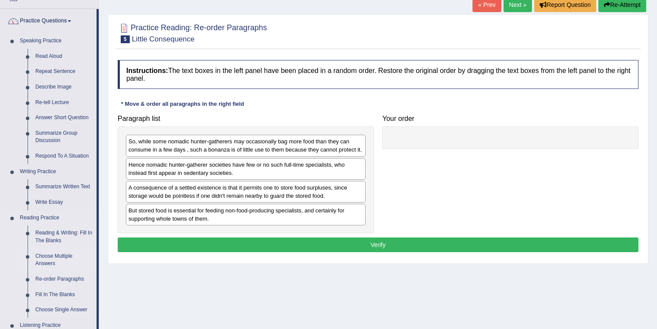
scroll to position [92, 0]
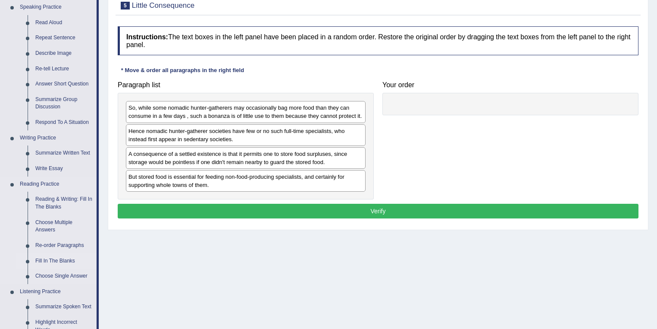
click at [62, 262] on link "Fill In The Blanks" at bounding box center [63, 261] width 65 height 16
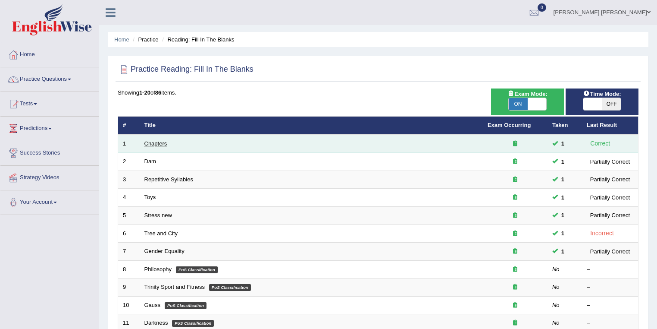
click at [159, 140] on link "Chapters" at bounding box center [155, 143] width 23 height 6
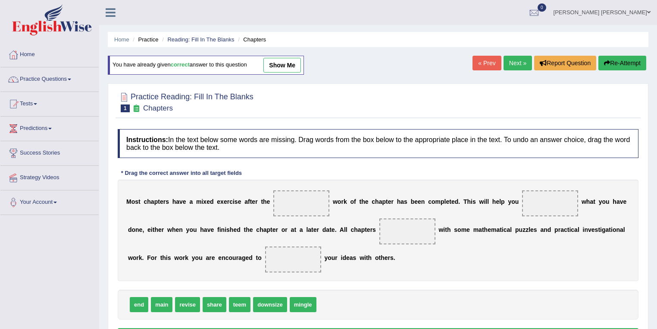
click at [287, 64] on link "show me" at bounding box center [282, 65] width 38 height 15
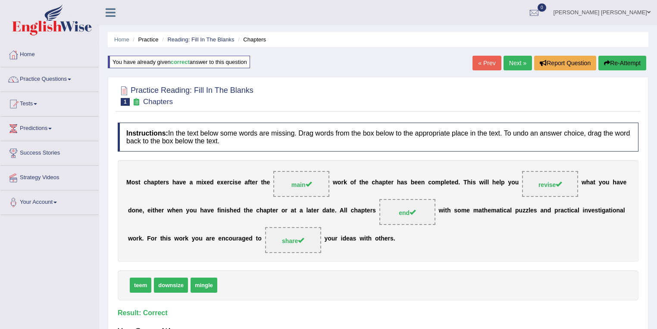
click at [513, 64] on link "Next »" at bounding box center [518, 63] width 28 height 15
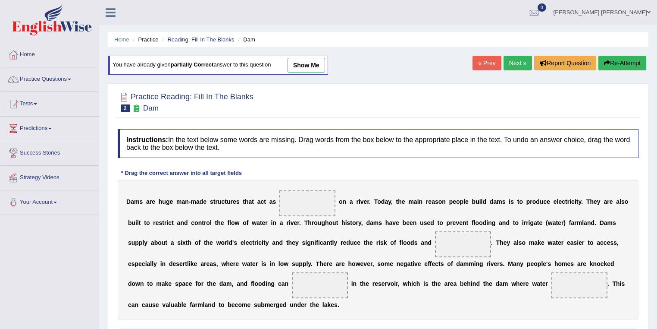
click at [310, 66] on link "show me" at bounding box center [307, 65] width 38 height 15
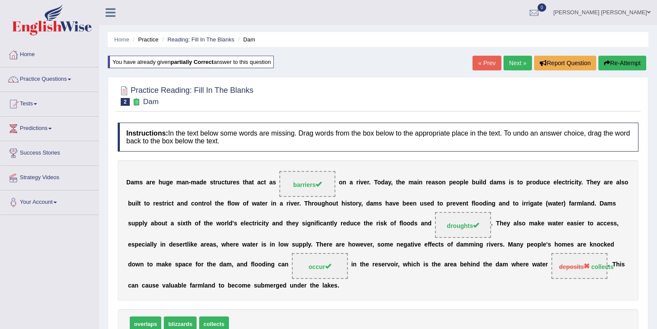
click at [517, 67] on link "Next »" at bounding box center [518, 63] width 28 height 15
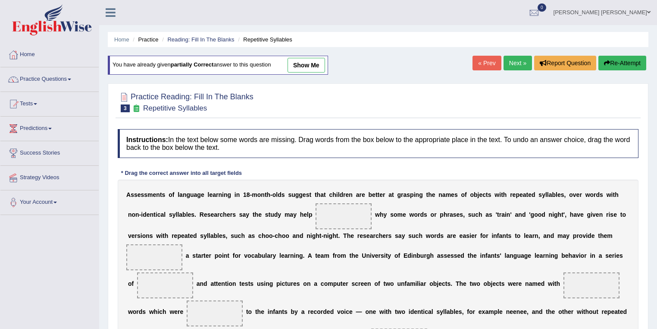
click at [316, 69] on link "show me" at bounding box center [307, 65] width 38 height 15
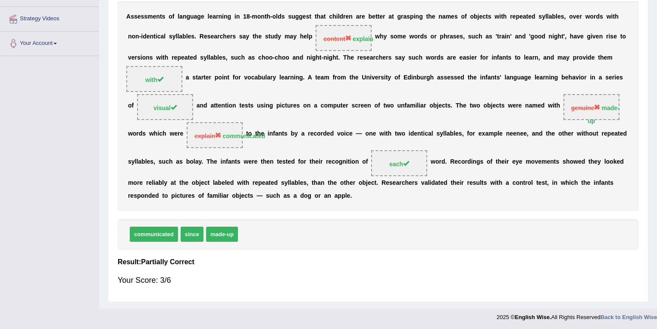
scroll to position [21, 0]
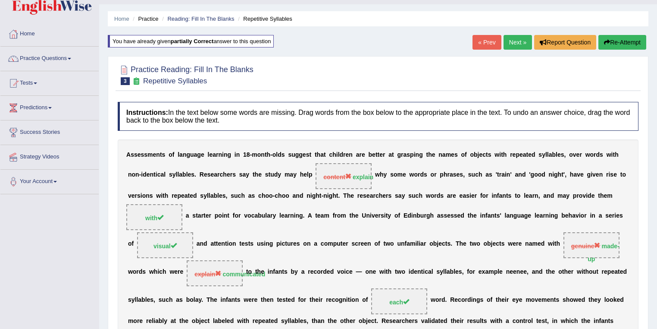
click at [515, 43] on link "Next »" at bounding box center [518, 42] width 28 height 15
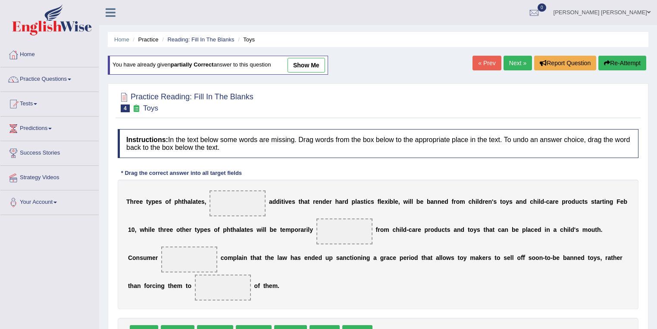
click at [320, 66] on link "show me" at bounding box center [307, 65] width 38 height 15
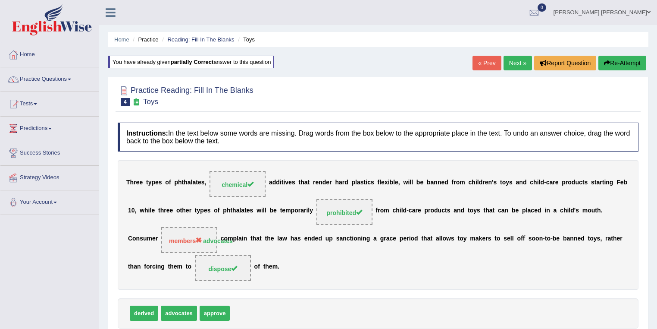
click at [504, 64] on link "Next »" at bounding box center [518, 63] width 28 height 15
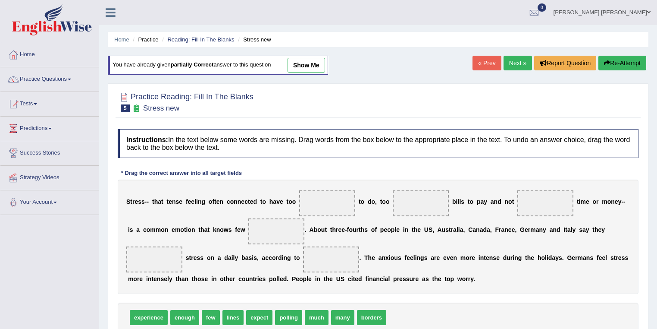
click at [304, 66] on link "show me" at bounding box center [307, 65] width 38 height 15
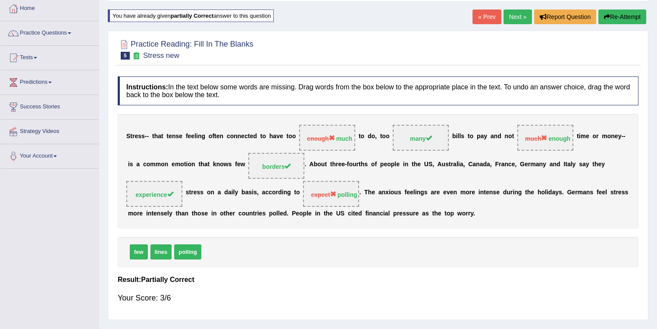
scroll to position [46, 0]
click at [511, 16] on link "Next »" at bounding box center [518, 17] width 28 height 15
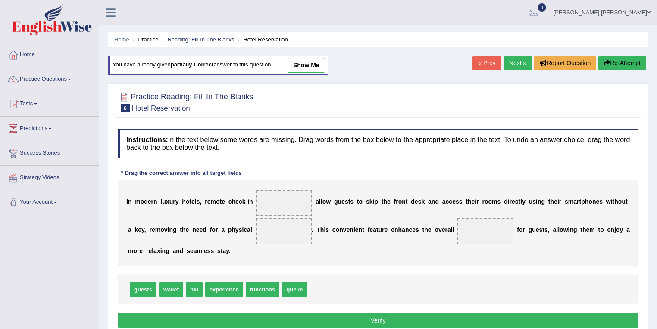
click at [307, 69] on link "show me" at bounding box center [307, 65] width 38 height 15
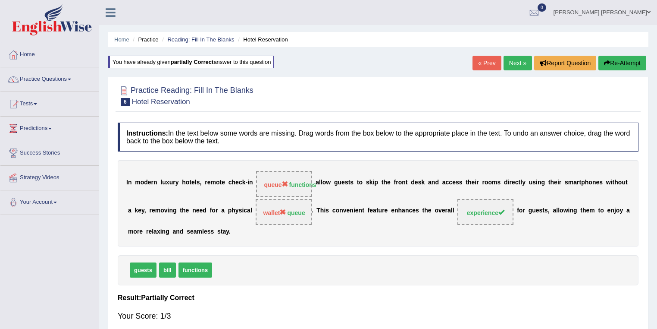
click at [515, 64] on link "Next »" at bounding box center [518, 63] width 28 height 15
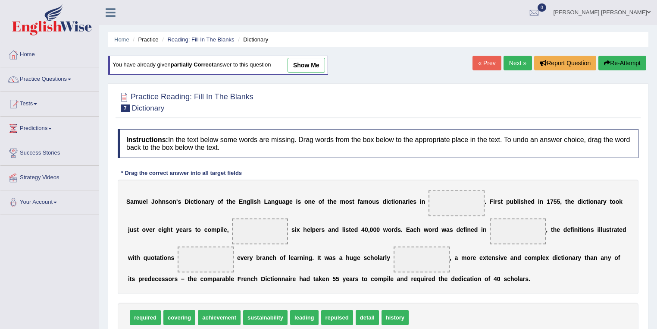
click at [301, 64] on link "show me" at bounding box center [307, 65] width 38 height 15
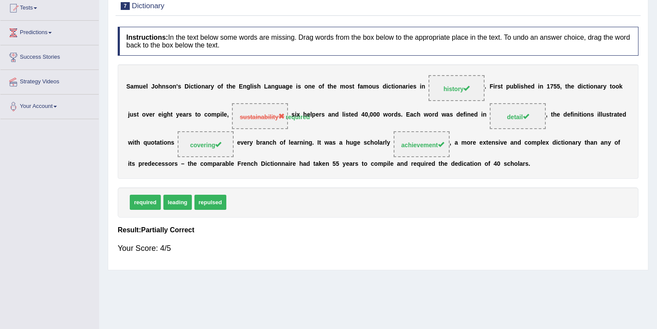
scroll to position [32, 0]
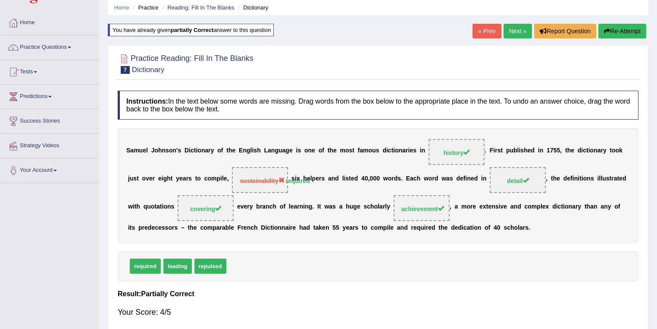
click at [517, 29] on link "Next »" at bounding box center [518, 31] width 28 height 15
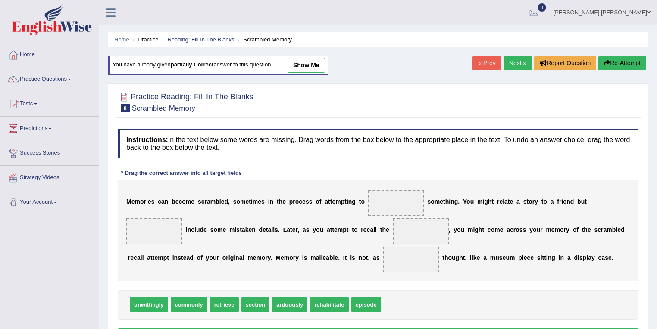
click at [310, 62] on link "show me" at bounding box center [307, 65] width 38 height 15
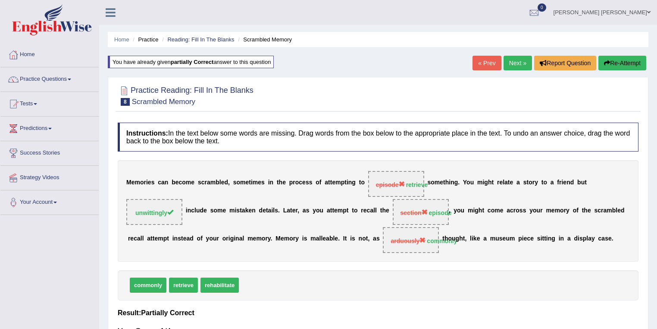
click at [633, 17] on link "Abdul khalid Syed" at bounding box center [602, 11] width 110 height 22
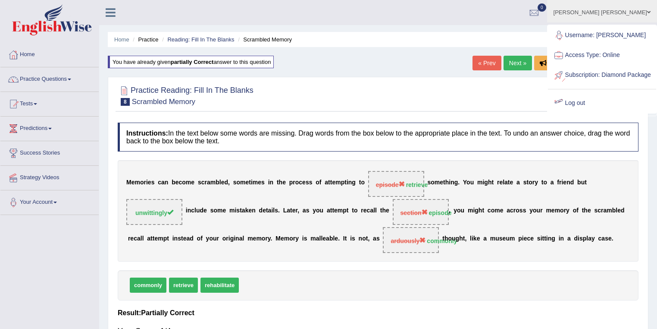
click at [590, 113] on link "Log out" at bounding box center [602, 103] width 108 height 20
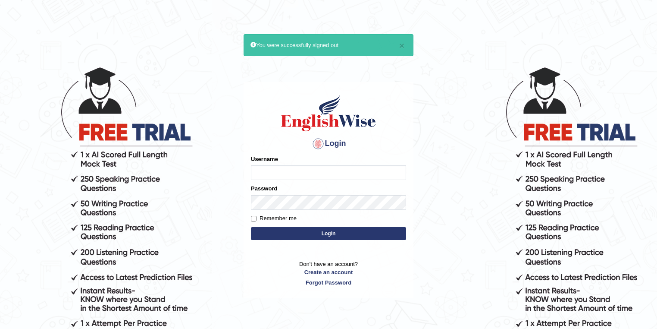
type input "razib_parramatta"
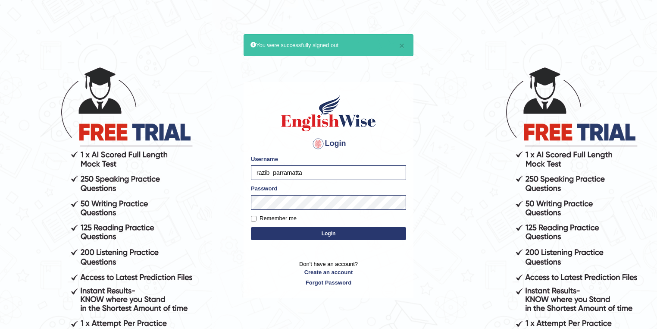
drag, startPoint x: 329, startPoint y: 176, endPoint x: 140, endPoint y: 174, distance: 189.7
click at [140, 174] on body "× You were successfully signed out Login Please fix the following errors: Usern…" at bounding box center [328, 197] width 657 height 329
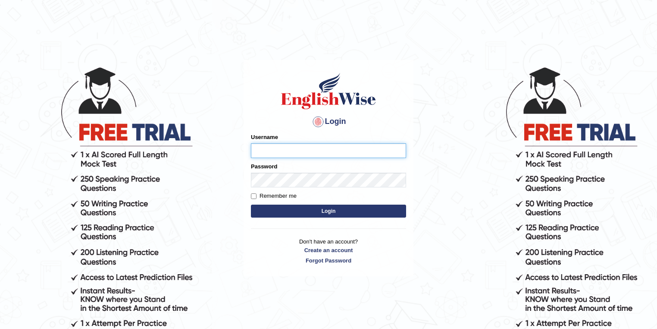
type input "razib_parramatta"
click at [213, 150] on body "Login Please fix the following errors: Username razib_parramatta Password Remem…" at bounding box center [328, 197] width 657 height 329
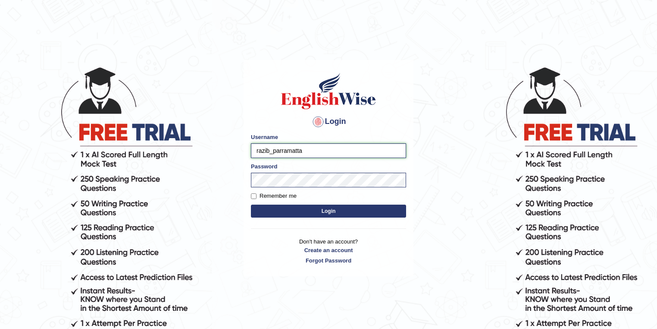
drag, startPoint x: 321, startPoint y: 150, endPoint x: 212, endPoint y: 138, distance: 109.4
click at [224, 151] on body "Login Please fix the following errors: Username razib_parramatta Password Remem…" at bounding box center [328, 197] width 657 height 329
type input "razib_parramattazahi"
drag, startPoint x: 323, startPoint y: 146, endPoint x: 232, endPoint y: 145, distance: 91.0
click at [233, 145] on body "Login Please fix the following errors: Username razib_parramattazahi Password R…" at bounding box center [328, 197] width 657 height 329
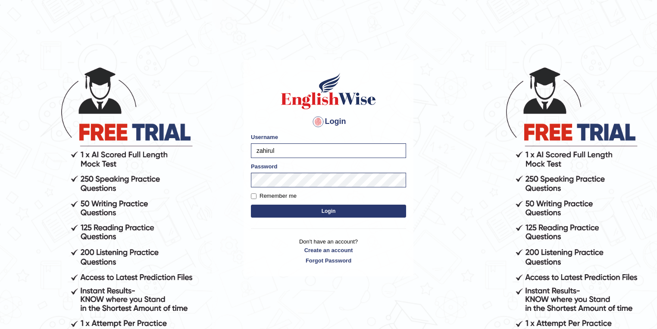
click at [387, 191] on form "Please fix the following errors: Username zahirul Password Remember me Login" at bounding box center [328, 176] width 155 height 87
click at [0, 76] on body "Login Please fix the following errors: Username zahirul Password Remember me Lo…" at bounding box center [328, 197] width 657 height 329
click at [302, 152] on input "zahirul" at bounding box center [328, 150] width 155 height 15
type input "zahirul_parramatta"
click at [251, 204] on button "Login" at bounding box center [328, 210] width 155 height 13
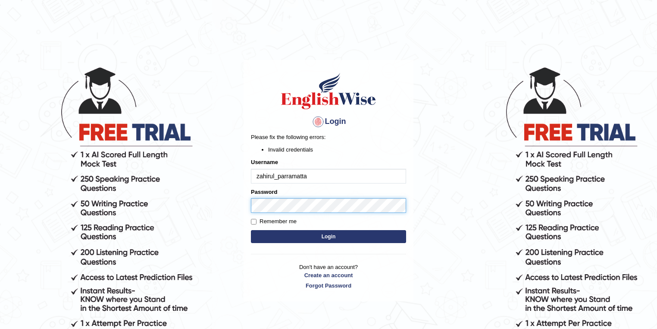
click at [231, 200] on body "Login Please fix the following errors: Invalid credentials Username zahirul_par…" at bounding box center [328, 197] width 657 height 329
click at [251, 230] on button "Login" at bounding box center [328, 236] width 155 height 13
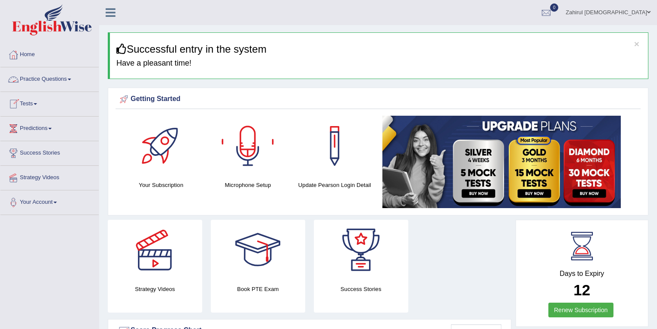
click at [67, 78] on link "Practice Questions" at bounding box center [49, 78] width 98 height 22
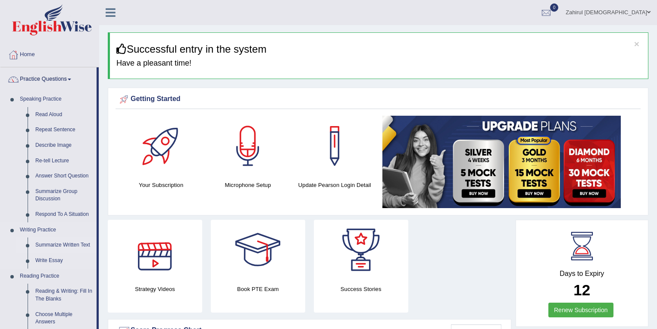
click at [66, 244] on link "Summarize Written Text" at bounding box center [63, 245] width 65 height 16
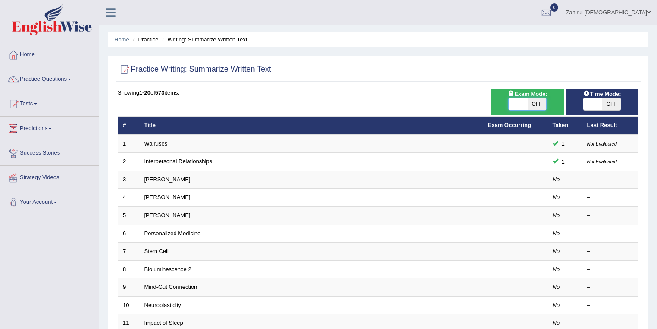
click at [512, 105] on span at bounding box center [518, 104] width 19 height 12
click at [521, 104] on span at bounding box center [518, 104] width 19 height 12
checkbox input "true"
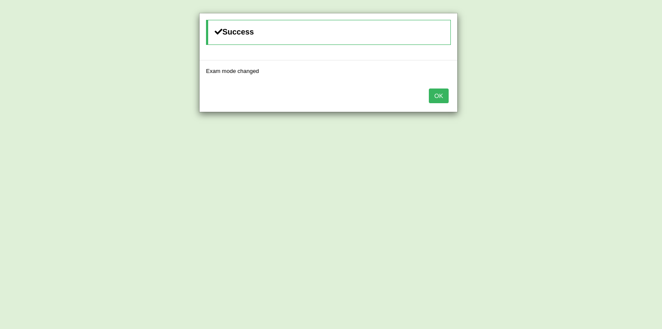
click at [446, 97] on button "OK" at bounding box center [439, 95] width 20 height 15
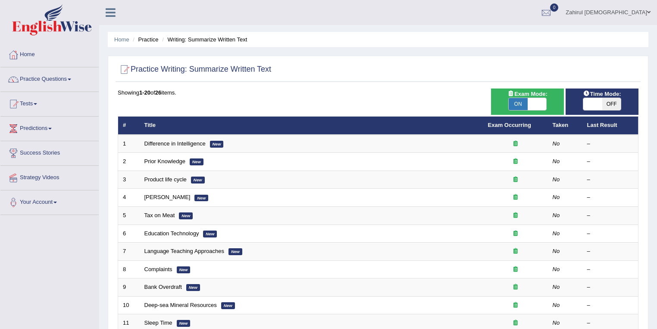
click at [542, 103] on span at bounding box center [537, 104] width 19 height 12
checkbox input "false"
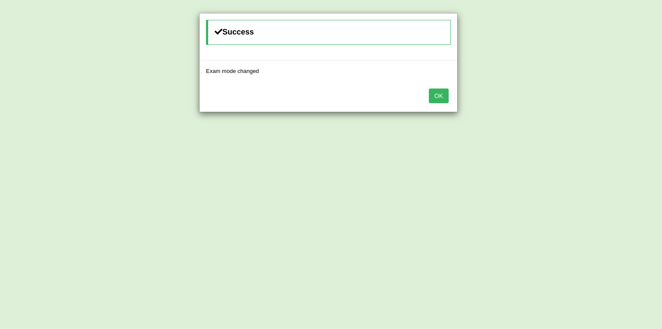
click at [445, 98] on button "OK" at bounding box center [439, 95] width 20 height 15
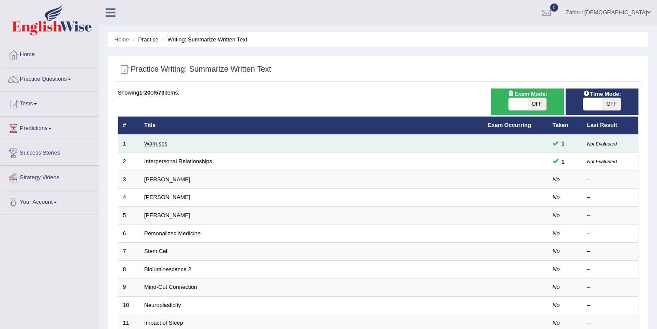
click at [152, 143] on link "Walruses" at bounding box center [155, 143] width 23 height 6
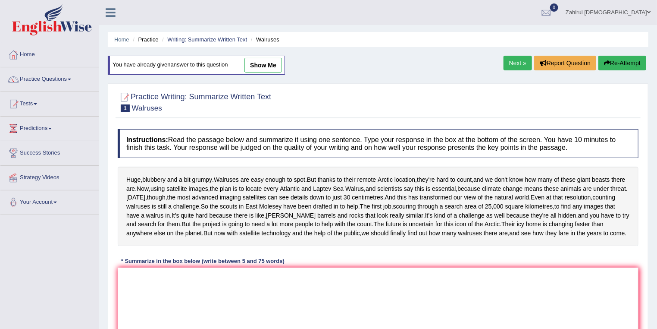
click at [253, 69] on link "show me" at bounding box center [263, 65] width 38 height 15
type textarea "Huge, blubbery and a bit grumpy and using satellite images, the plan is to loca…"
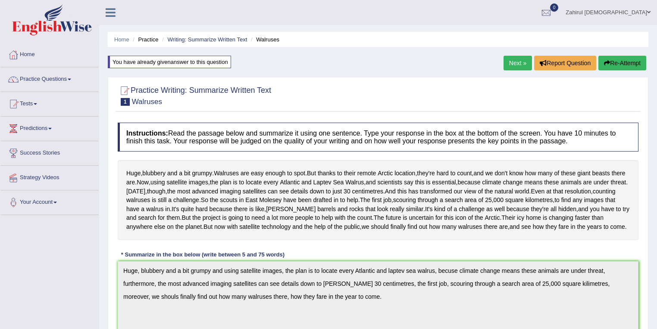
click at [517, 65] on link "Next »" at bounding box center [518, 63] width 28 height 15
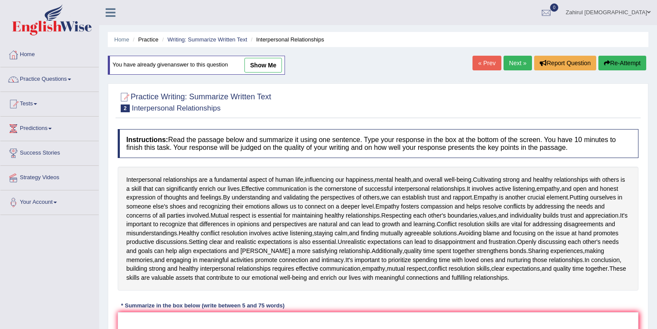
click at [258, 68] on link "show me" at bounding box center [263, 65] width 38 height 15
type textarea "Interpersonal relationship are a fundamental aspect of human life,influencing o…"
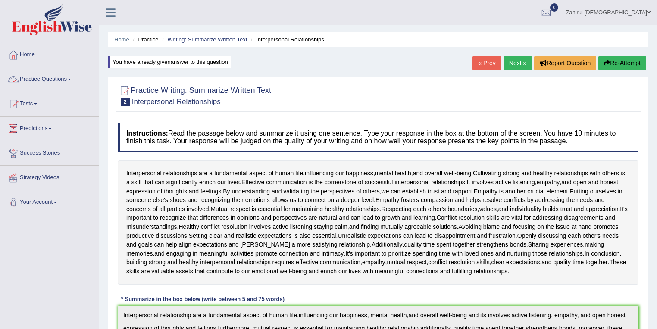
click at [55, 81] on link "Practice Questions" at bounding box center [49, 78] width 98 height 22
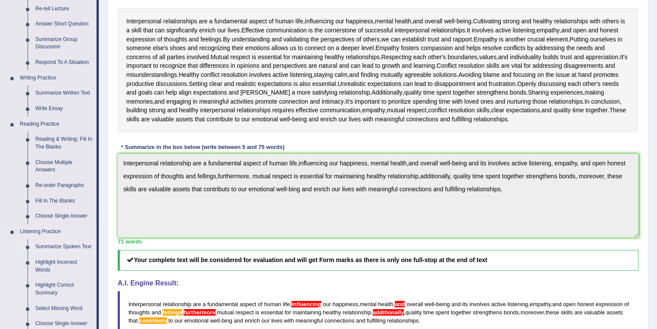
scroll to position [184, 0]
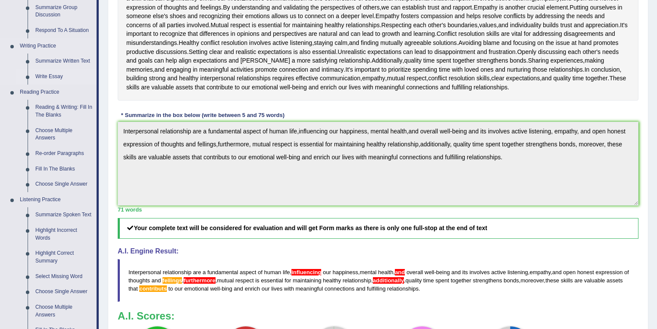
click at [56, 78] on link "Write Essay" at bounding box center [63, 77] width 65 height 16
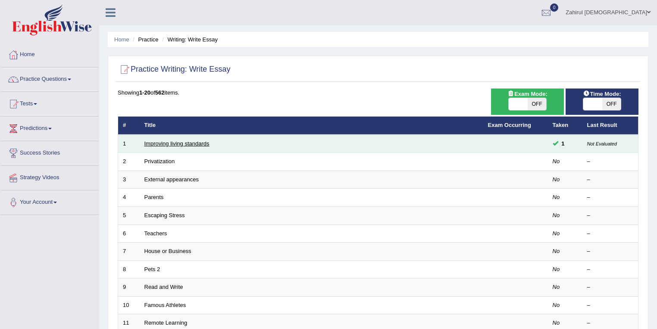
click at [176, 143] on link "Improving living standards" at bounding box center [176, 143] width 65 height 6
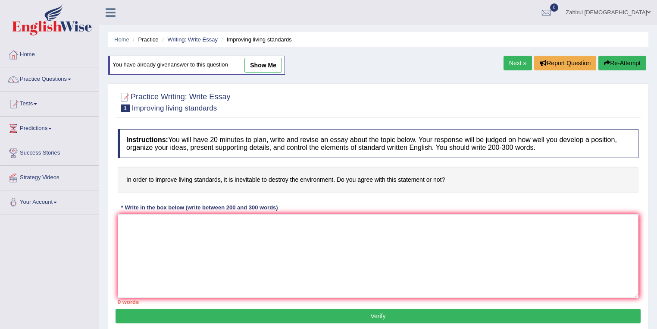
click at [270, 61] on link "show me" at bounding box center [263, 65] width 38 height 15
type textarea "The increasing infiuence of improving living standards on our lives has ignited…"
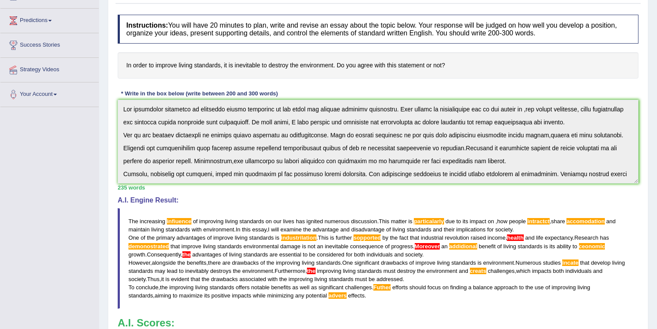
scroll to position [92, 0]
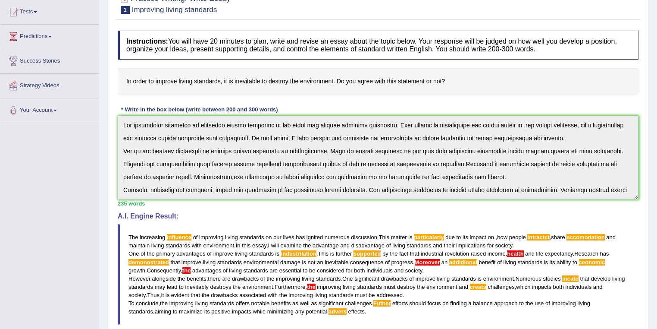
drag, startPoint x: 200, startPoint y: 81, endPoint x: 543, endPoint y: 111, distance: 344.5
click at [285, 113] on div "Instructions: You will have 20 minutes to plan, write and revise an essay about…" at bounding box center [378, 216] width 525 height 381
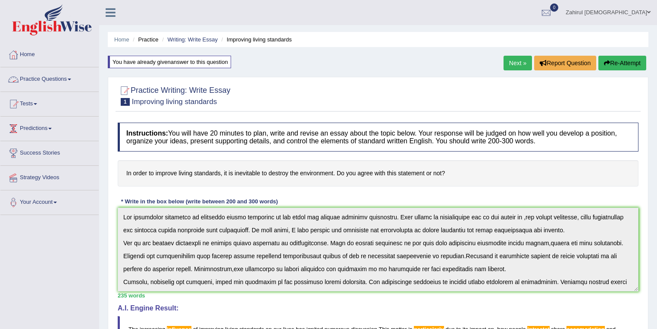
click at [643, 10] on link "Zahirul Islam" at bounding box center [608, 11] width 98 height 22
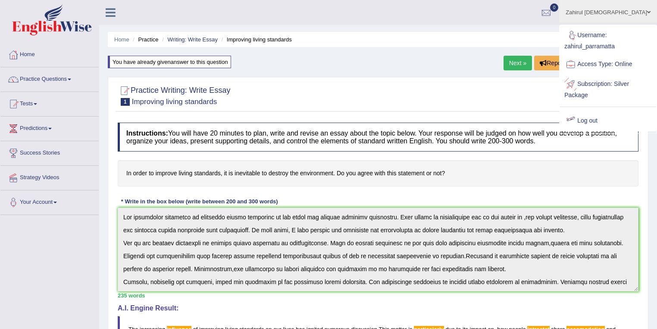
click at [587, 125] on link "Log out" at bounding box center [608, 121] width 96 height 20
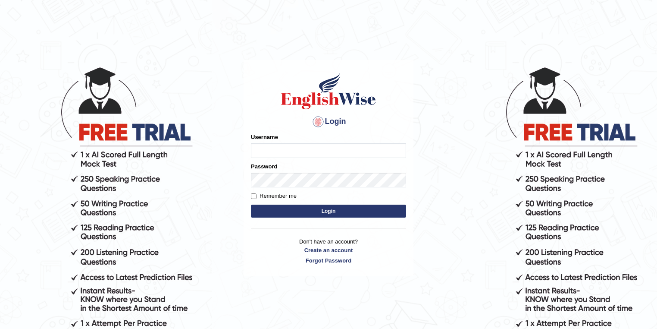
type input "razib_parramatta"
drag, startPoint x: 321, startPoint y: 152, endPoint x: 187, endPoint y: 155, distance: 134.2
click at [187, 155] on body "Login Please fix the following errors: Username razib_parramatta Password Remem…" at bounding box center [328, 197] width 657 height 329
type input "razib_parramattah"
drag, startPoint x: 321, startPoint y: 152, endPoint x: 174, endPoint y: 160, distance: 146.8
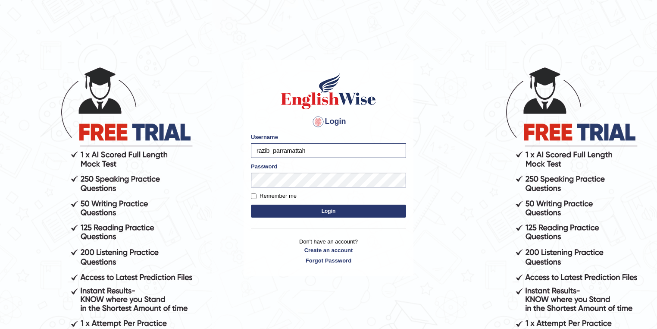
click at [174, 160] on body "Login Please fix the following errors: Username razib_parramattah Password Reme…" at bounding box center [328, 197] width 657 height 329
type input "shoeb51"
click at [314, 212] on button "Login" at bounding box center [328, 210] width 155 height 13
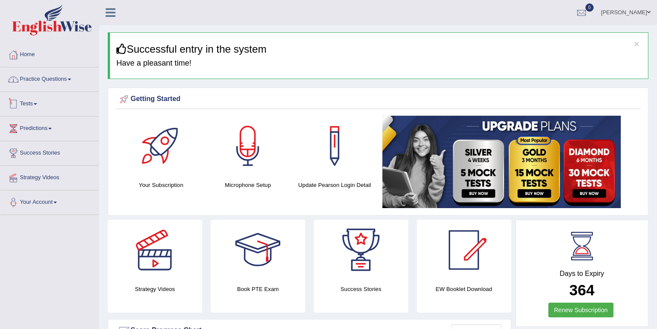
click at [55, 83] on link "Practice Questions" at bounding box center [49, 78] width 98 height 22
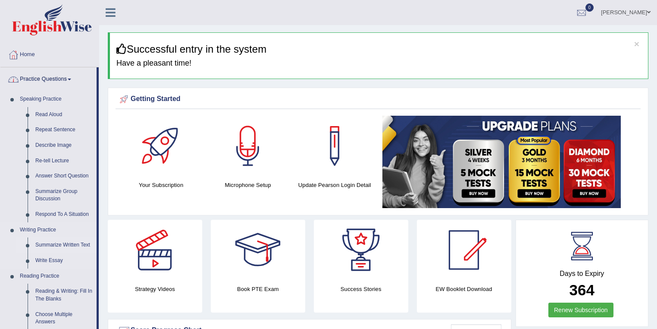
click at [68, 248] on link "Summarize Written Text" at bounding box center [63, 245] width 65 height 16
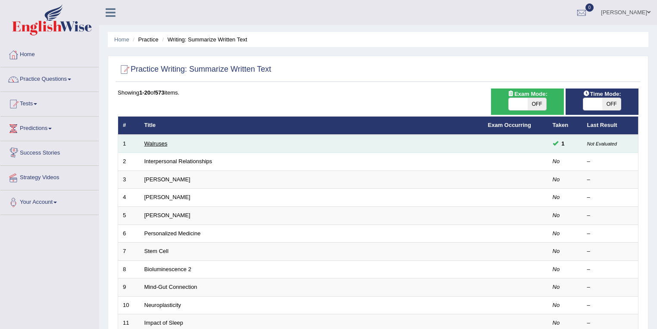
click at [154, 142] on link "Walruses" at bounding box center [155, 143] width 23 height 6
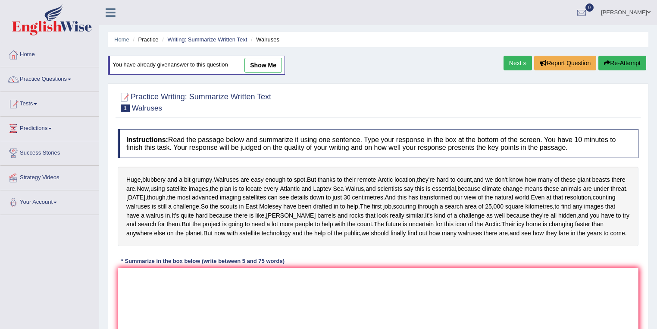
click at [261, 58] on link "show me" at bounding box center [263, 65] width 38 height 15
type textarea "Huge, blubbery and a bit grumpy, and now, using satellite images, the plan is t…"
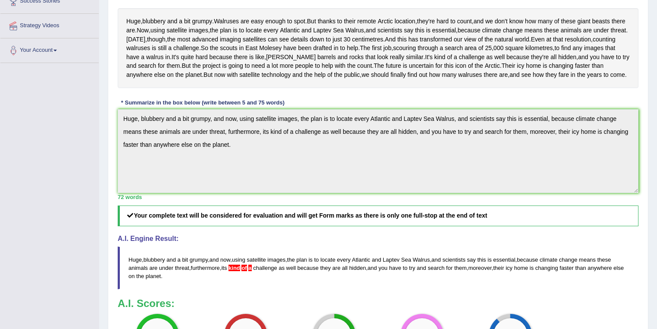
scroll to position [92, 0]
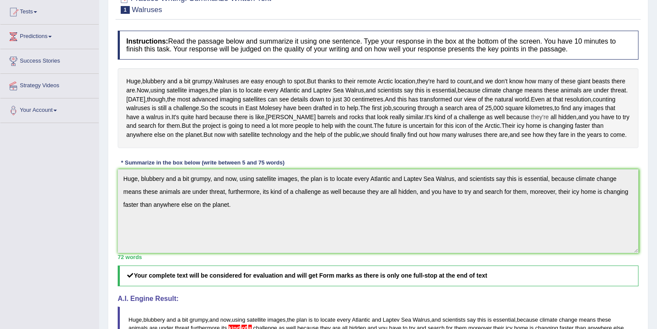
drag, startPoint x: 453, startPoint y: 161, endPoint x: 468, endPoint y: 160, distance: 15.1
click at [531, 122] on span "they're" at bounding box center [540, 117] width 18 height 9
click at [478, 96] on icon at bounding box center [479, 94] width 4 height 4
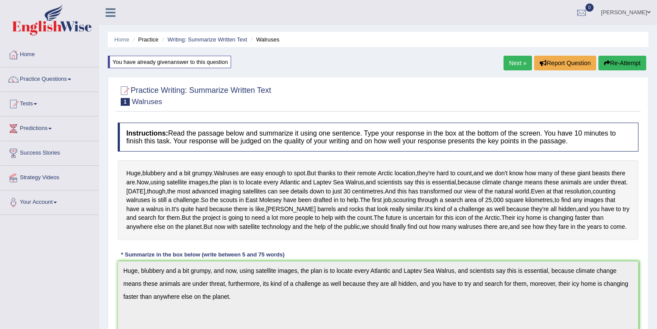
click at [519, 62] on link "Next »" at bounding box center [518, 63] width 28 height 15
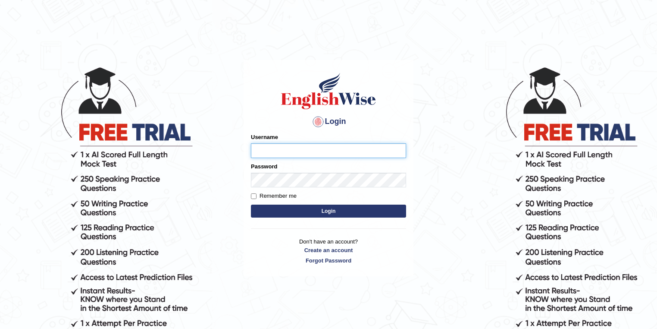
type input "razib_parramatta"
drag, startPoint x: 314, startPoint y: 149, endPoint x: 233, endPoint y: 160, distance: 81.8
click at [233, 160] on body "Login Please fix the following errors: Username razib_parramatta Password Remem…" at bounding box center [328, 197] width 657 height 329
type input "razib_parramattsho"
drag, startPoint x: 326, startPoint y: 151, endPoint x: 221, endPoint y: 157, distance: 105.4
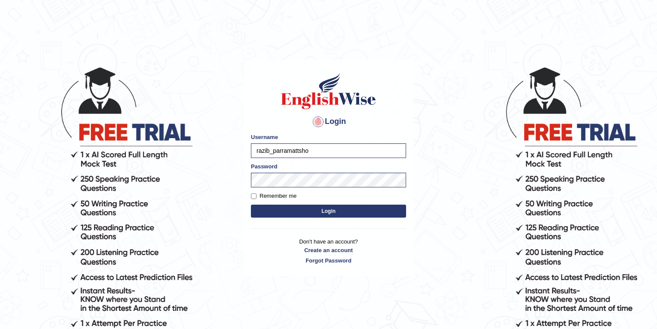
click at [223, 156] on body "Login Please fix the following errors: Username razib_parramattsho Password Rem…" at bounding box center [328, 197] width 657 height 329
type input "shoeb51"
click at [333, 213] on button "Login" at bounding box center [328, 210] width 155 height 13
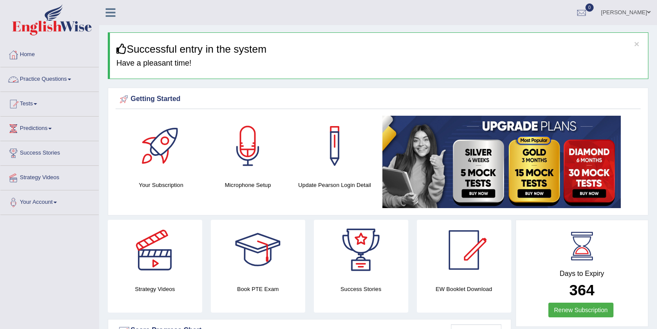
click at [54, 79] on link "Practice Questions" at bounding box center [49, 78] width 98 height 22
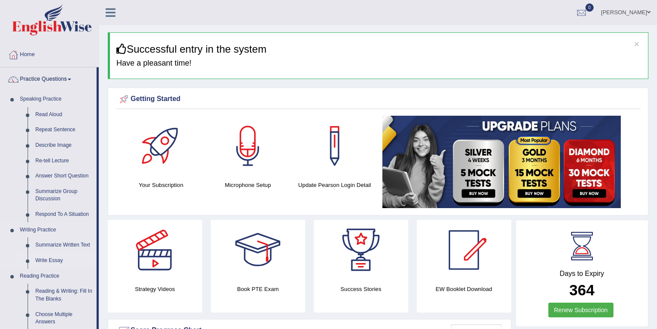
click at [52, 264] on link "Write Essay" at bounding box center [63, 261] width 65 height 16
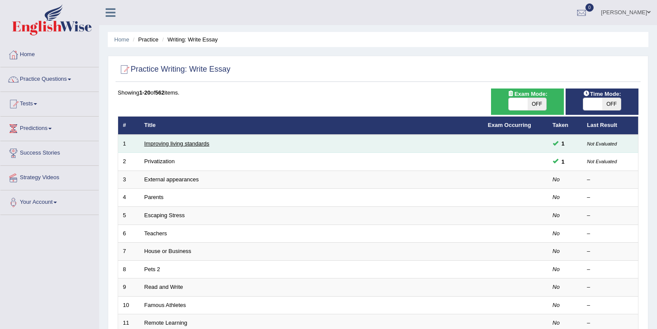
click at [184, 140] on link "Improving living standards" at bounding box center [176, 143] width 65 height 6
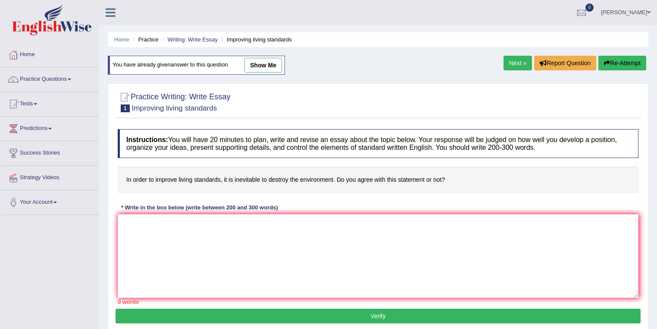
click at [516, 64] on link "Next »" at bounding box center [518, 63] width 28 height 15
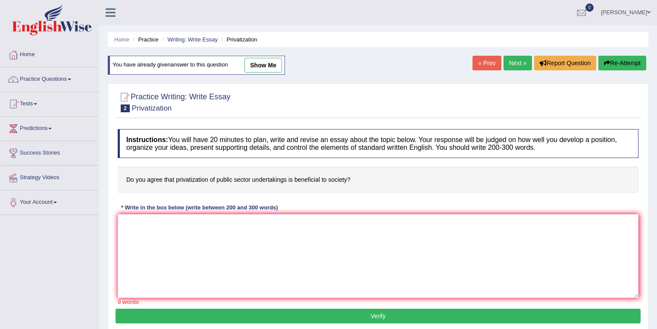
click at [266, 66] on link "show me" at bounding box center [263, 65] width 38 height 15
type textarea "The increasing influence of privatization of public sector on our lives has ign…"
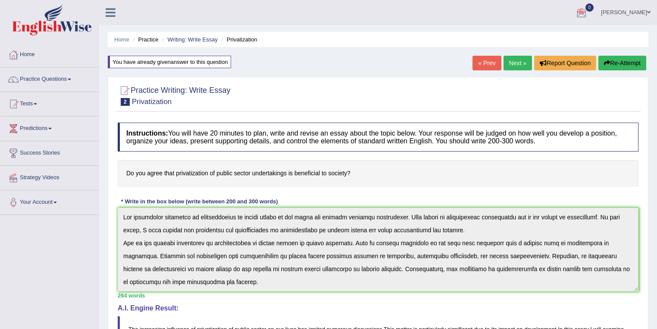
click at [643, 8] on link "Shoeb" at bounding box center [626, 11] width 63 height 22
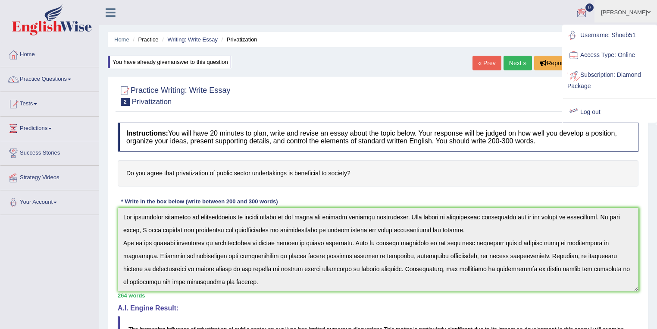
click at [581, 116] on link "Log out" at bounding box center [609, 112] width 93 height 20
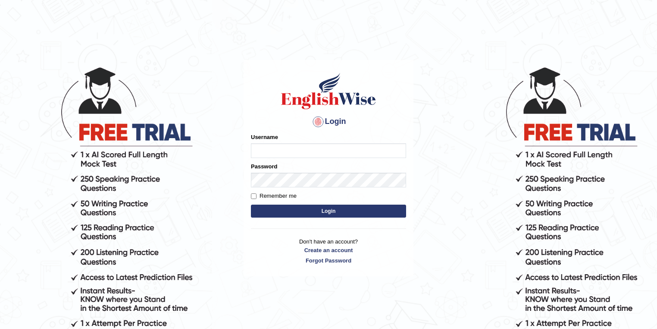
type input "razib_parramatta"
drag, startPoint x: 344, startPoint y: 151, endPoint x: 246, endPoint y: 149, distance: 97.9
click at [246, 149] on div "Login Please fix the following errors: Username razib_parramatta Password Remem…" at bounding box center [329, 168] width 170 height 216
type input "nikitakoirala_parramatta"
click at [323, 213] on button "Login" at bounding box center [328, 210] width 155 height 13
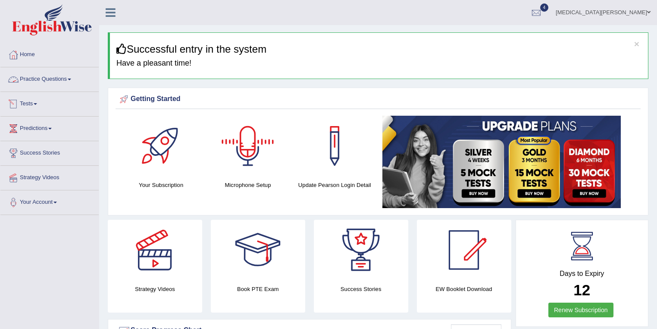
click at [21, 106] on link "Tests" at bounding box center [49, 103] width 98 height 22
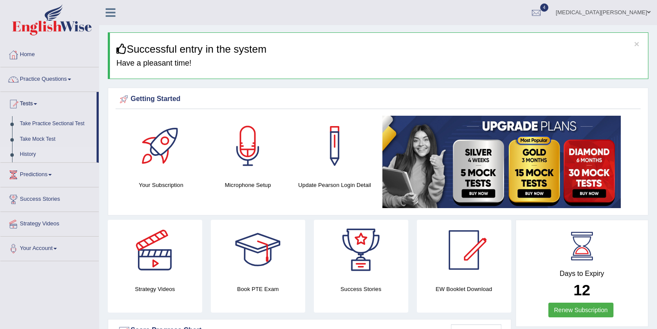
click at [30, 154] on link "History" at bounding box center [56, 155] width 81 height 16
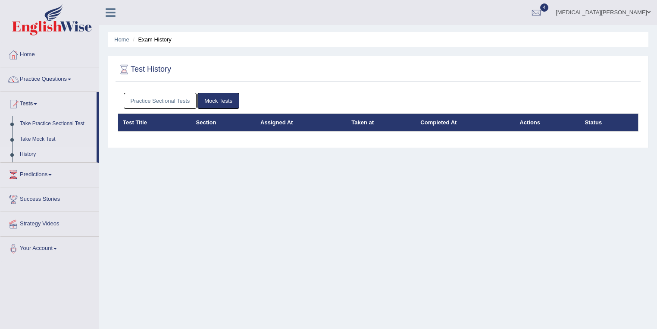
click at [177, 100] on link "Practice Sectional Tests" at bounding box center [160, 101] width 73 height 16
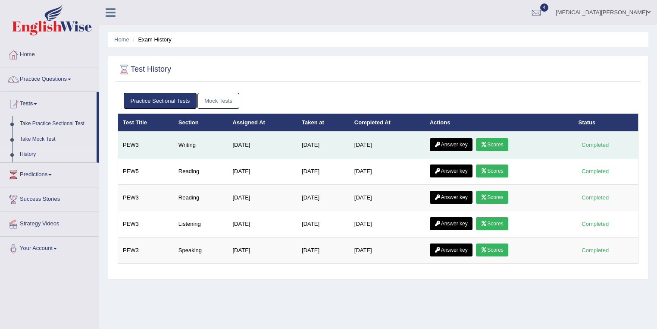
click at [498, 145] on link "Scores" at bounding box center [492, 144] width 32 height 13
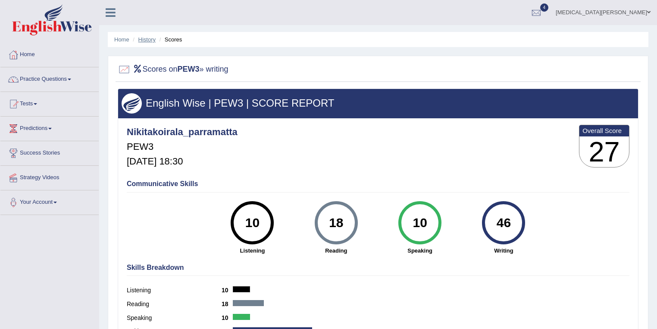
click at [154, 41] on link "History" at bounding box center [146, 39] width 17 height 6
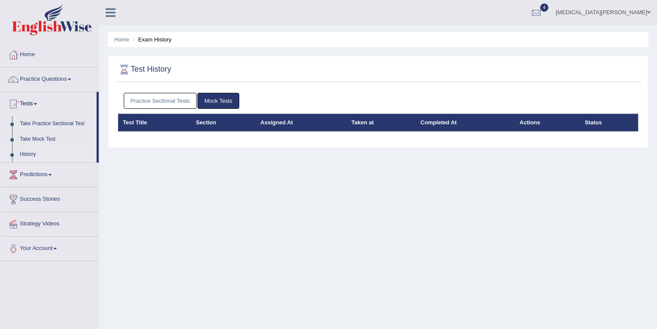
click at [170, 103] on link "Practice Sectional Tests" at bounding box center [160, 101] width 73 height 16
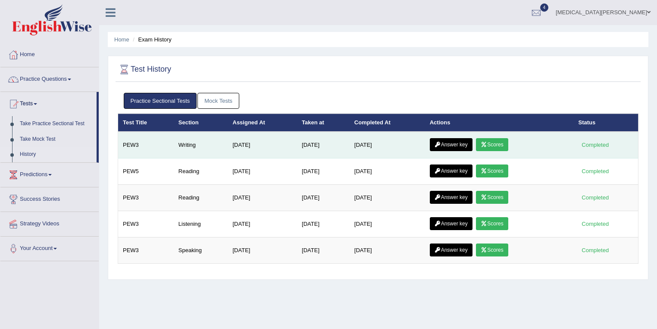
click at [462, 144] on link "Answer key" at bounding box center [451, 144] width 43 height 13
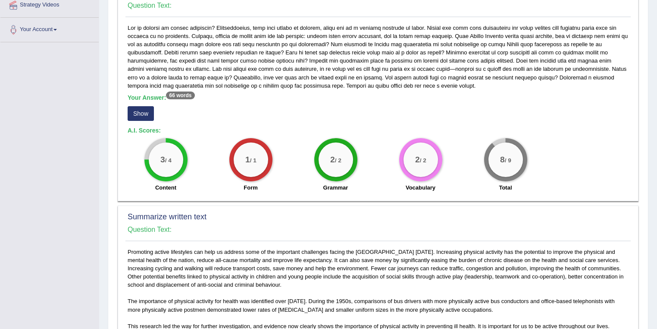
scroll to position [138, 0]
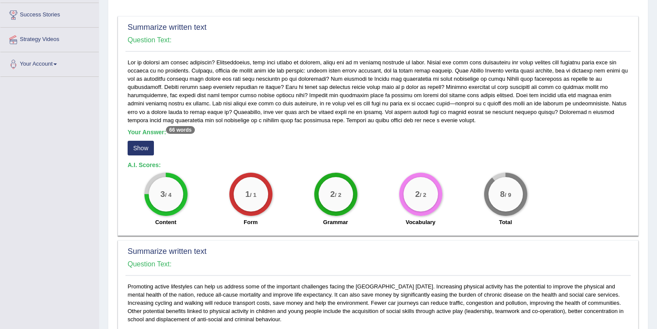
click at [142, 147] on button "Show" at bounding box center [141, 148] width 26 height 15
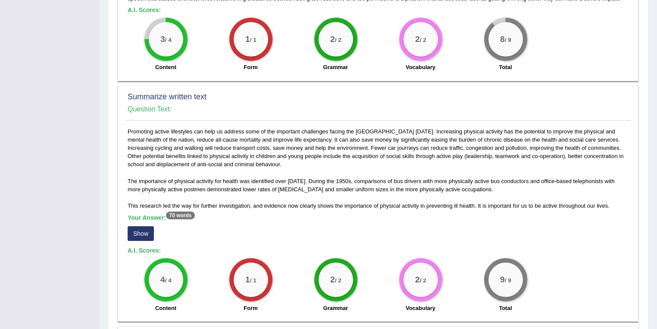
scroll to position [368, 0]
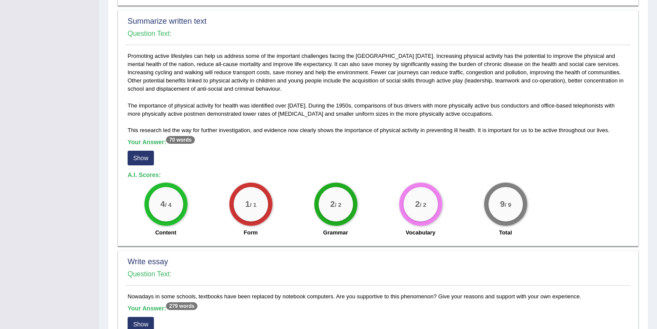
click at [147, 154] on button "Show" at bounding box center [141, 157] width 26 height 15
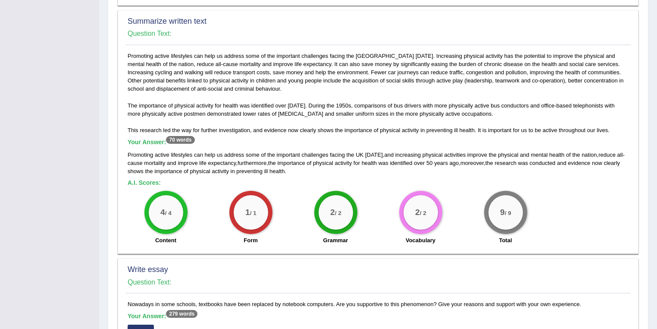
scroll to position [552, 0]
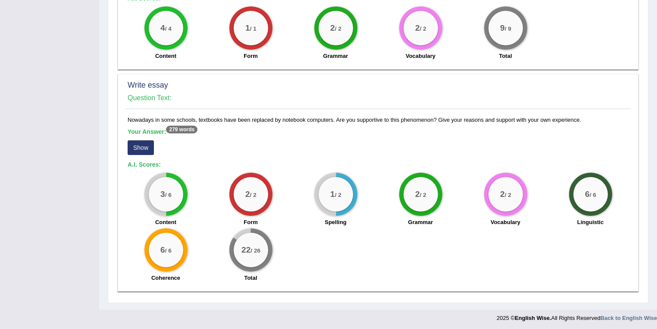
click at [136, 144] on button "Show" at bounding box center [141, 147] width 26 height 15
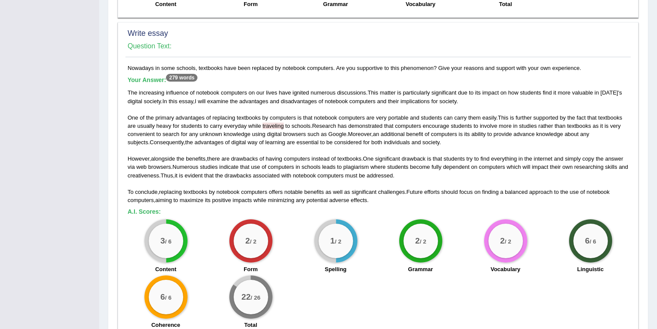
scroll to position [652, 0]
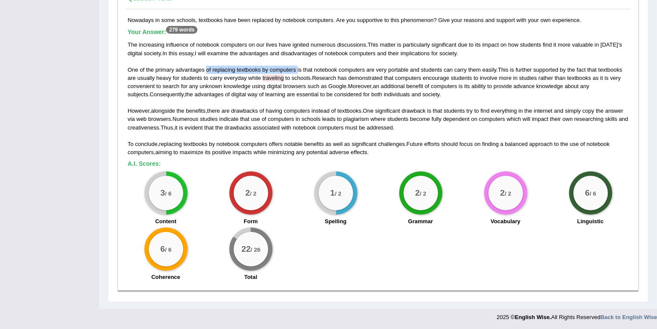
drag, startPoint x: 207, startPoint y: 67, endPoint x: 297, endPoint y: 71, distance: 90.2
click at [297, 71] on div "The increasing influence of notebook computers on our lives have ignited numero…" at bounding box center [378, 99] width 501 height 116
click at [377, 183] on div "1 / 2 Spelling" at bounding box center [335, 199] width 85 height 56
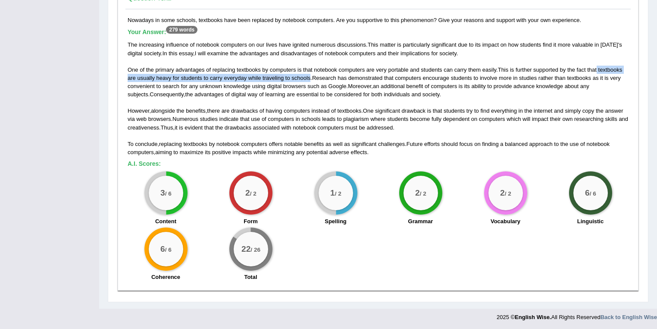
drag, startPoint x: 598, startPoint y: 68, endPoint x: 310, endPoint y: 79, distance: 287.8
click at [310, 79] on div "The increasing influence of notebook computers on our lives have ignited numero…" at bounding box center [378, 99] width 501 height 116
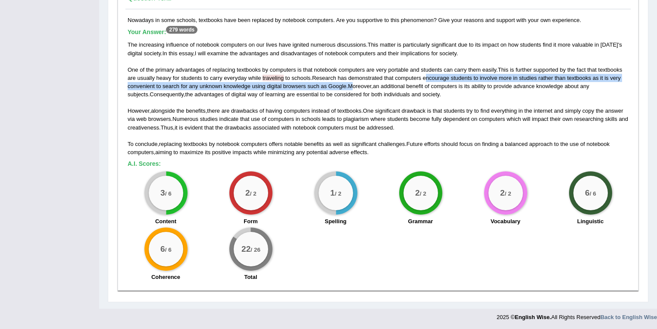
drag, startPoint x: 428, startPoint y: 75, endPoint x: 386, endPoint y: 82, distance: 42.0
click at [352, 85] on div "The increasing influence of notebook computers on our lives have ignited numero…" at bounding box center [378, 99] width 501 height 116
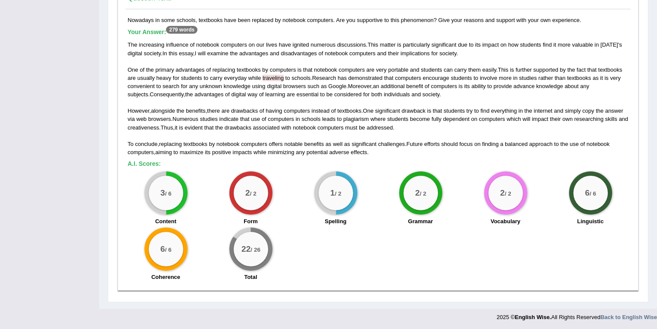
click at [458, 96] on div "The increasing influence of notebook computers on our lives have ignited numero…" at bounding box center [378, 99] width 501 height 116
drag, startPoint x: 617, startPoint y: 84, endPoint x: 466, endPoint y: 88, distance: 151.8
click at [466, 88] on div "The increasing influence of notebook computers on our lives have ignited numero…" at bounding box center [378, 99] width 501 height 116
click at [557, 93] on div "The increasing influence of notebook computers on our lives have ignited numero…" at bounding box center [378, 99] width 501 height 116
click at [414, 126] on div "The increasing influence of notebook computers on our lives have ignited numero…" at bounding box center [378, 99] width 501 height 116
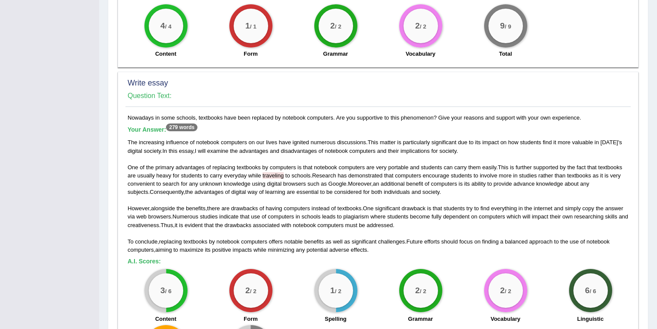
scroll to position [0, 0]
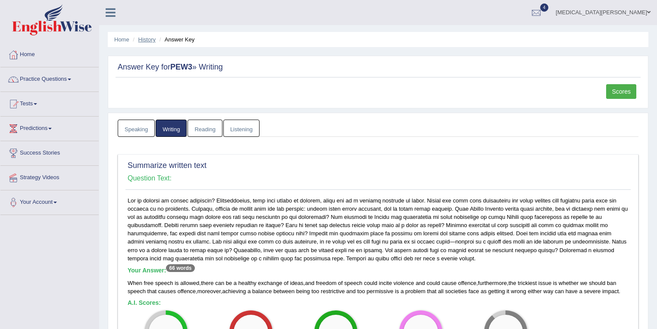
click at [147, 38] on link "History" at bounding box center [146, 39] width 17 height 6
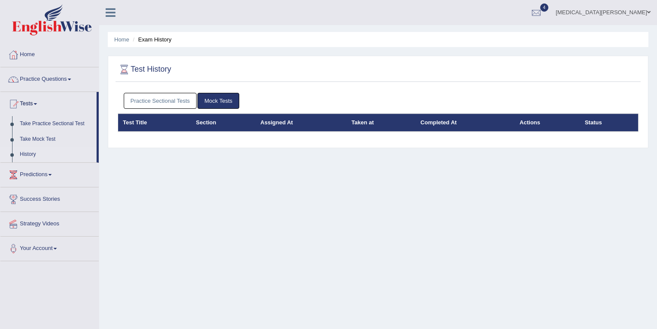
click at [159, 105] on link "Practice Sectional Tests" at bounding box center [160, 101] width 73 height 16
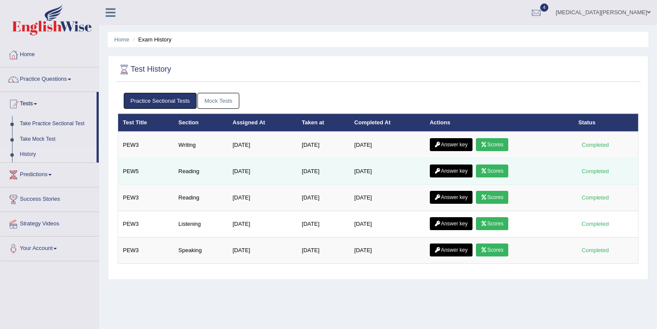
click at [488, 172] on link "Scores" at bounding box center [492, 170] width 32 height 13
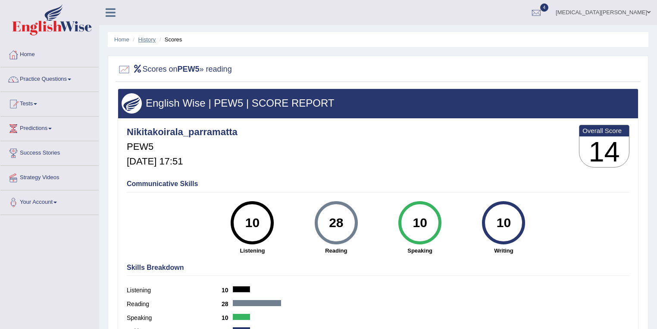
click at [151, 42] on link "History" at bounding box center [146, 39] width 17 height 6
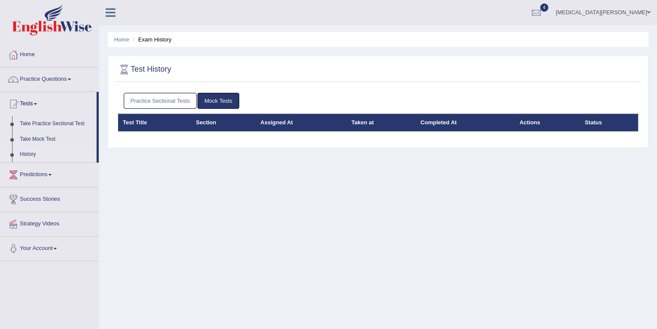
click at [146, 96] on link "Practice Sectional Tests" at bounding box center [160, 101] width 73 height 16
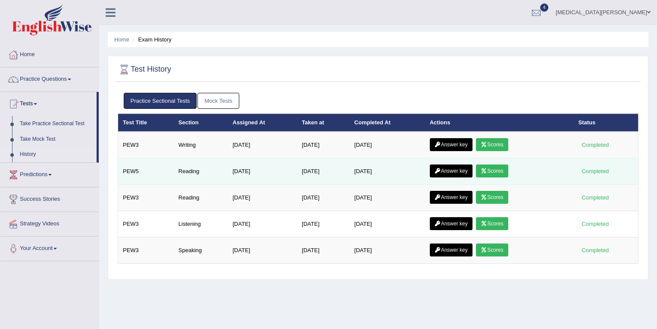
click at [460, 170] on link "Answer key" at bounding box center [451, 170] width 43 height 13
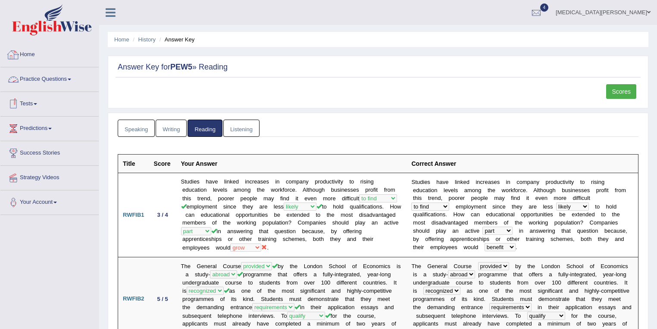
click at [31, 76] on link "Practice Questions" at bounding box center [49, 78] width 98 height 22
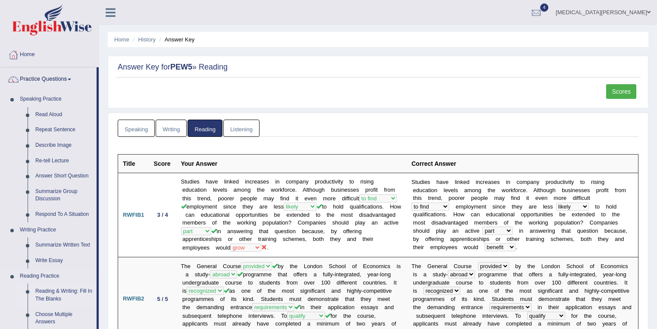
click at [49, 295] on link "Reading & Writing: Fill In The Blanks" at bounding box center [63, 294] width 65 height 23
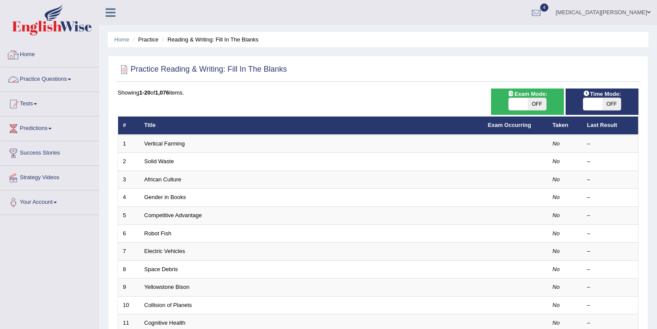
click at [25, 53] on link "Home" at bounding box center [49, 54] width 98 height 22
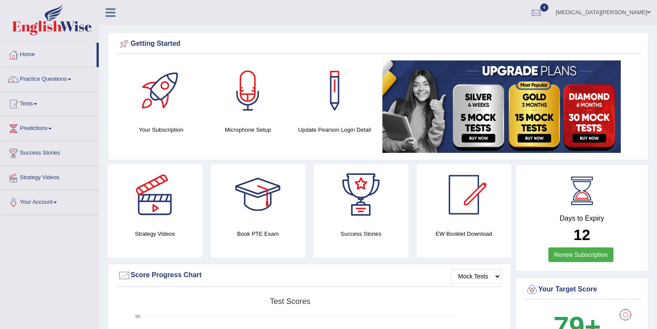
click at [33, 73] on link "Practice Questions" at bounding box center [49, 78] width 98 height 22
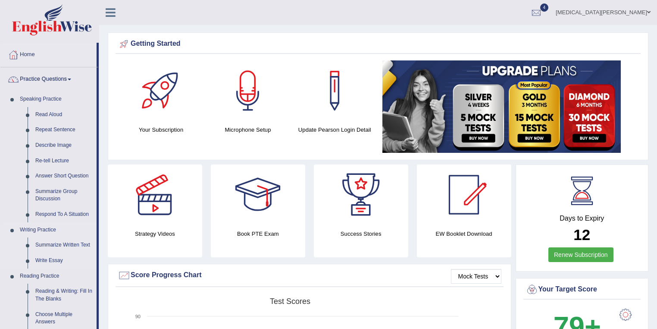
scroll to position [92, 0]
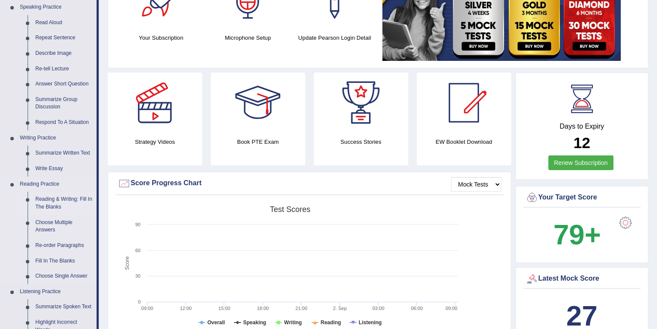
click at [53, 199] on link "Reading & Writing: Fill In The Blanks" at bounding box center [63, 202] width 65 height 23
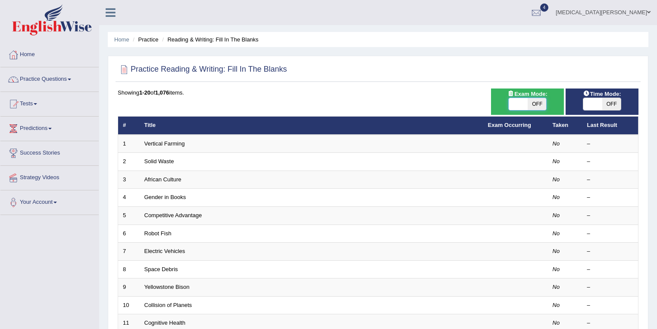
click at [515, 107] on span at bounding box center [518, 104] width 19 height 12
checkbox input "true"
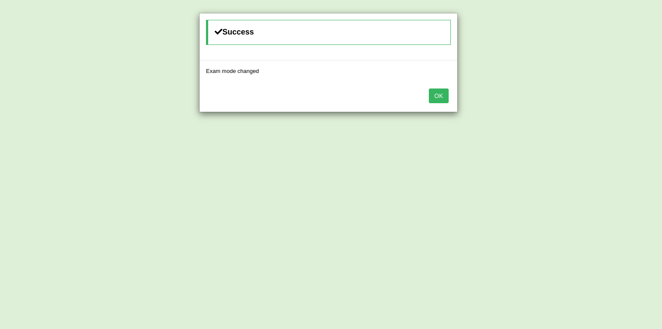
click at [435, 93] on button "OK" at bounding box center [439, 95] width 20 height 15
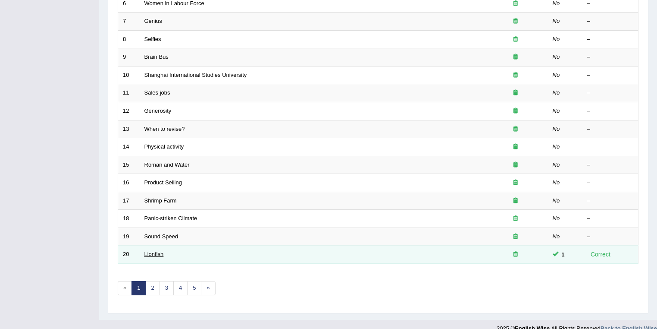
click at [155, 251] on link "Lionfish" at bounding box center [153, 254] width 19 height 6
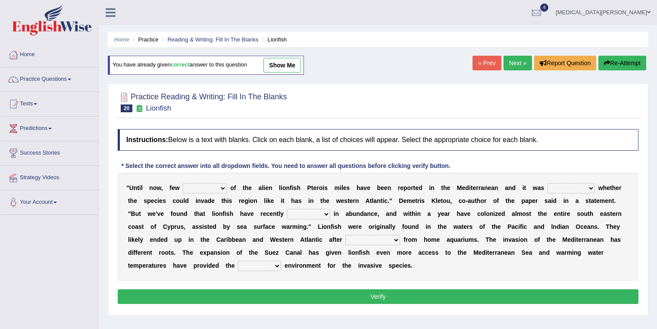
click at [287, 66] on link "show me" at bounding box center [282, 65] width 38 height 15
select select "sightings"
select select "quesionable"
select select "increased"
select select "being released"
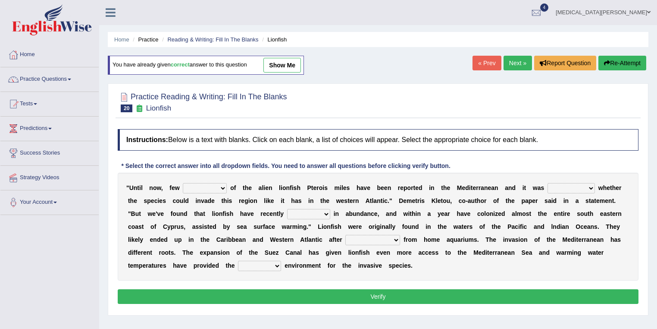
select select "perfect"
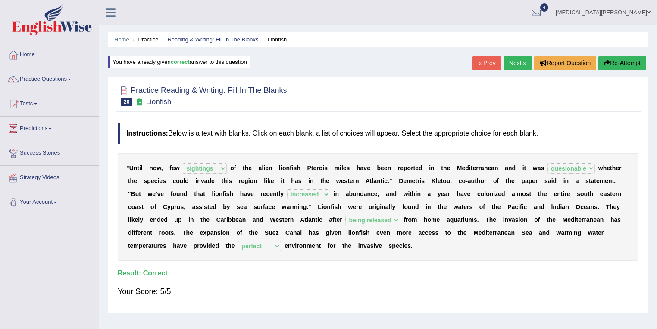
click at [516, 63] on link "Next »" at bounding box center [518, 63] width 28 height 15
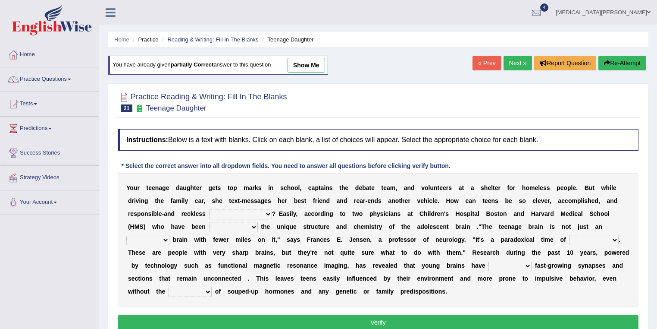
click at [301, 64] on link "show me" at bounding box center [307, 65] width 38 height 15
select select "at the same time"
select select "explaining"
select select "ample"
select select "adornment"
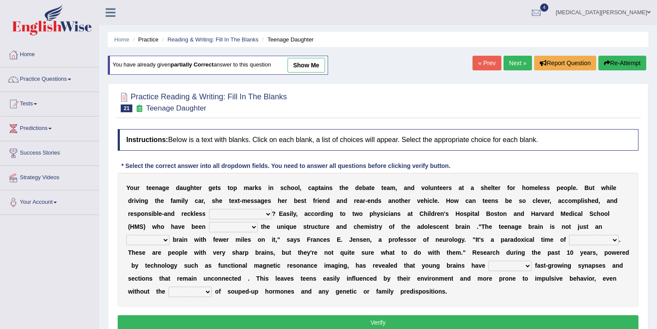
select select "both"
select select "impair"
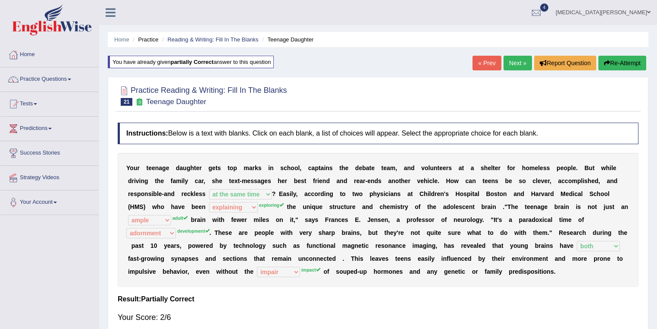
click at [512, 62] on link "Next »" at bounding box center [518, 63] width 28 height 15
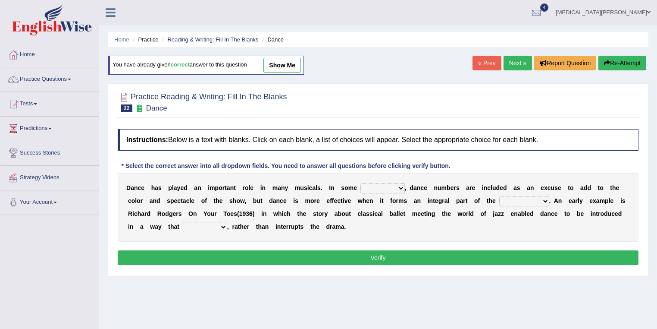
click at [288, 65] on link "show me" at bounding box center [282, 65] width 38 height 15
select select "cases"
select select "plot"
select select "enhances"
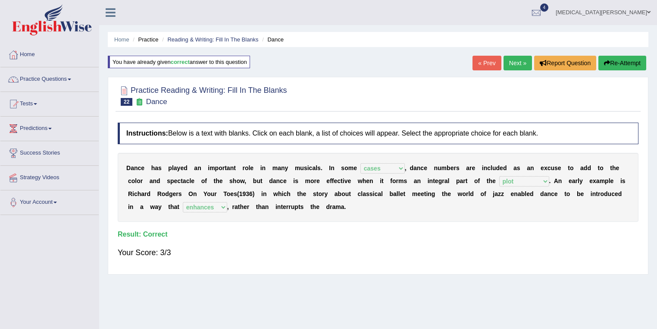
click at [508, 64] on link "Next »" at bounding box center [518, 63] width 28 height 15
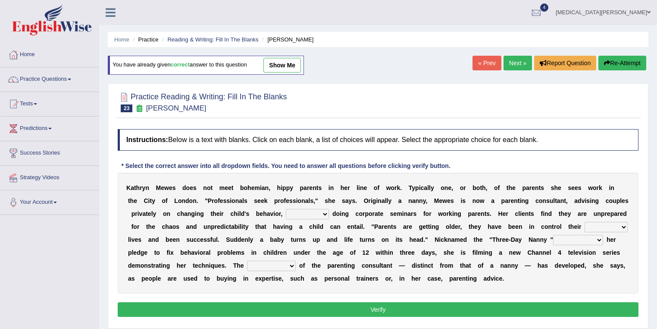
click at [283, 64] on link "show me" at bounding box center [282, 65] width 38 height 15
select select "as well as"
select select "whole"
select select "because of"
select select "role"
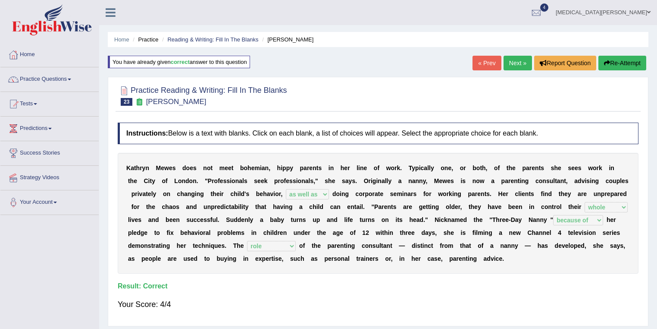
click at [513, 61] on link "Next »" at bounding box center [518, 63] width 28 height 15
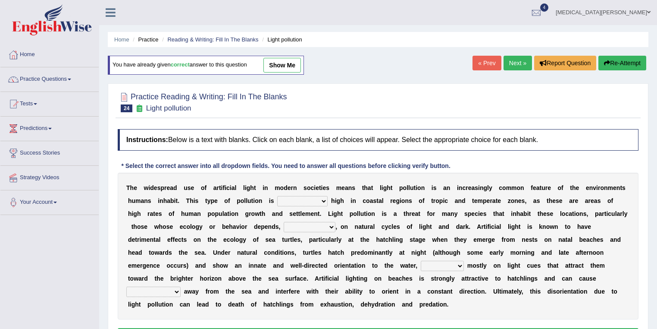
click at [301, 68] on link "show me" at bounding box center [282, 65] width 38 height 15
select select "exceptionally"
select select "in some way"
select select "relying"
select select "them to move"
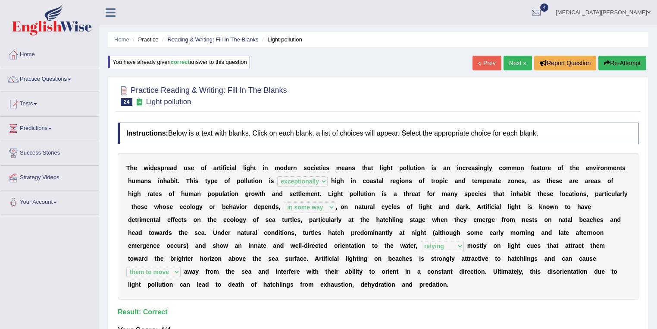
click at [508, 62] on link "Next »" at bounding box center [518, 63] width 28 height 15
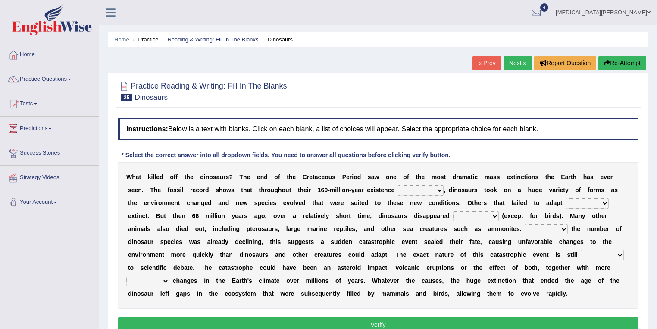
click at [510, 67] on link "Next »" at bounding box center [518, 63] width 28 height 15
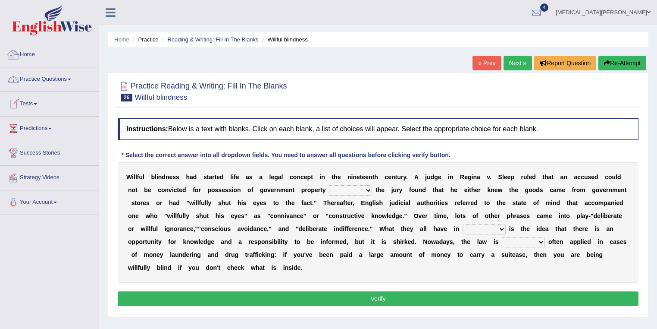
click at [24, 52] on link "Home" at bounding box center [49, 54] width 98 height 22
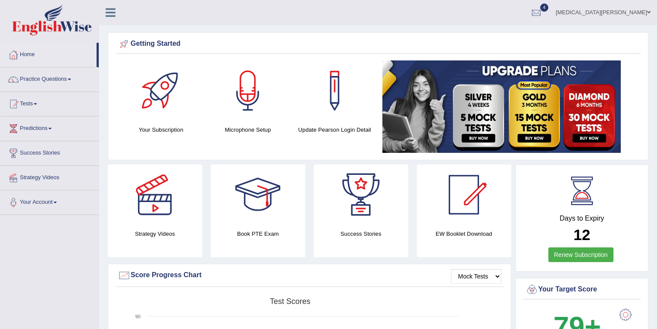
click at [635, 14] on link "Nikita Koirala" at bounding box center [603, 11] width 108 height 22
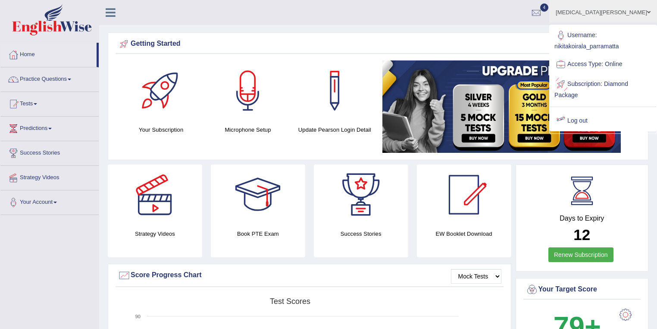
click at [591, 123] on link "Log out" at bounding box center [603, 121] width 106 height 20
